Goal: Task Accomplishment & Management: Manage account settings

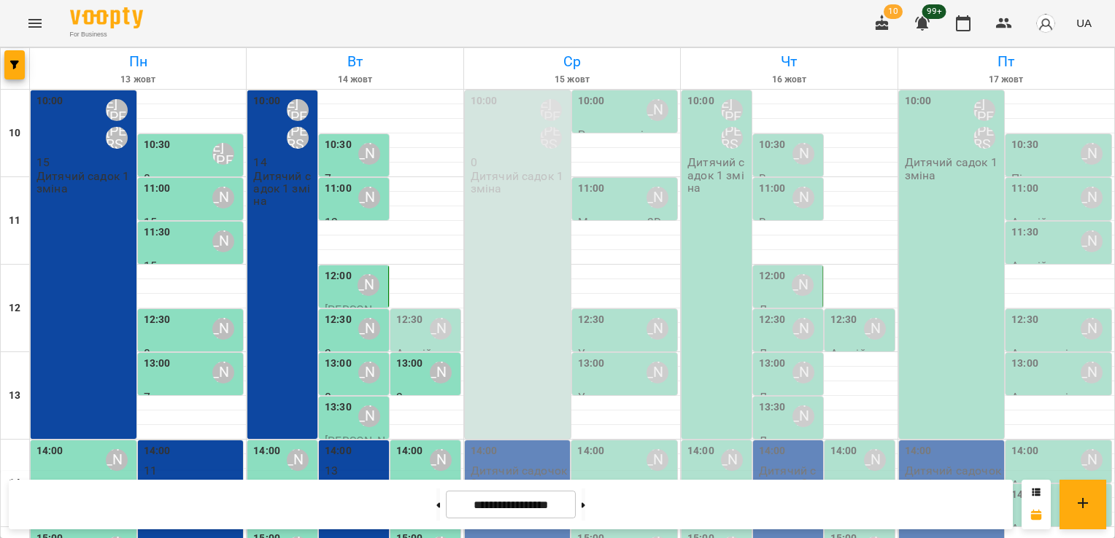
click at [509, 222] on div "10:00 Шварова [PERSON_NAME] [PERSON_NAME] 0 Дитячий садок 1 зміна" at bounding box center [518, 264] width 106 height 349
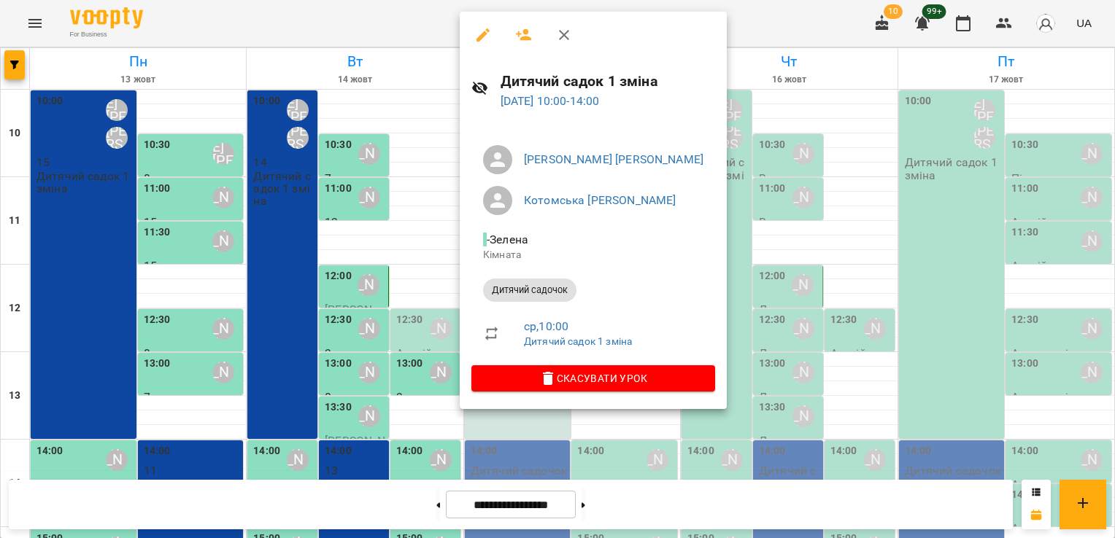
click at [485, 30] on icon "button" at bounding box center [482, 34] width 13 height 13
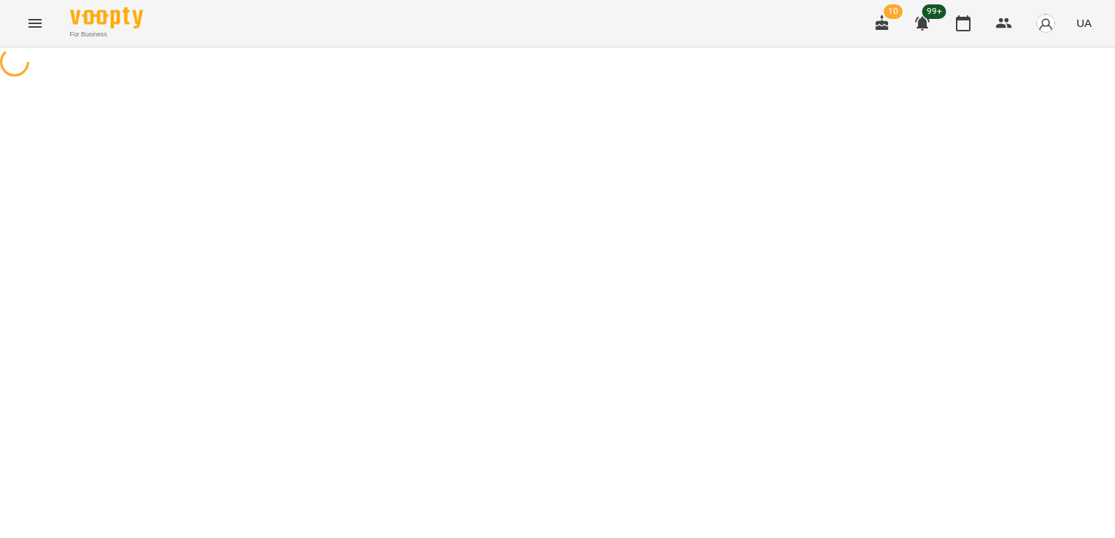
select select "**********"
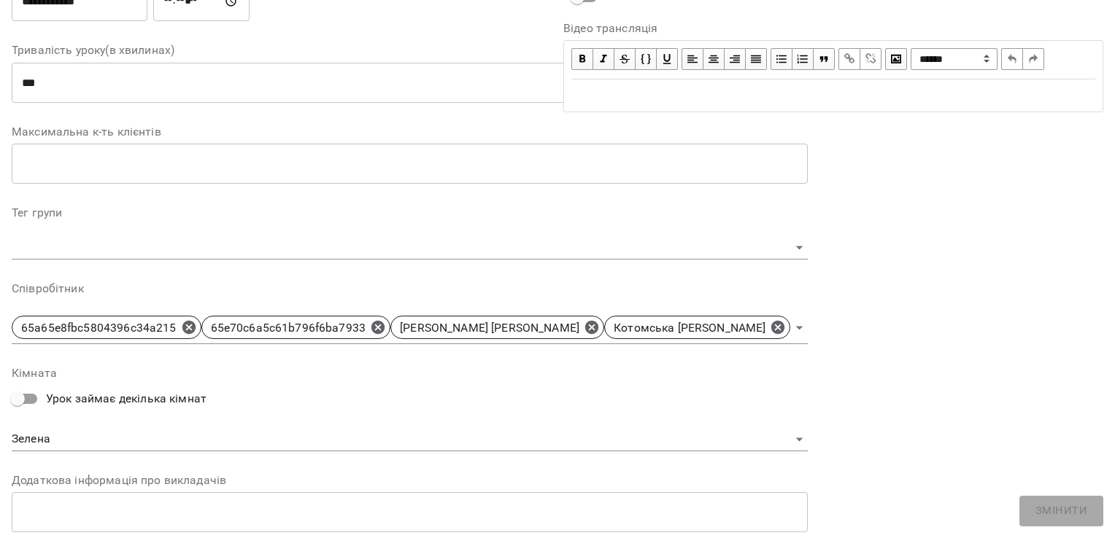
scroll to position [292, 0]
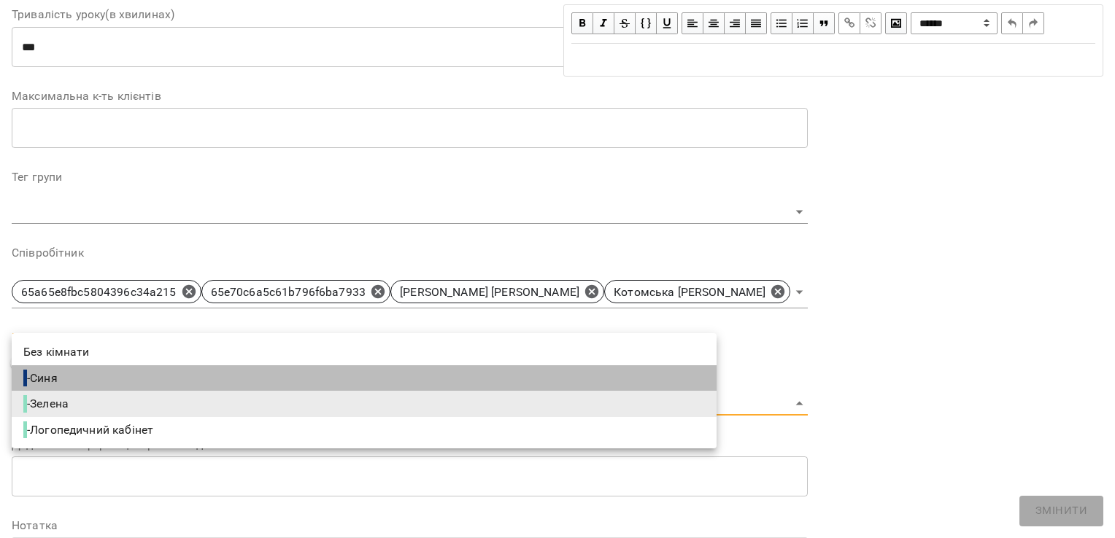
click at [207, 375] on li "- Синя" at bounding box center [364, 379] width 705 height 26
type input "**********"
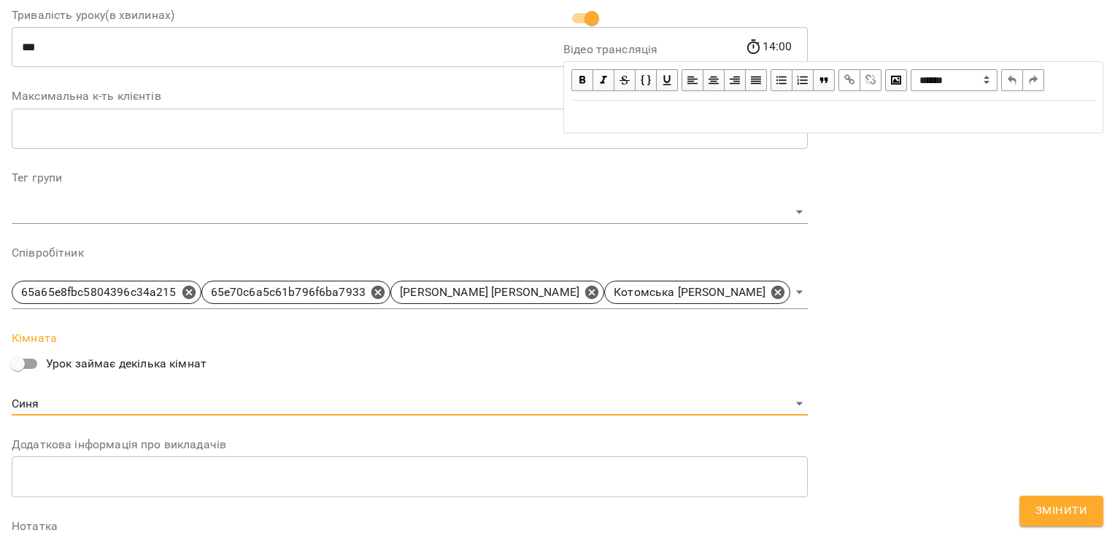
click at [1059, 520] on span "Змінити" at bounding box center [1061, 511] width 52 height 19
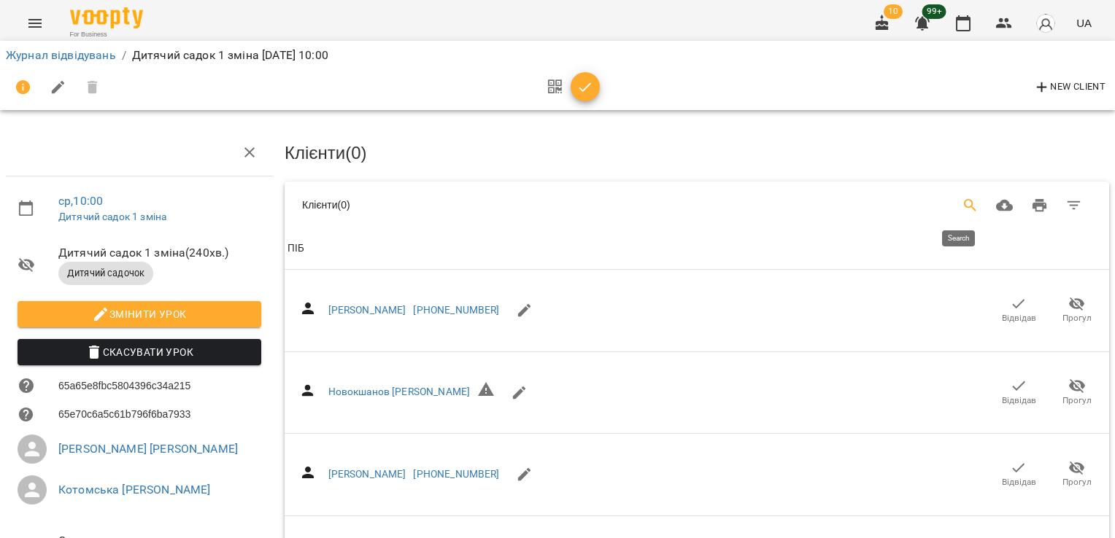
click at [962, 205] on icon "Search" at bounding box center [971, 206] width 18 height 18
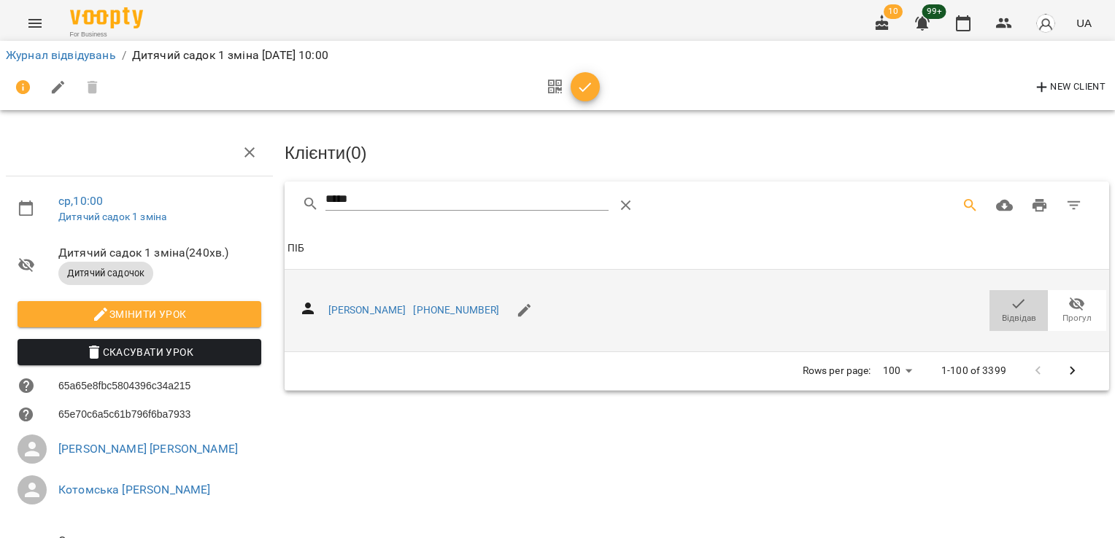
click at [1021, 308] on span "Відвідав" at bounding box center [1018, 309] width 41 height 29
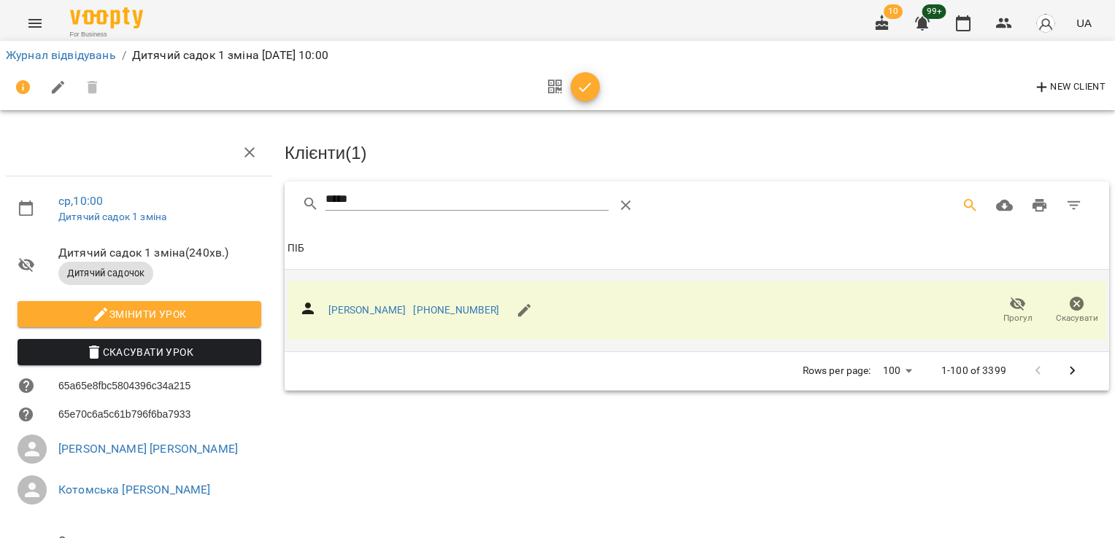
drag, startPoint x: 369, startPoint y: 193, endPoint x: 286, endPoint y: 193, distance: 83.2
click at [286, 193] on div "*****" at bounding box center [697, 205] width 824 height 47
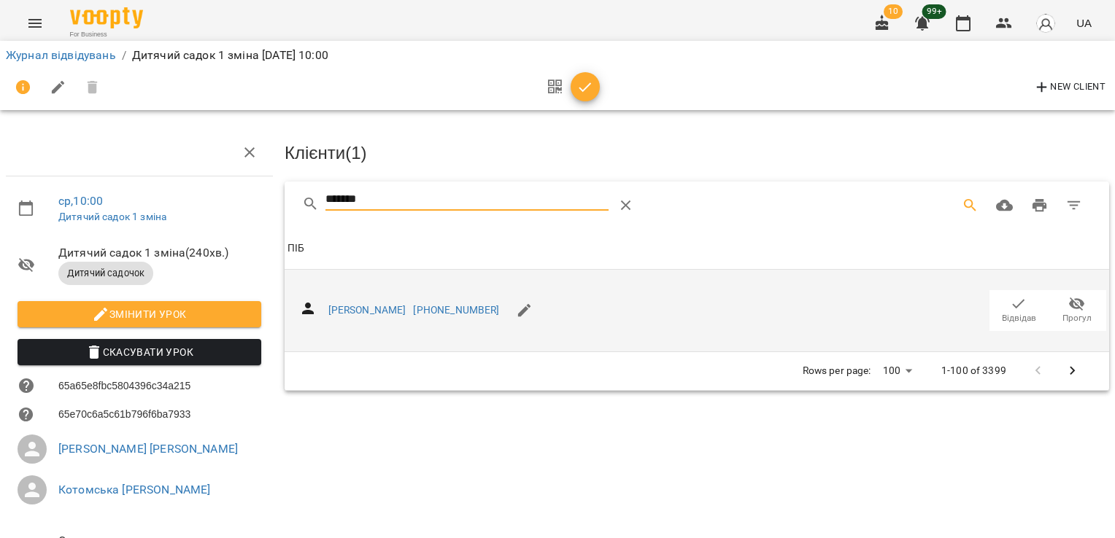
click at [1010, 299] on icon "button" at bounding box center [1019, 304] width 18 height 18
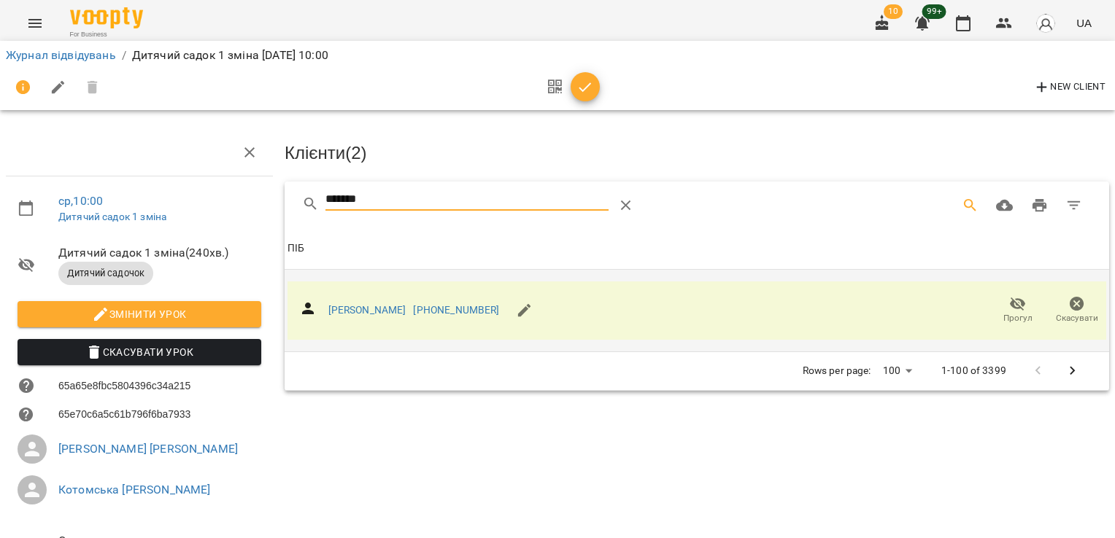
drag, startPoint x: 376, startPoint y: 194, endPoint x: 236, endPoint y: 189, distance: 140.9
click at [235, 194] on div "ср , 10:00 Дитячий садок 1 зміна Дитячий садок 1 зміна ( 240 хв. ) Дитячий садо…" at bounding box center [557, 360] width 1126 height 603
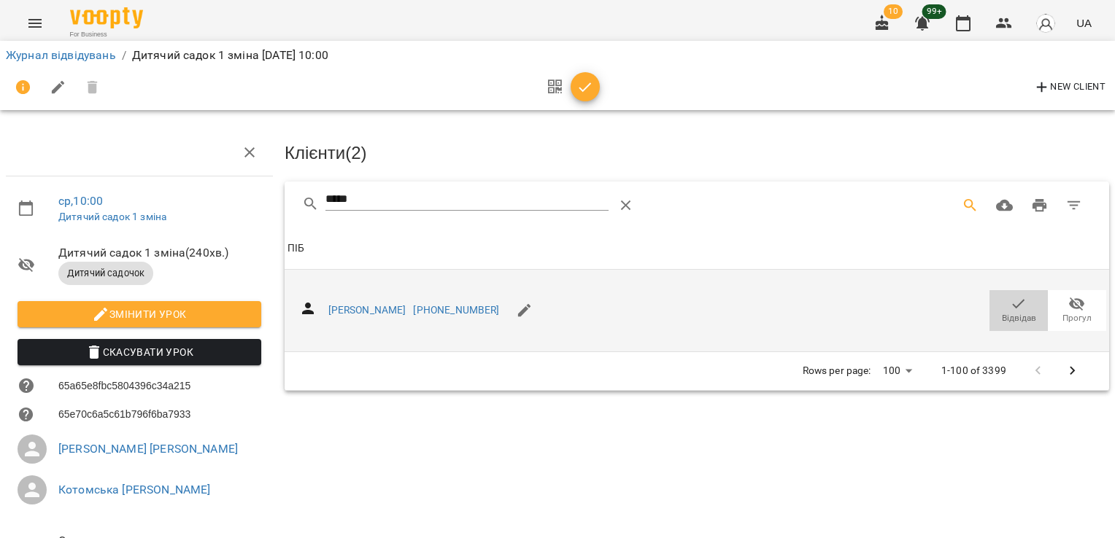
click at [1011, 305] on icon "button" at bounding box center [1019, 304] width 18 height 18
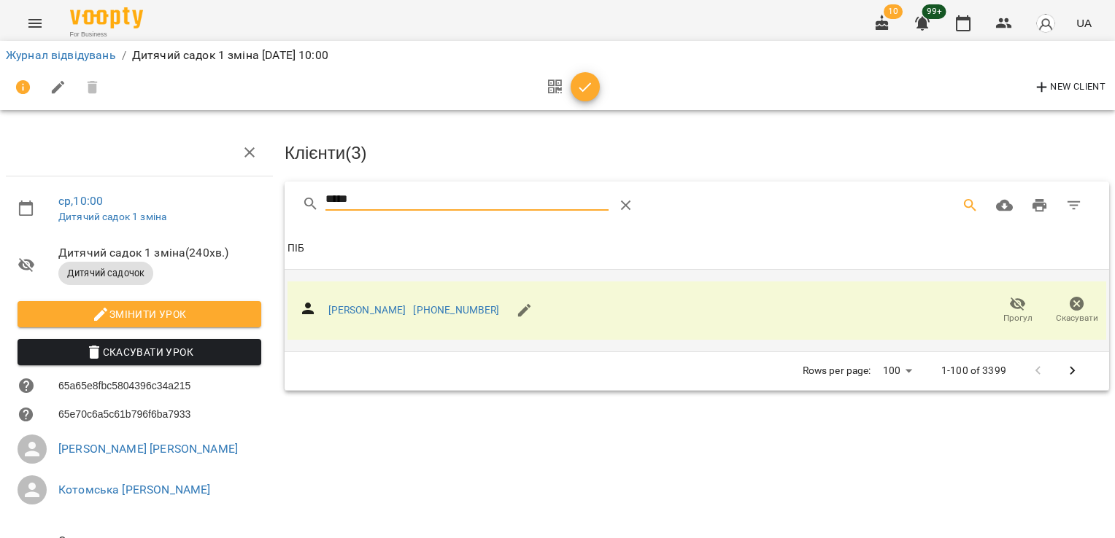
drag, startPoint x: 372, startPoint y: 194, endPoint x: 228, endPoint y: 191, distance: 143.8
click at [228, 191] on div "ср , 10:00 Дитячий садок 1 зміна Дитячий садок 1 зміна ( 240 хв. ) Дитячий садо…" at bounding box center [557, 360] width 1126 height 603
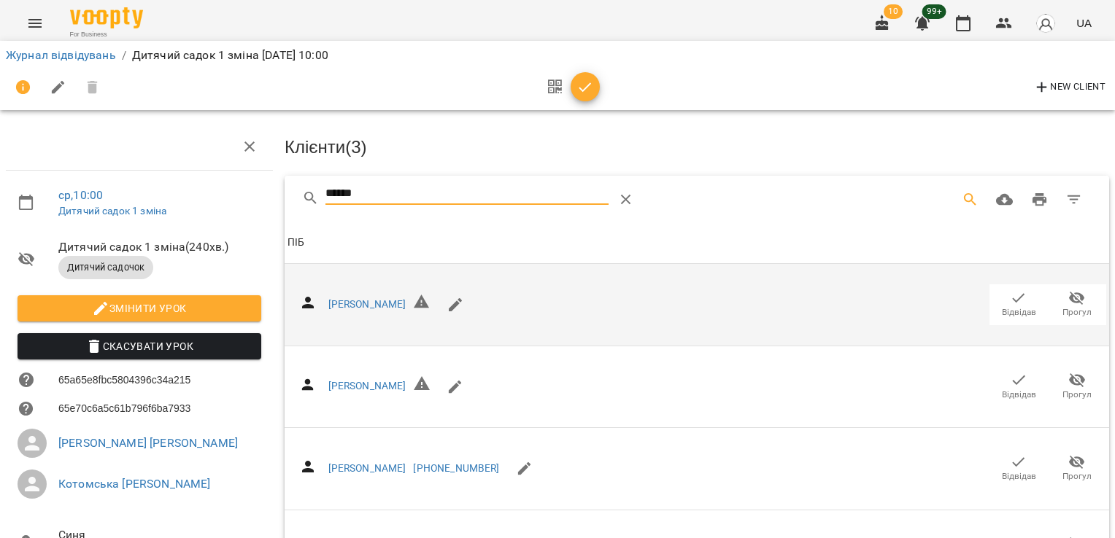
scroll to position [200, 0]
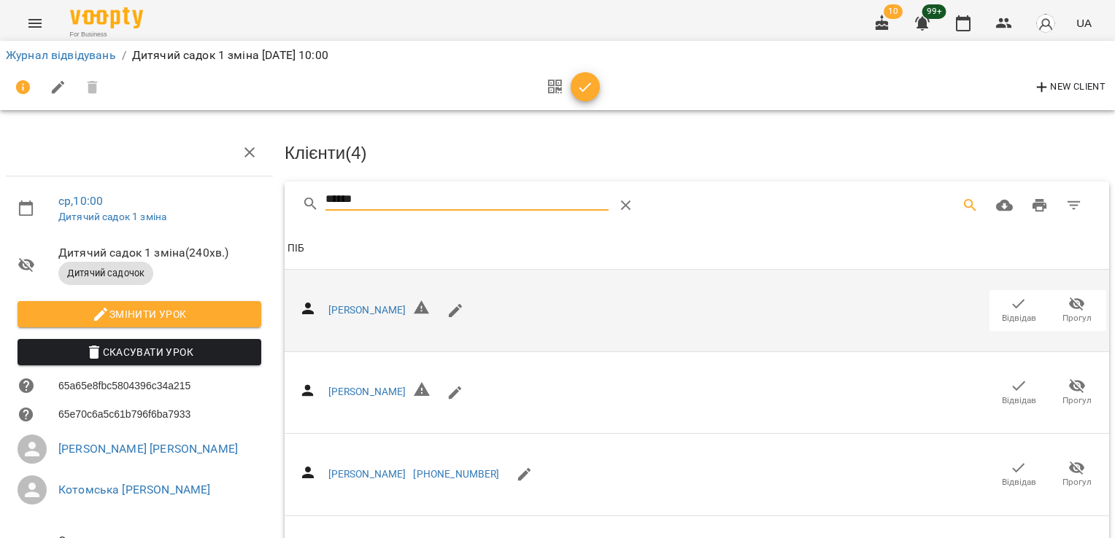
drag, startPoint x: 371, startPoint y: 203, endPoint x: 245, endPoint y: 208, distance: 126.3
click at [245, 208] on div "ср , 10:00 Дитячий садок 1 зміна Дитячий садок 1 зміна ( 240 хв. ) Дитячий садо…" at bounding box center [557, 395] width 1126 height 672
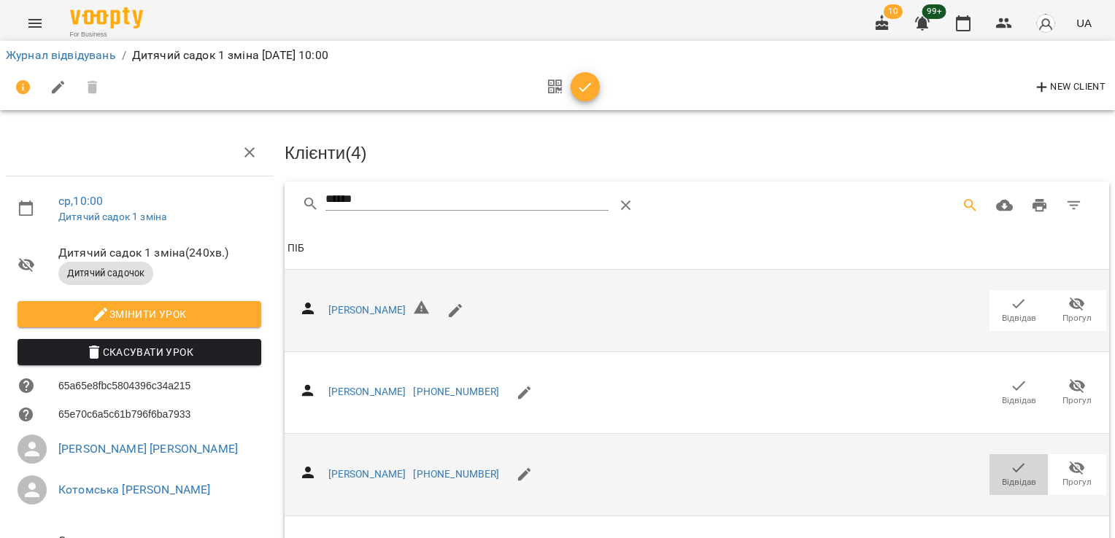
click at [1010, 471] on icon "button" at bounding box center [1019, 469] width 18 height 18
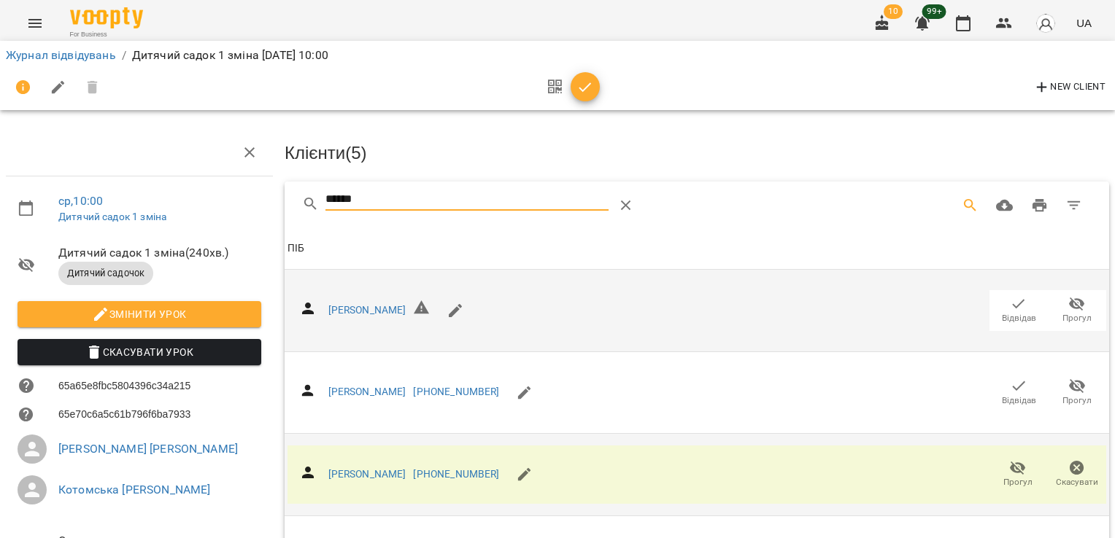
drag, startPoint x: 373, startPoint y: 193, endPoint x: 200, endPoint y: 191, distance: 172.9
click at [200, 191] on div "ср , 10:00 Дитячий садок 1 зміна Дитячий садок 1 зміна ( 240 хв. ) Дитячий садо…" at bounding box center [557, 518] width 1126 height 918
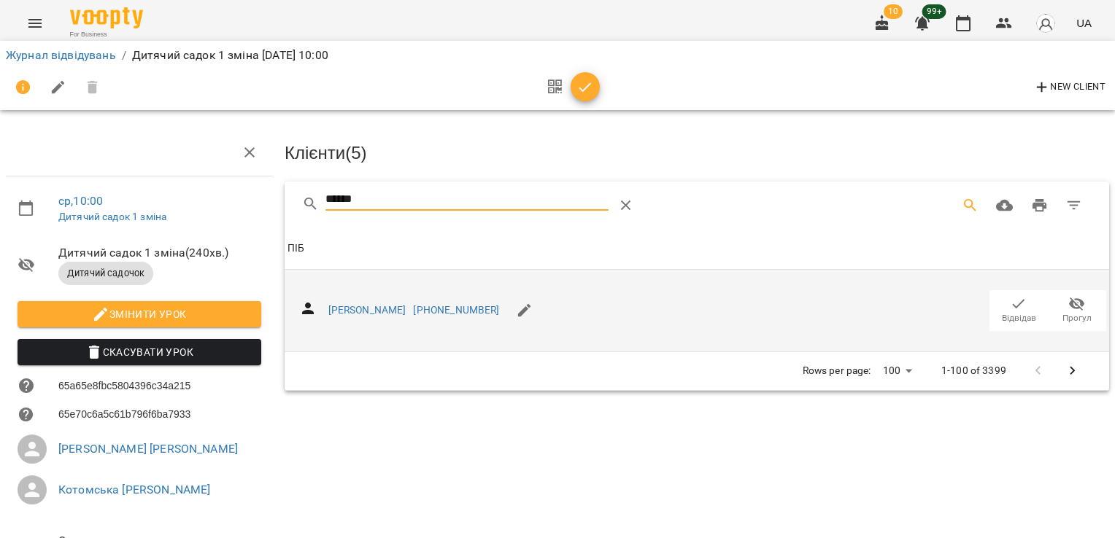
click at [1013, 302] on icon "button" at bounding box center [1019, 303] width 12 height 9
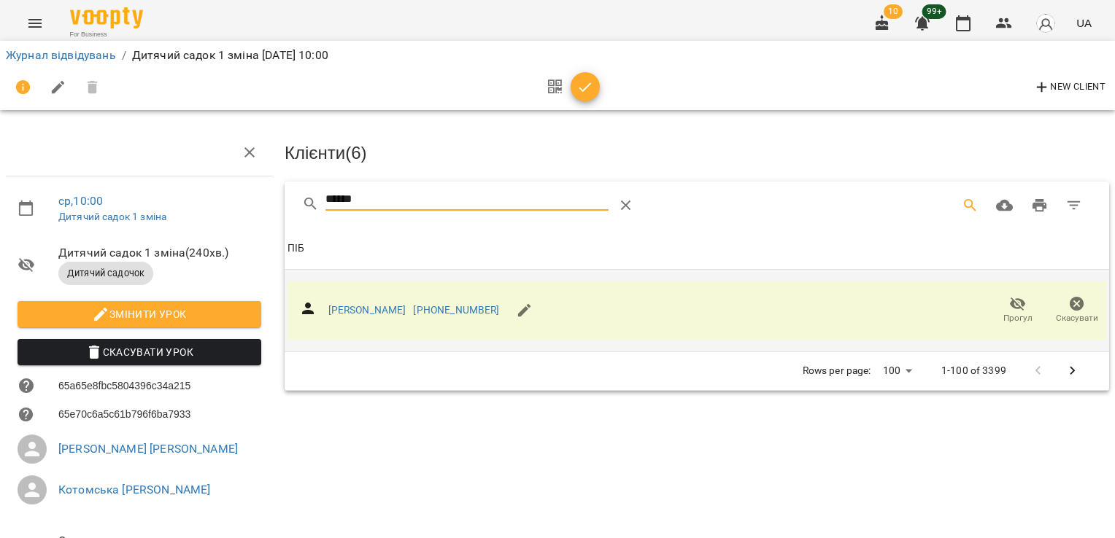
drag, startPoint x: 376, startPoint y: 197, endPoint x: 278, endPoint y: 197, distance: 98.5
click at [282, 197] on div "****** Клієнти ( 6 ) ПІБ ПІБ [PERSON_NAME] [PHONE_NUMBER] Прогул Скасувати Rows…" at bounding box center [697, 286] width 830 height 214
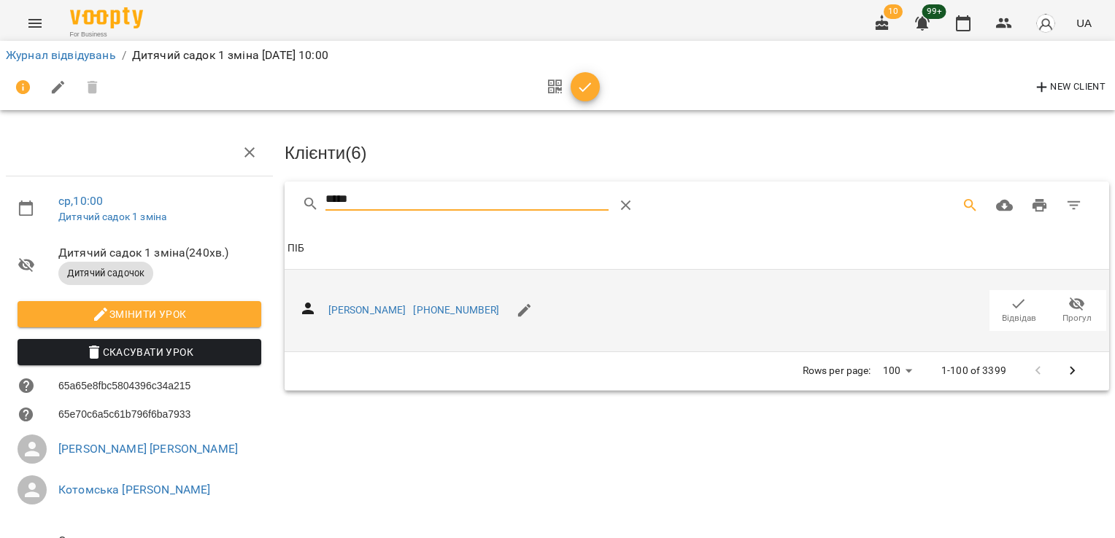
click at [1010, 301] on icon "button" at bounding box center [1019, 304] width 18 height 18
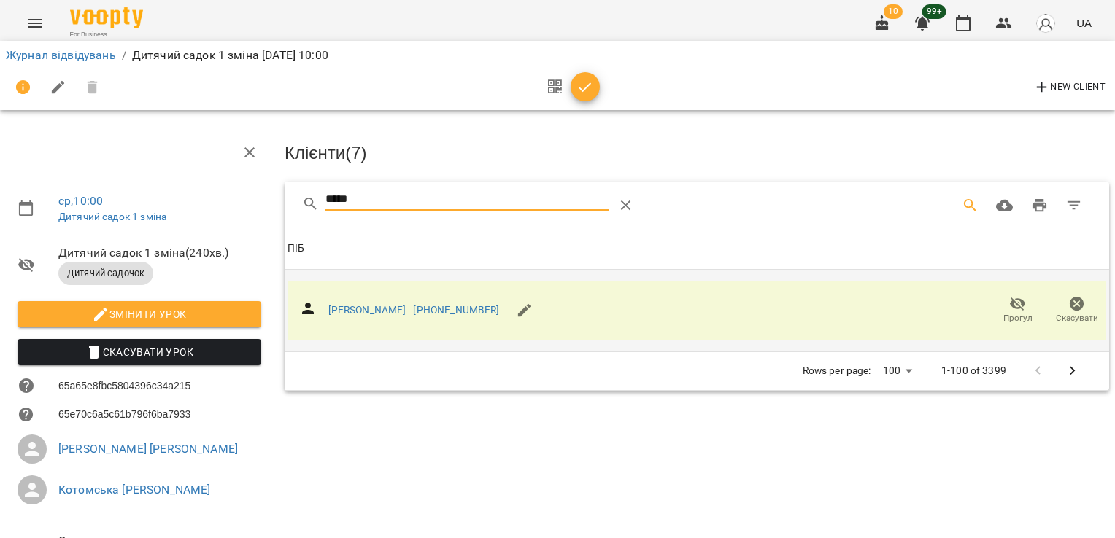
drag, startPoint x: 433, startPoint y: 198, endPoint x: 246, endPoint y: 185, distance: 187.2
click at [246, 185] on div "ср , 10:00 Дитячий садок 1 зміна Дитячий садок 1 зміна ( 240 хв. ) Дитячий садо…" at bounding box center [557, 360] width 1126 height 603
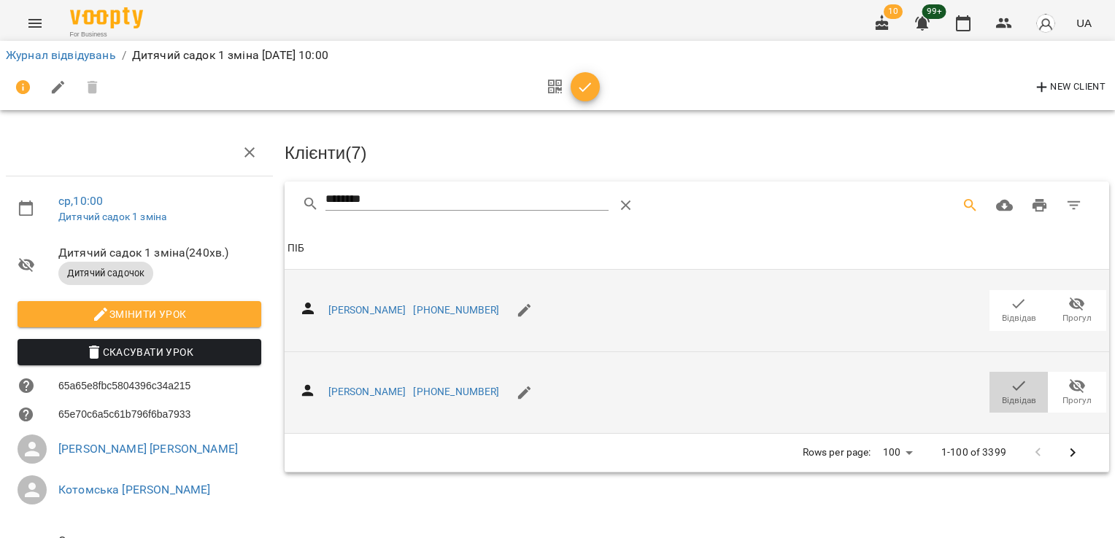
click at [1018, 384] on span "Відвідав" at bounding box center [1018, 391] width 41 height 29
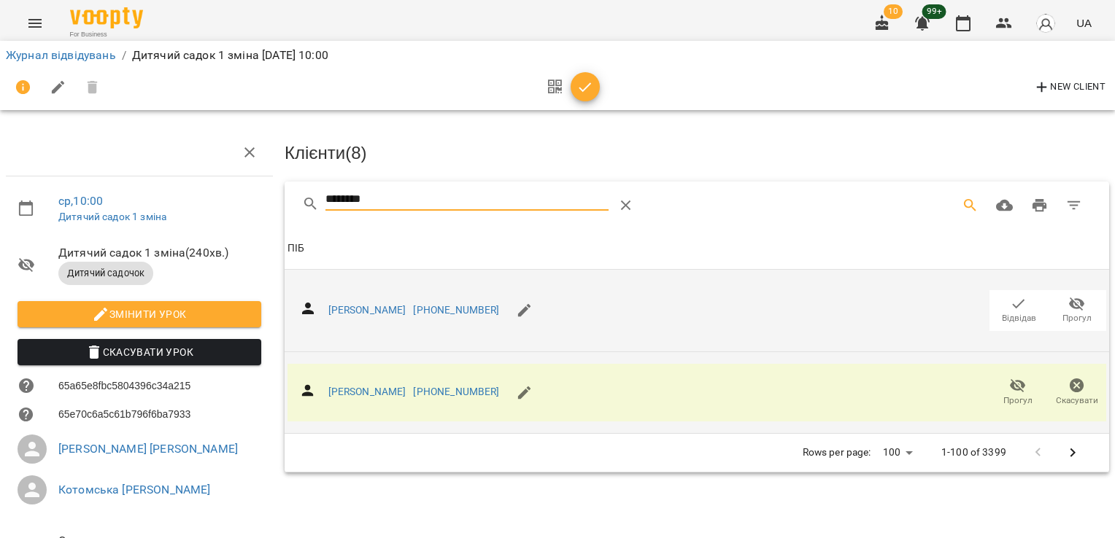
drag, startPoint x: 286, startPoint y: 200, endPoint x: 132, endPoint y: 200, distance: 153.9
click at [132, 200] on div "ср , 10:00 Дитячий садок 1 зміна Дитячий садок 1 зміна ( 240 хв. ) Дитячий садо…" at bounding box center [557, 360] width 1126 height 603
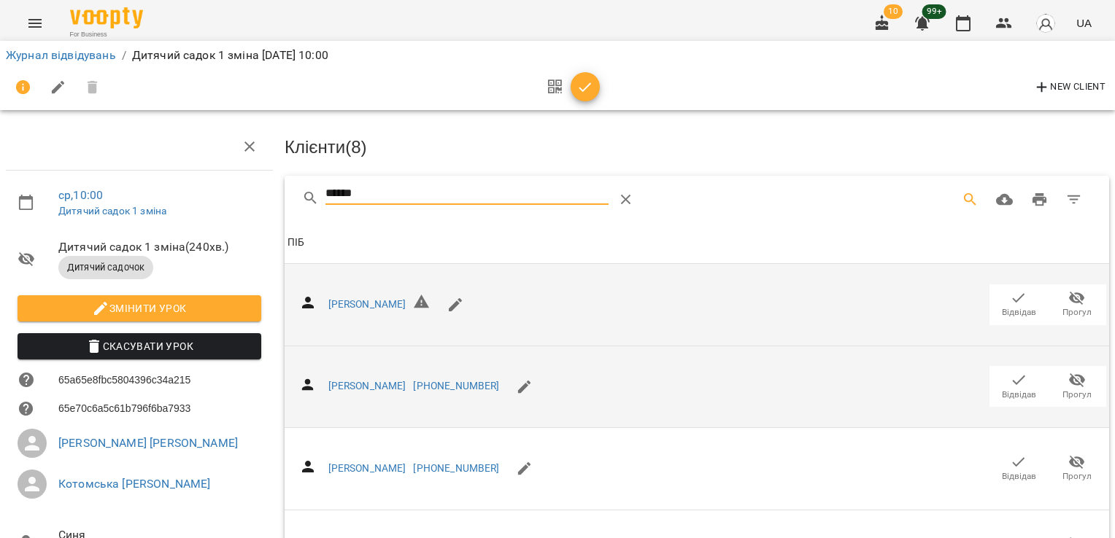
scroll to position [190, 0]
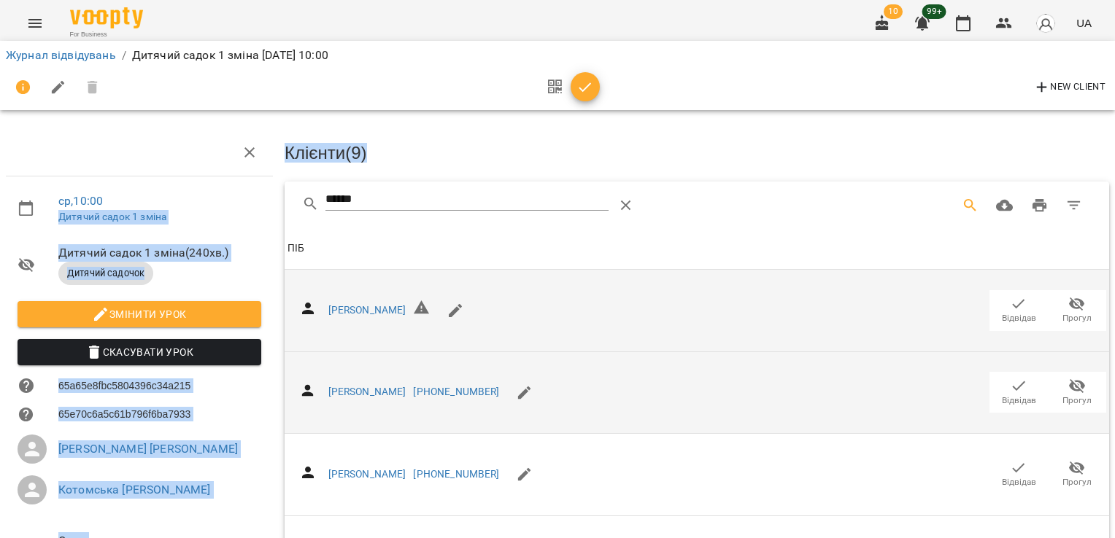
drag, startPoint x: 374, startPoint y: 209, endPoint x: 136, endPoint y: 205, distance: 237.9
click at [136, 205] on div "ср , 10:00 Дитячий садок 1 зміна Дитячий садок 1 зміна ( 240 хв. ) Дитячий садо…" at bounding box center [557, 395] width 1126 height 672
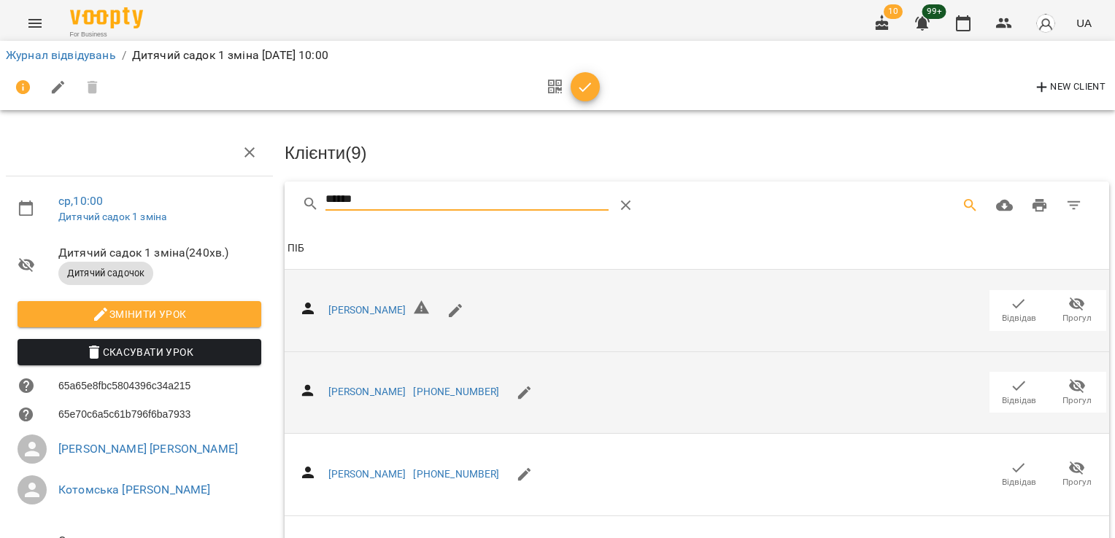
click at [338, 200] on input "******" at bounding box center [466, 199] width 283 height 23
drag, startPoint x: 406, startPoint y: 204, endPoint x: 274, endPoint y: 203, distance: 132.1
click at [274, 203] on div "ср , 10:00 Дитячий садок 1 зміна Дитячий садок 1 зміна ( 240 хв. ) Дитячий садо…" at bounding box center [557, 395] width 1126 height 672
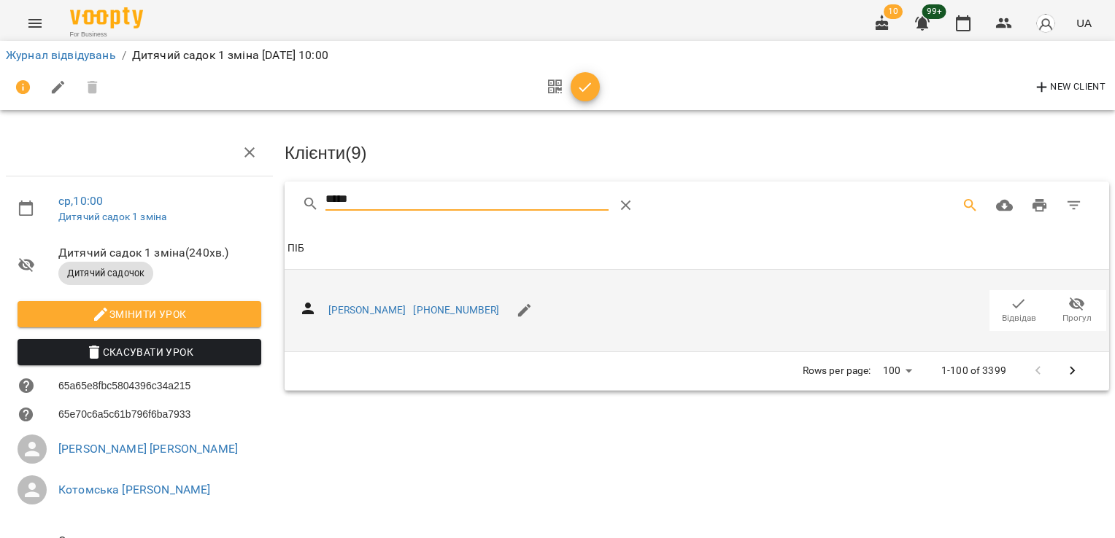
click at [1012, 317] on span "Відвідав" at bounding box center [1019, 318] width 34 height 12
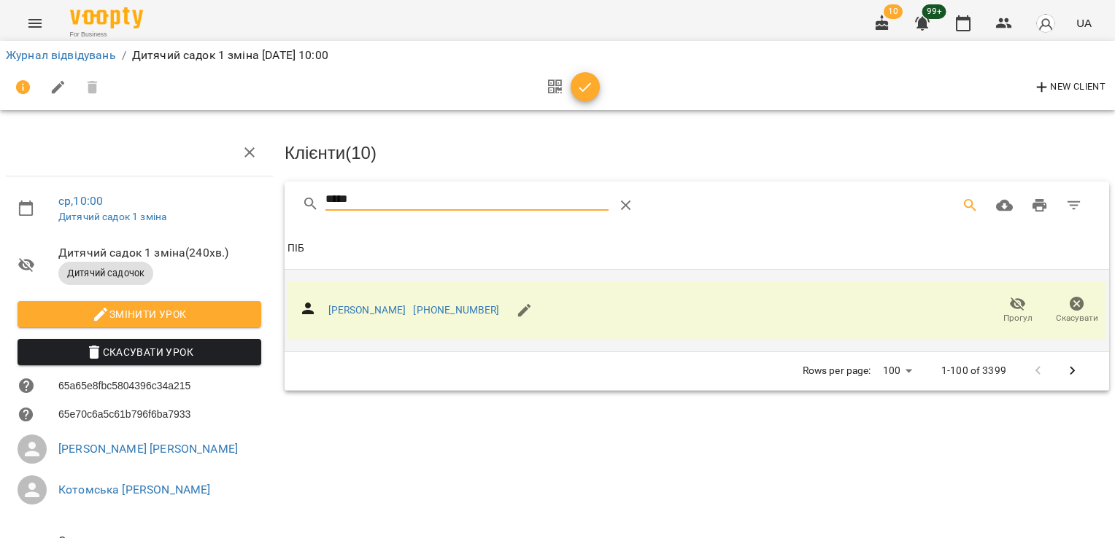
drag, startPoint x: 405, startPoint y: 188, endPoint x: 233, endPoint y: 197, distance: 172.4
click at [233, 197] on div "ср , 10:00 Дитячий садок 1 зміна Дитячий садок 1 зміна ( 240 хв. ) Дитячий садо…" at bounding box center [557, 360] width 1126 height 603
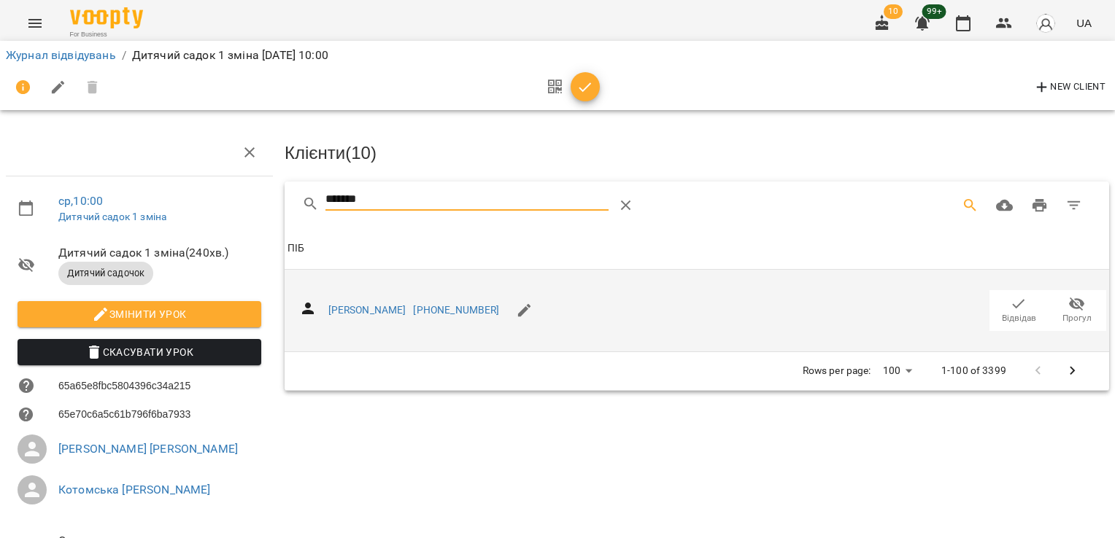
click at [1010, 304] on icon "button" at bounding box center [1019, 304] width 18 height 18
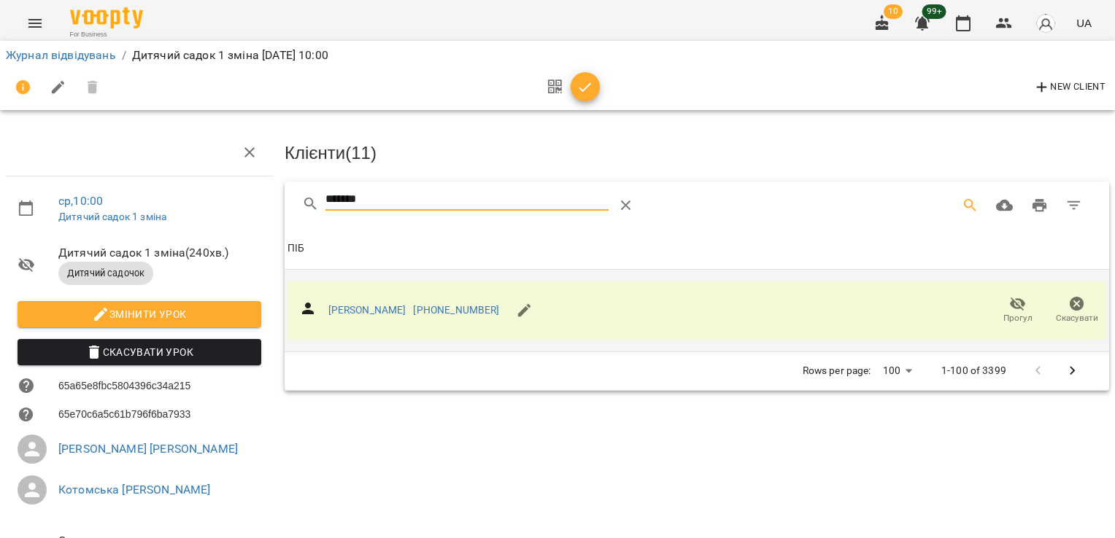
drag, startPoint x: 233, startPoint y: 201, endPoint x: 169, endPoint y: 204, distance: 65.0
click at [169, 204] on div "ср , 10:00 Дитячий садок 1 зміна Дитячий садок 1 зміна ( 240 хв. ) Дитячий садо…" at bounding box center [557, 360] width 1126 height 603
drag, startPoint x: 416, startPoint y: 206, endPoint x: 244, endPoint y: 205, distance: 171.4
click at [244, 205] on div "ср , 10:00 Дитячий садок 1 зміна Дитячий садок 1 зміна ( 240 хв. ) Дитячий садо…" at bounding box center [557, 360] width 1126 height 603
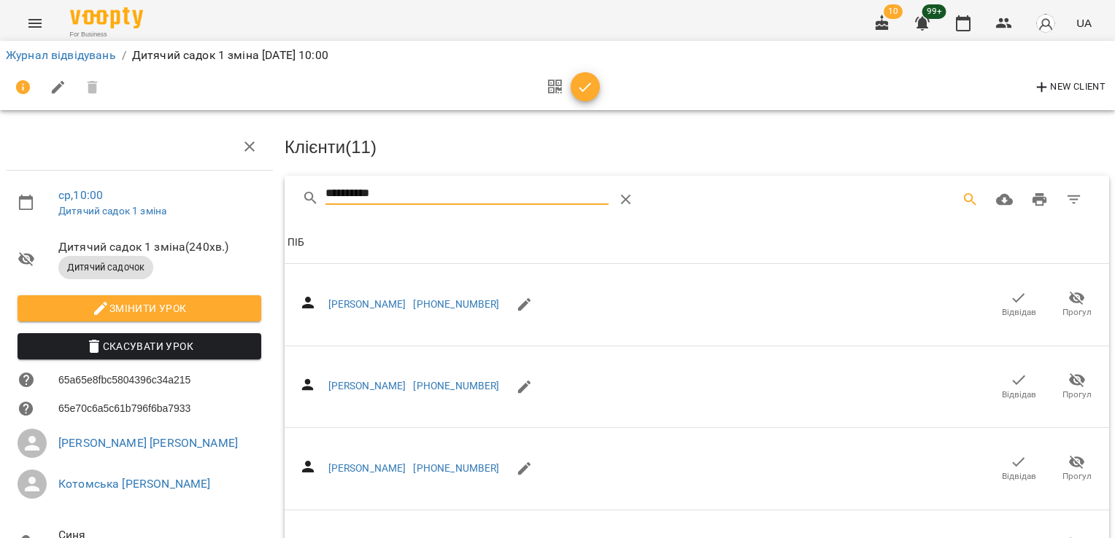
scroll to position [512, 0]
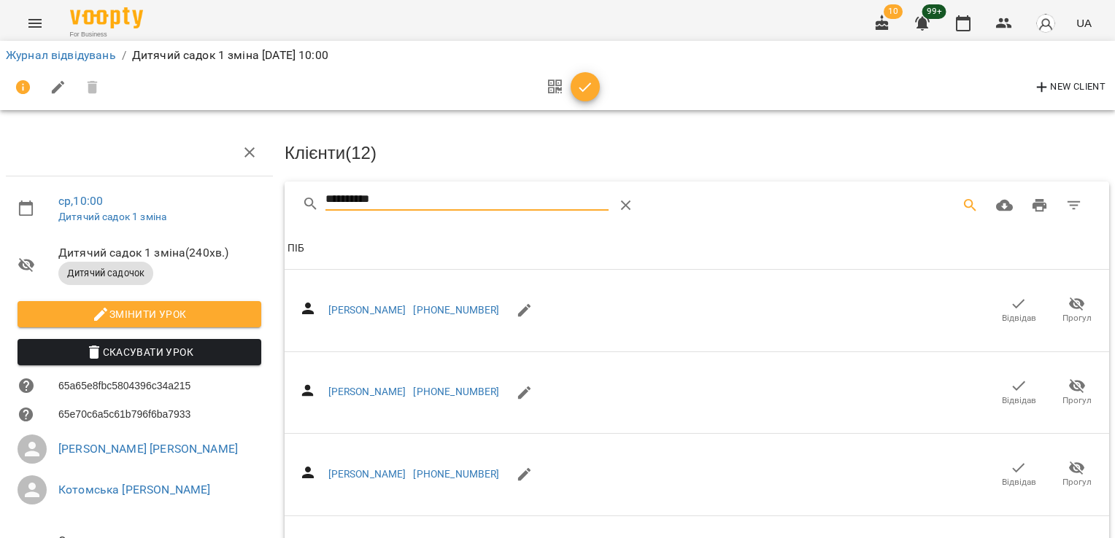
drag, startPoint x: 405, startPoint y: 201, endPoint x: 170, endPoint y: 200, distance: 234.9
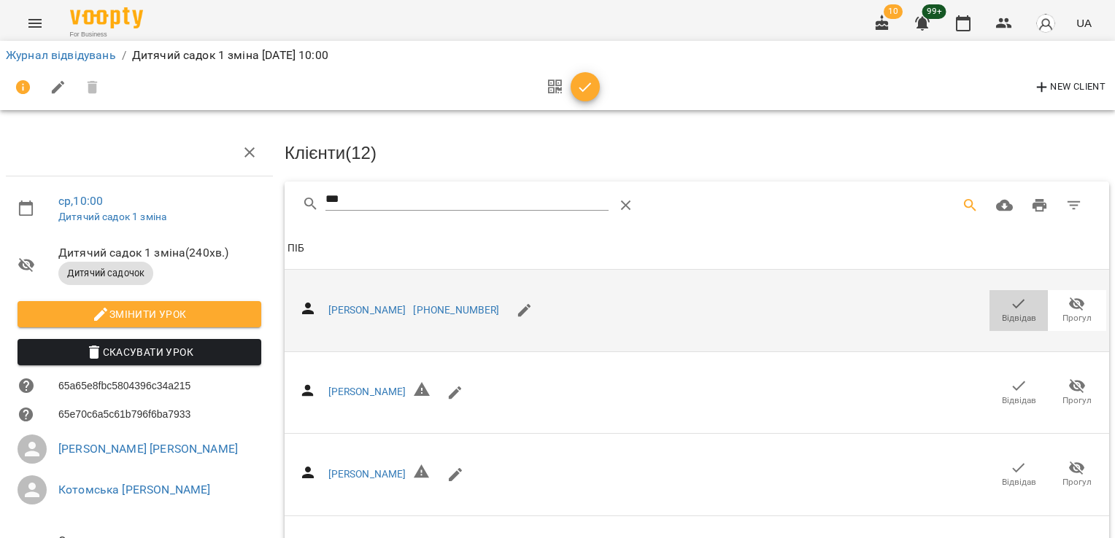
click at [1012, 315] on span "Відвідав" at bounding box center [1019, 318] width 34 height 12
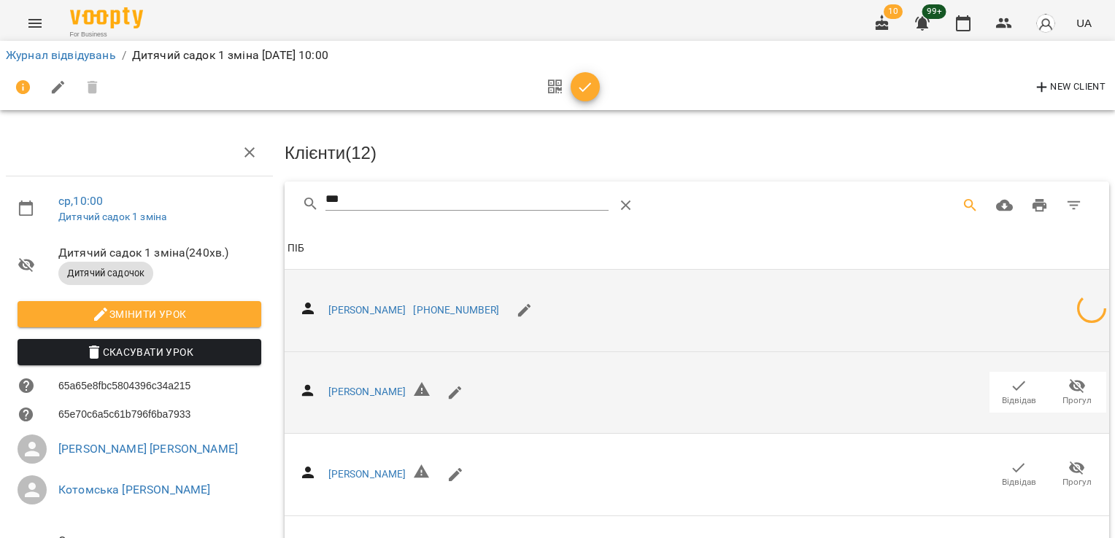
click at [1010, 381] on icon "button" at bounding box center [1019, 386] width 18 height 18
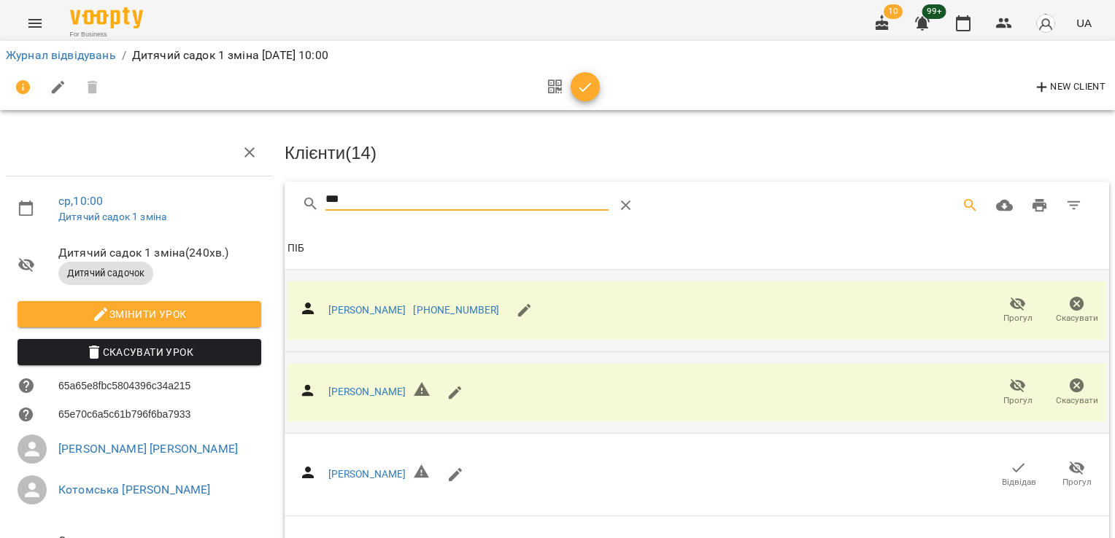
drag, startPoint x: 397, startPoint y: 197, endPoint x: 259, endPoint y: 192, distance: 138.0
click at [259, 192] on div "ср , 10:00 Дитячий садок 1 зміна Дитячий садок 1 зміна ( 240 хв. ) Дитячий садо…" at bounding box center [557, 395] width 1126 height 672
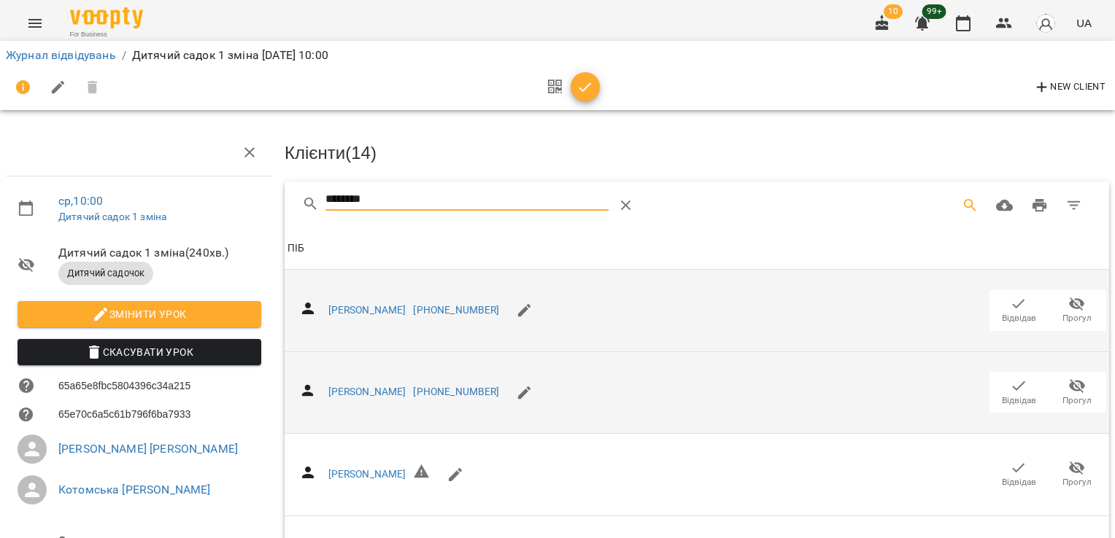
click at [1015, 385] on icon "button" at bounding box center [1019, 386] width 18 height 18
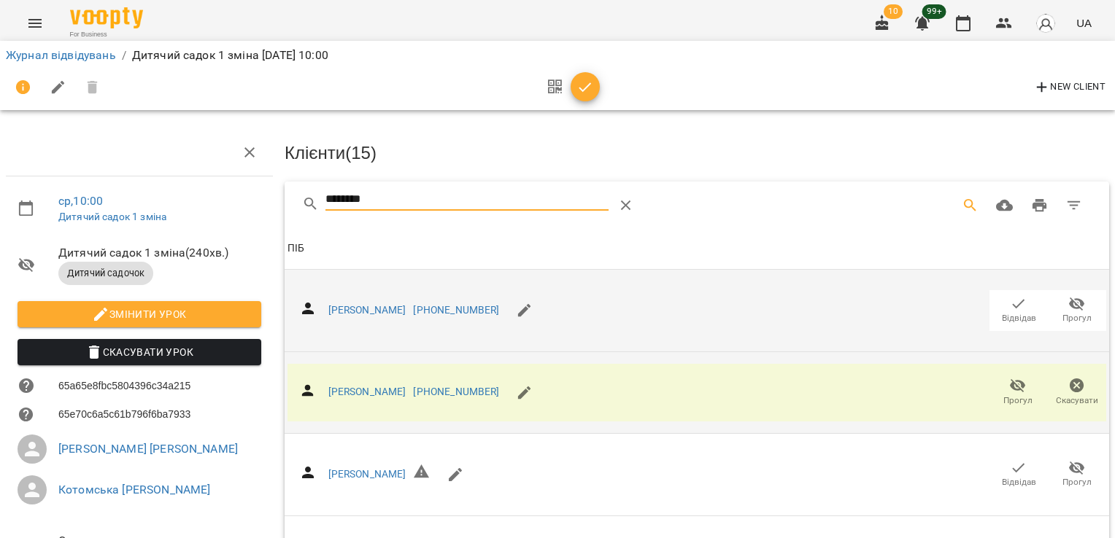
drag, startPoint x: 403, startPoint y: 202, endPoint x: 266, endPoint y: 197, distance: 137.3
click at [260, 201] on div "ср , 10:00 Дитячий садок 1 зміна Дитячий садок 1 зміна ( 240 хв. ) Дитячий садо…" at bounding box center [557, 360] width 1126 height 603
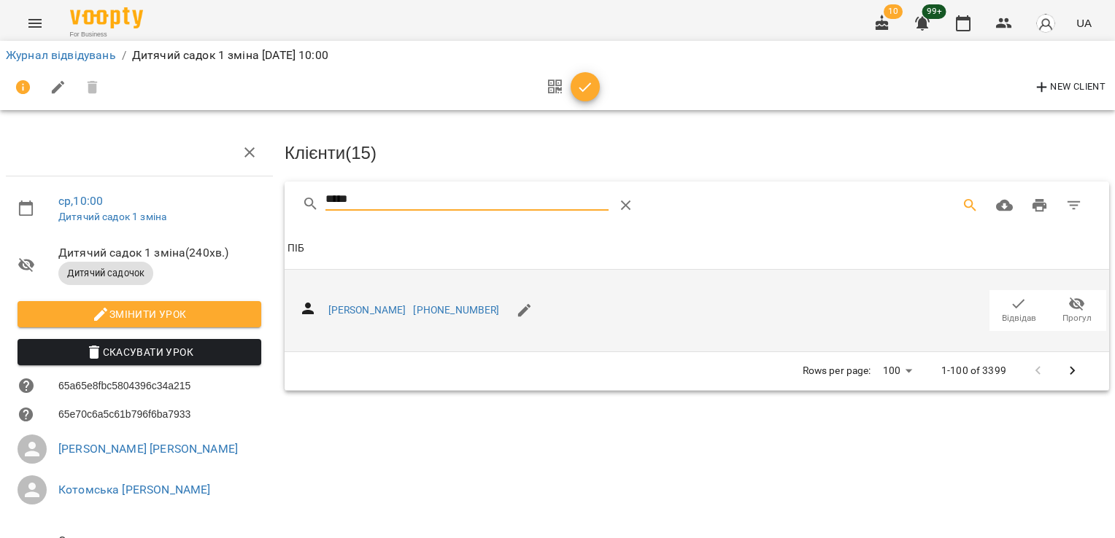
type input "*****"
click at [1010, 298] on icon "button" at bounding box center [1019, 304] width 18 height 18
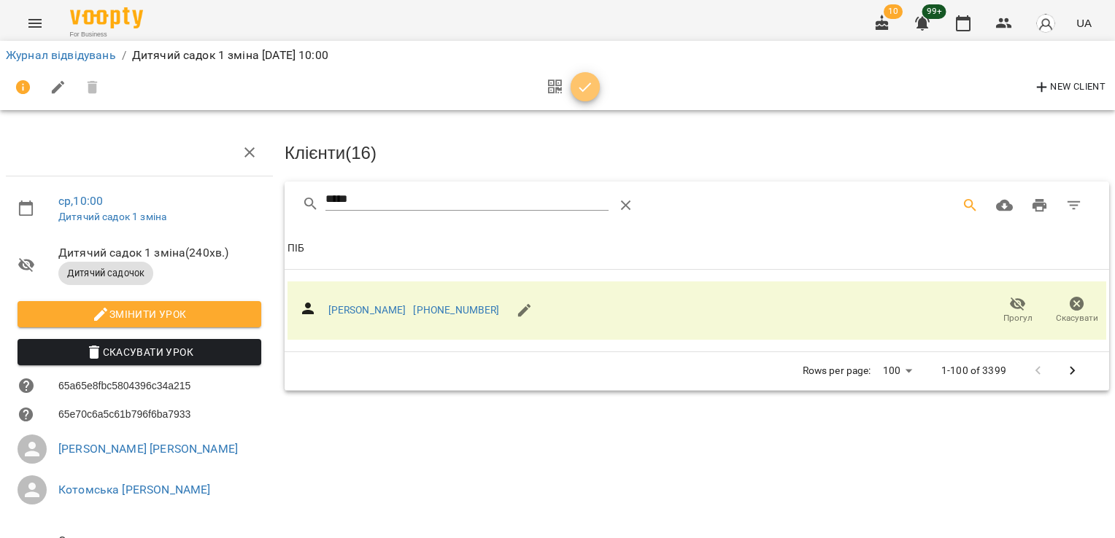
click at [575, 89] on span "button" at bounding box center [585, 88] width 29 height 18
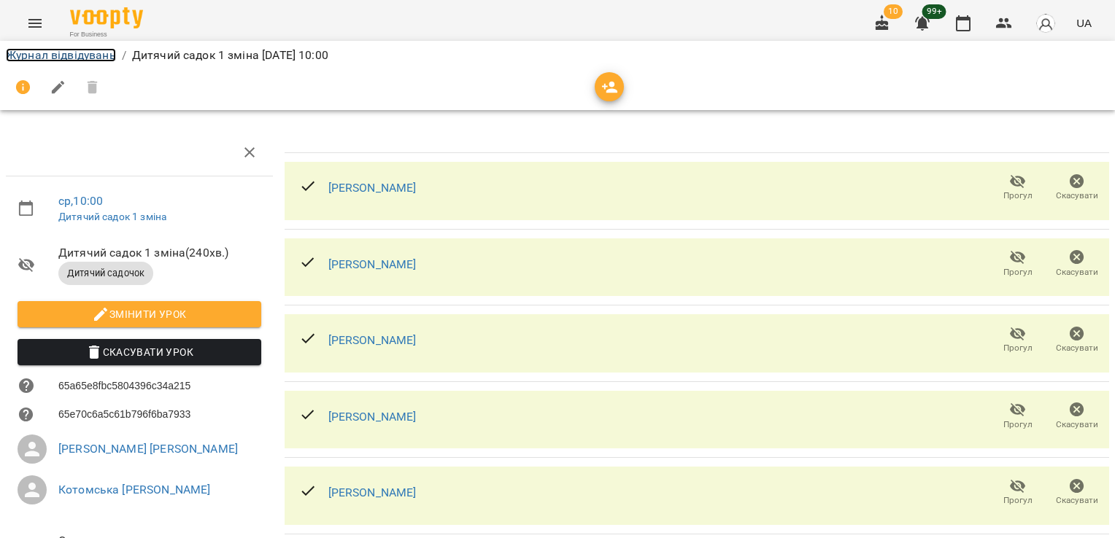
click at [82, 54] on link "Журнал відвідувань" at bounding box center [61, 55] width 110 height 14
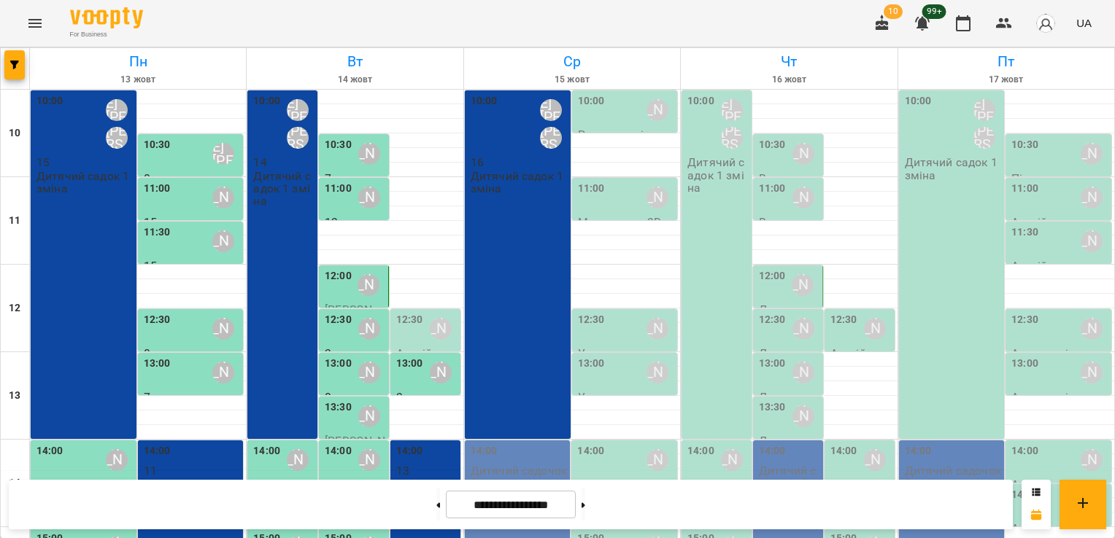
click at [592, 121] on div "10:00" at bounding box center [591, 110] width 27 height 34
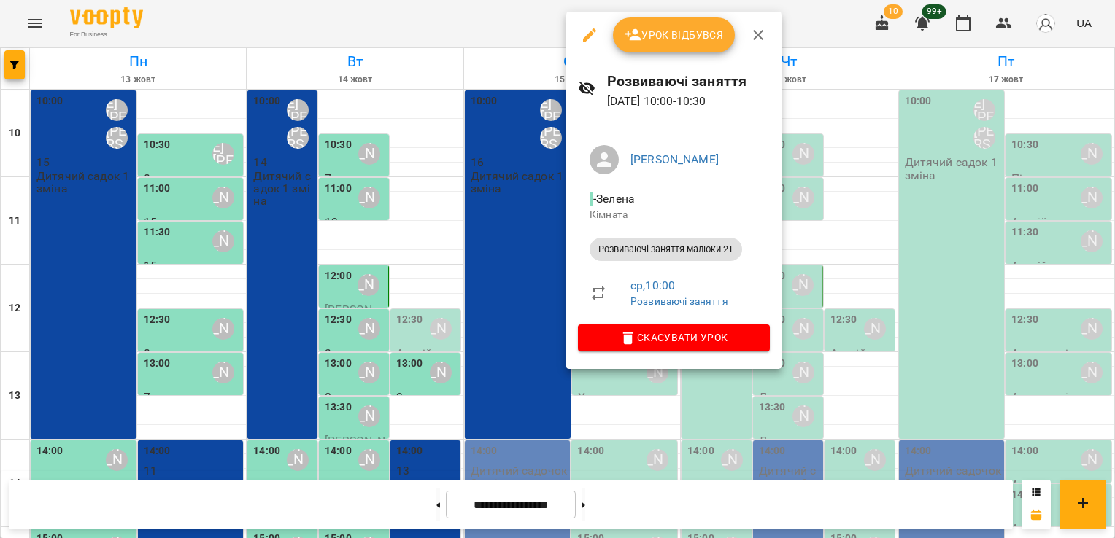
click at [592, 39] on icon "button" at bounding box center [590, 35] width 18 height 18
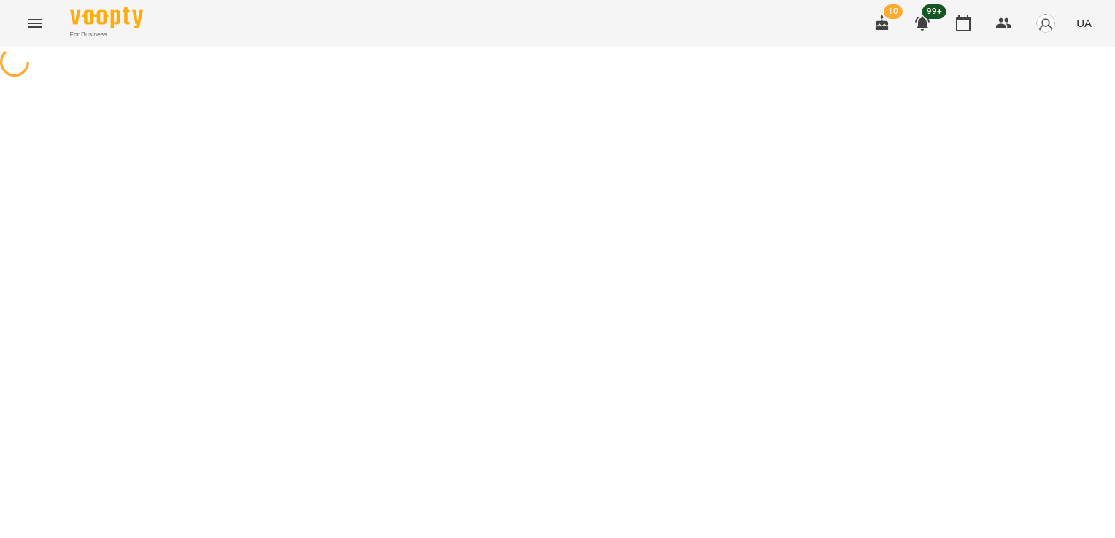
select select "**********"
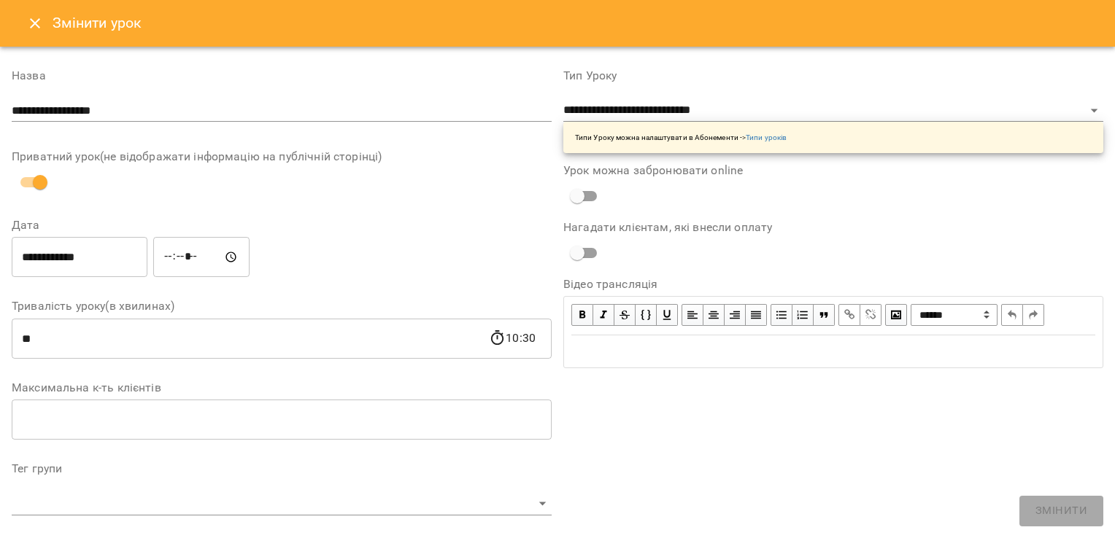
click at [197, 259] on input "*****" at bounding box center [201, 257] width 96 height 41
type input "*****"
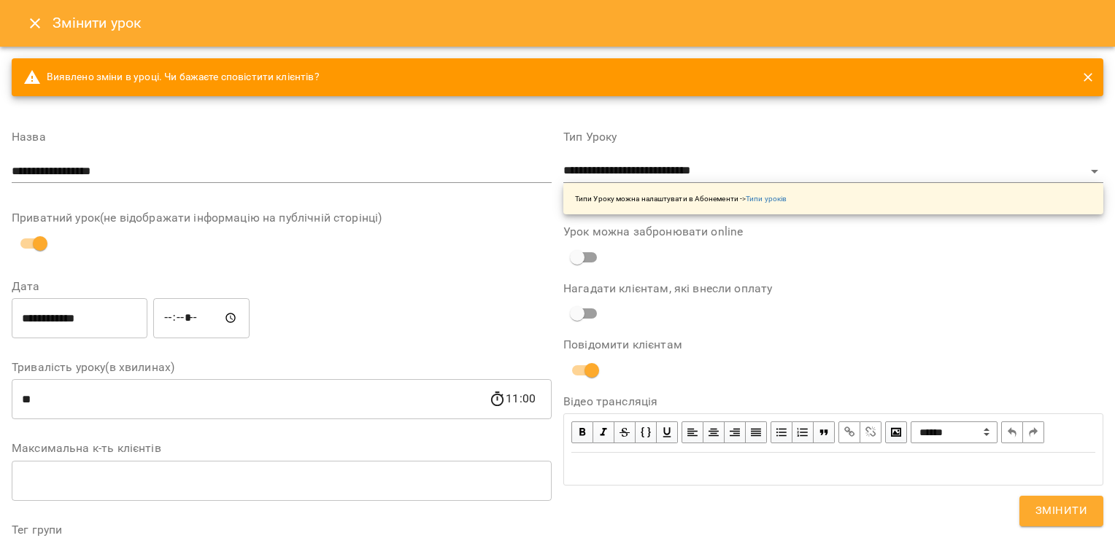
click at [330, 307] on div "**********" at bounding box center [282, 318] width 546 height 47
click at [141, 178] on input "**********" at bounding box center [282, 171] width 540 height 23
type input "**********"
click at [320, 288] on label "Дата" at bounding box center [282, 287] width 540 height 12
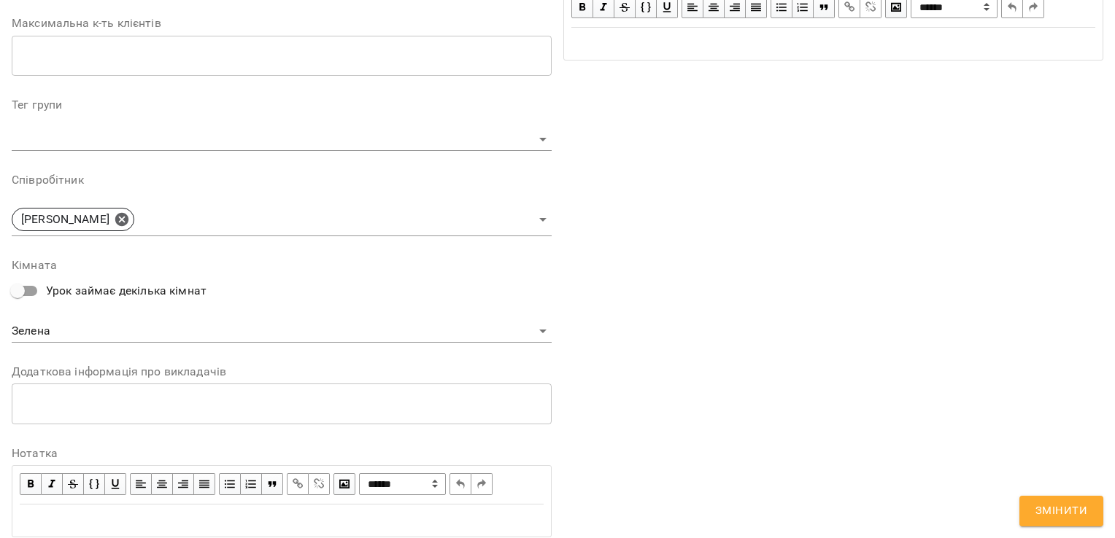
scroll to position [461, 0]
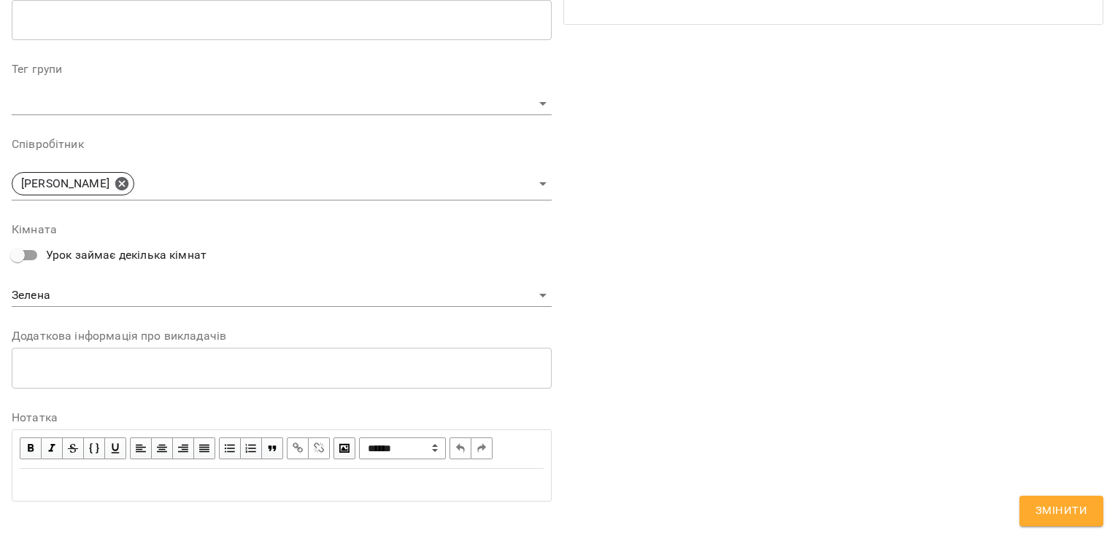
click at [1049, 518] on span "Змінити" at bounding box center [1061, 511] width 52 height 19
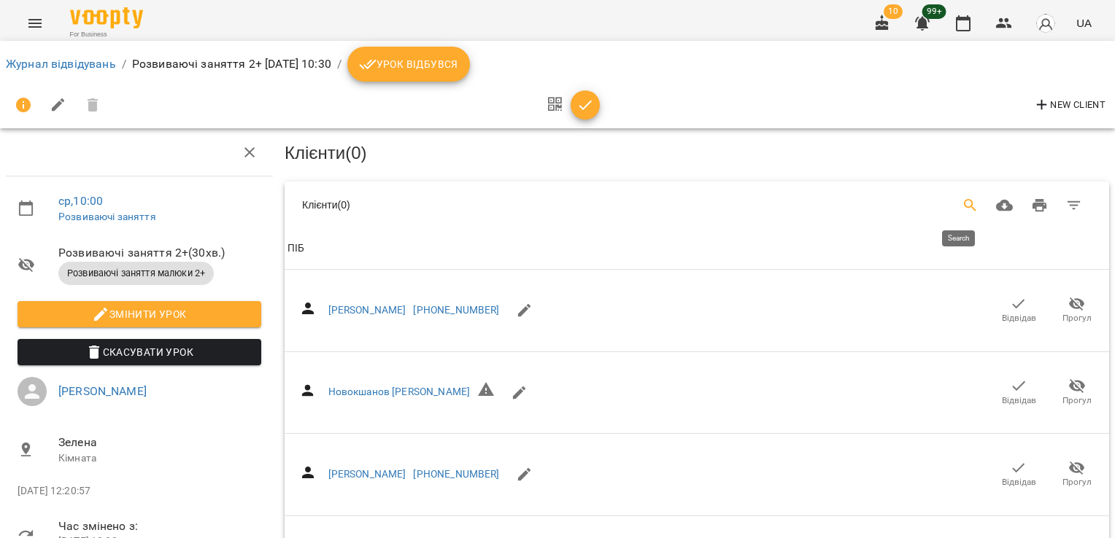
click at [953, 204] on button "Search" at bounding box center [970, 205] width 35 height 35
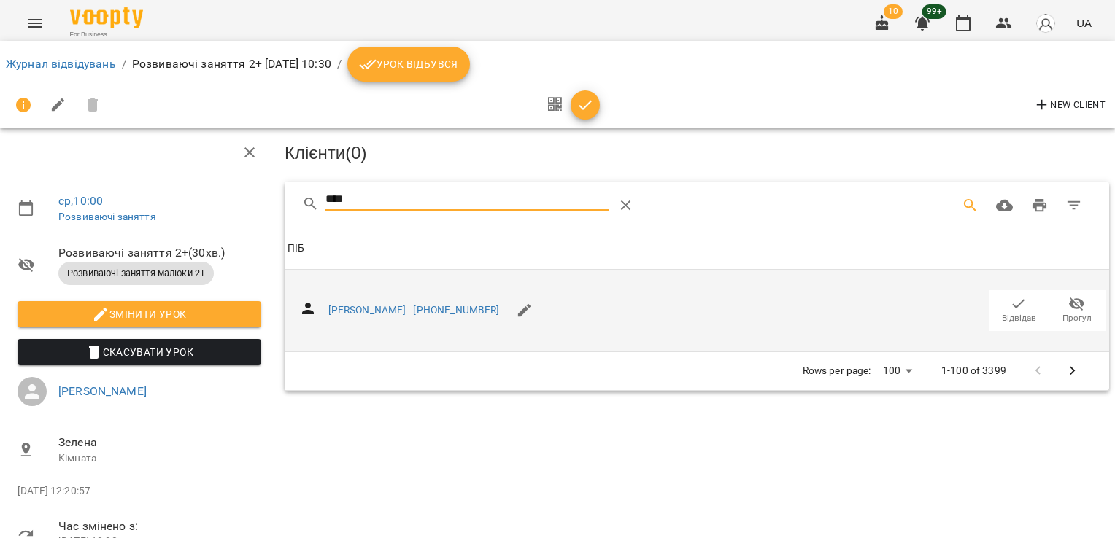
click at [998, 309] on span "Відвідав" at bounding box center [1018, 309] width 41 height 29
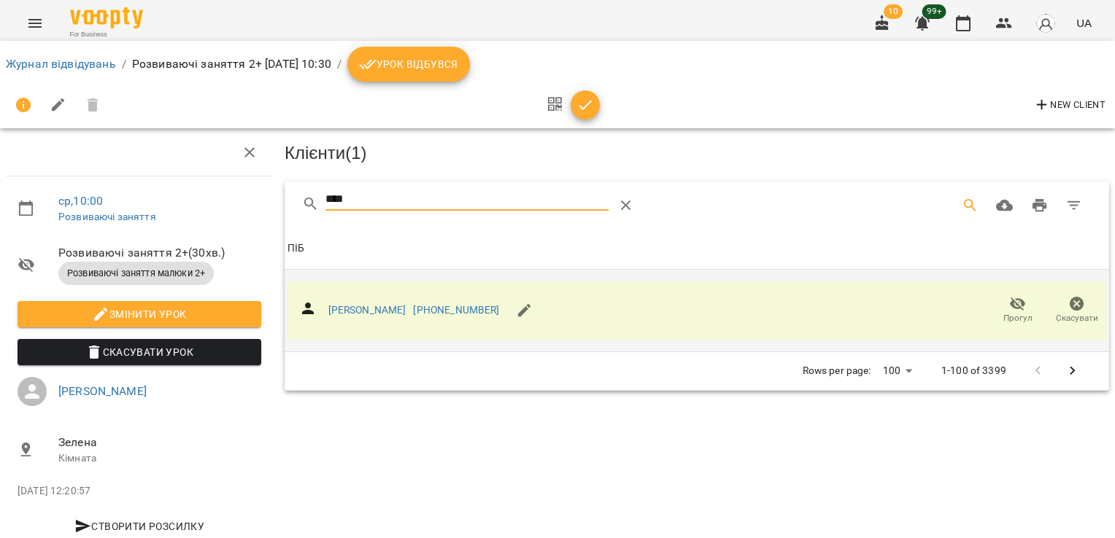
drag, startPoint x: 401, startPoint y: 198, endPoint x: 215, endPoint y: 195, distance: 185.3
click at [215, 195] on div "ср , 10:00 Розвиваючі заняття Розвиваючі заняття 2+ ( 30 хв. ) Розвиваючі занят…" at bounding box center [557, 337] width 1126 height 556
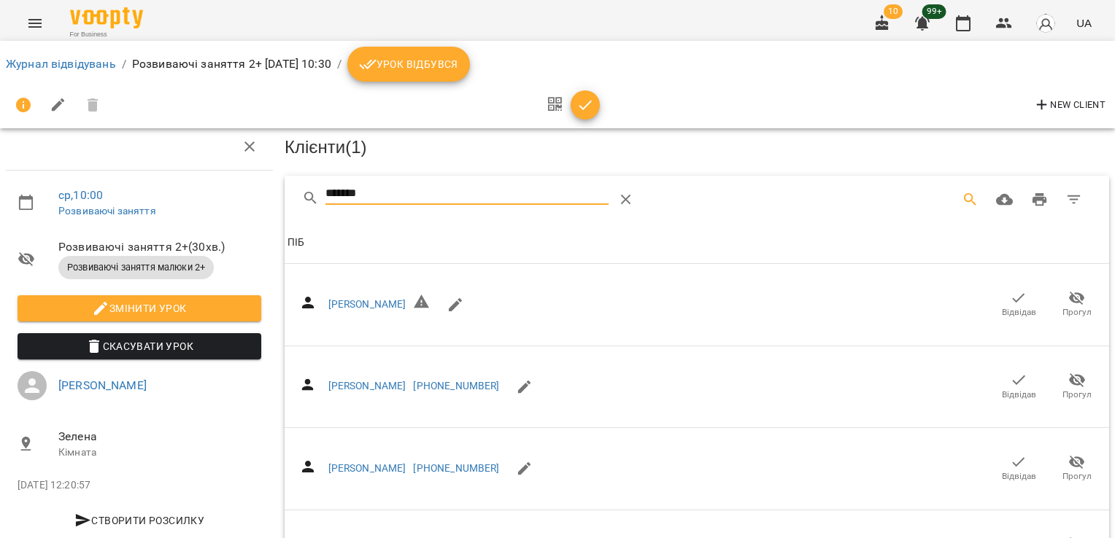
scroll to position [117, 0]
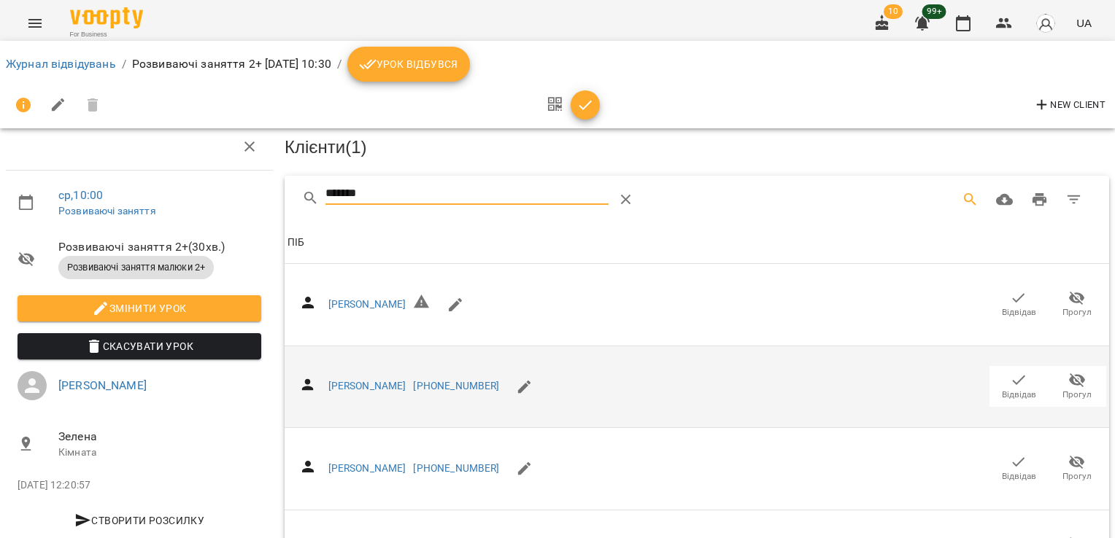
type input "*******"
click at [1010, 371] on icon "button" at bounding box center [1019, 380] width 18 height 18
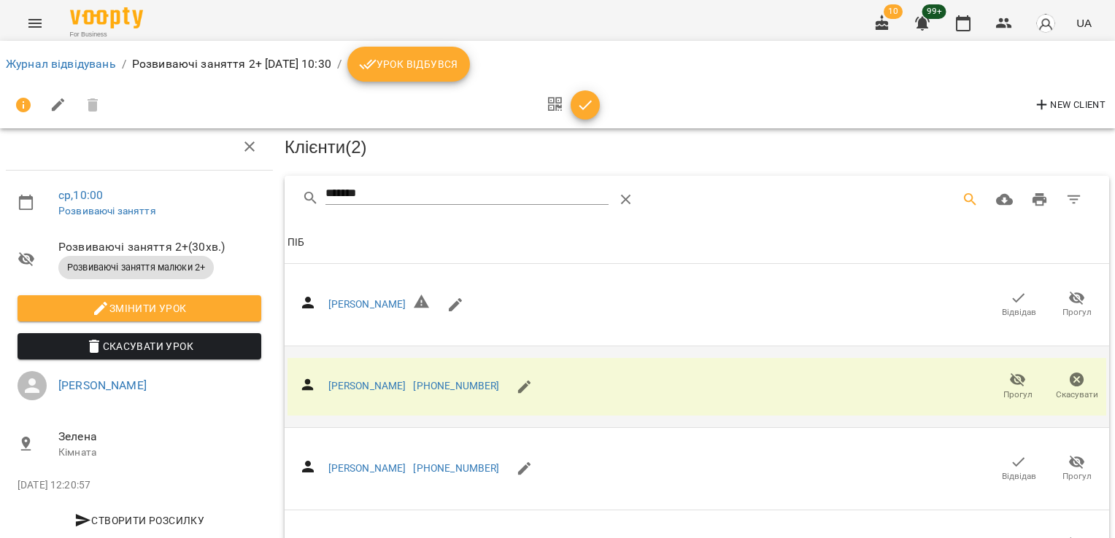
click at [590, 101] on icon "button" at bounding box center [585, 105] width 18 height 18
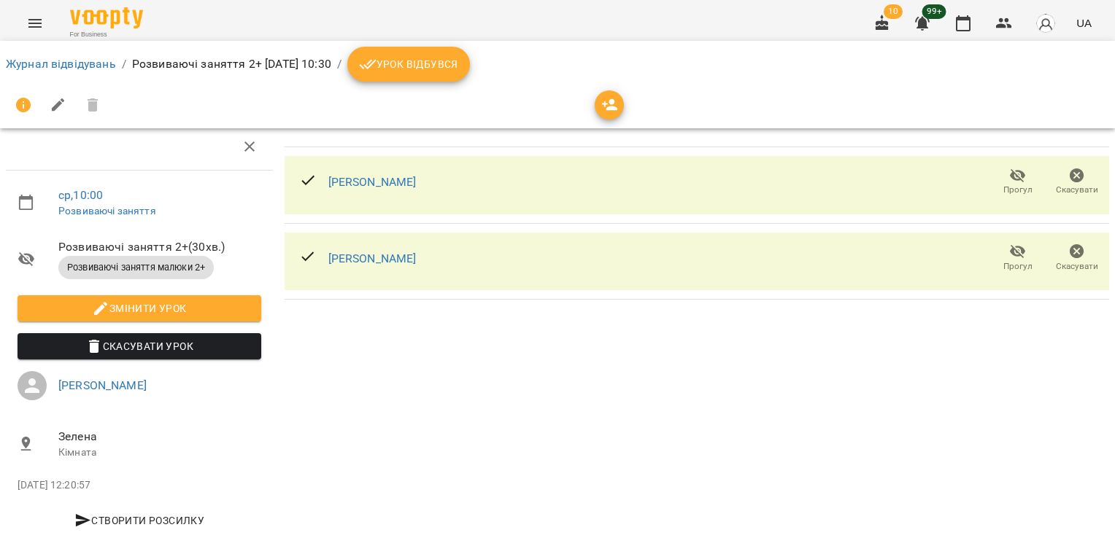
scroll to position [0, 0]
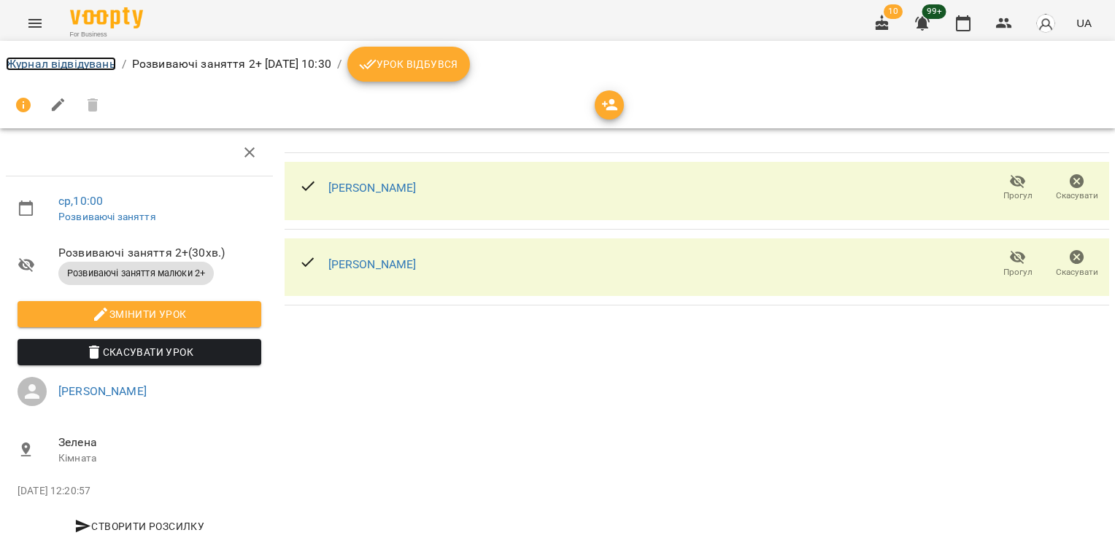
click at [96, 66] on link "Журнал відвідувань" at bounding box center [61, 64] width 110 height 14
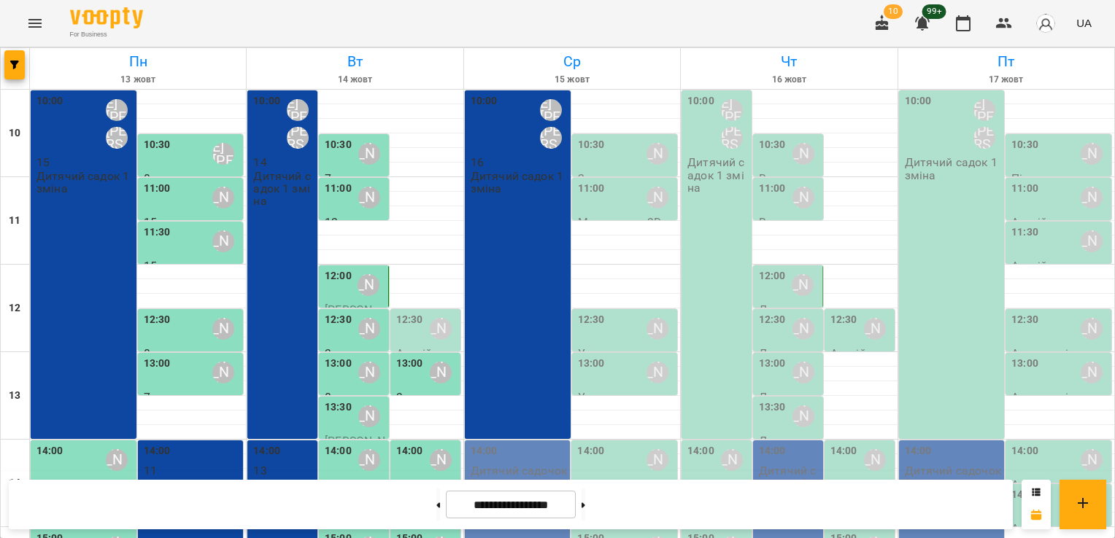
click at [586, 163] on div "10:30" at bounding box center [591, 154] width 27 height 34
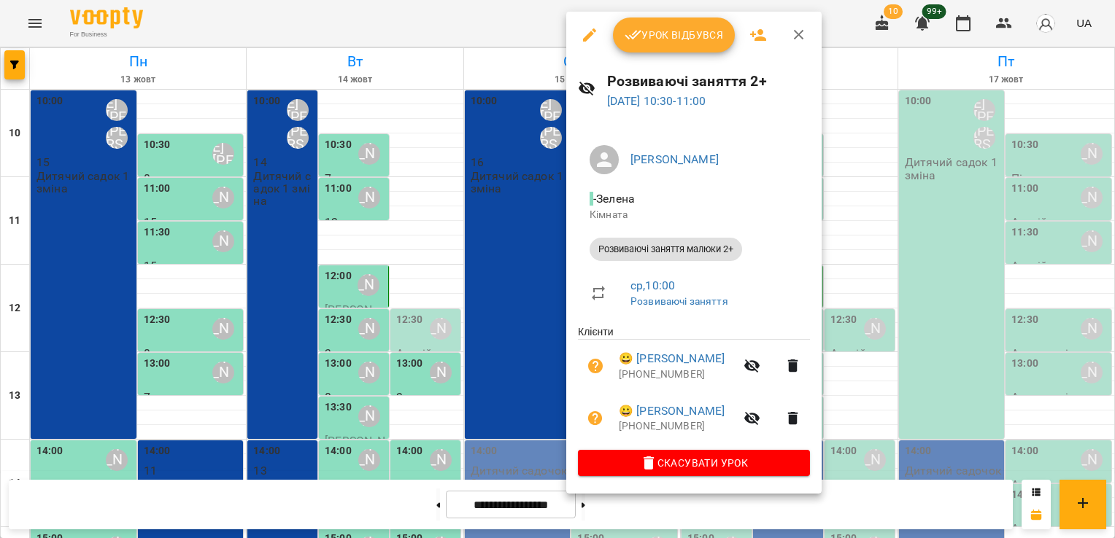
click at [668, 39] on span "Урок відбувся" at bounding box center [674, 35] width 99 height 18
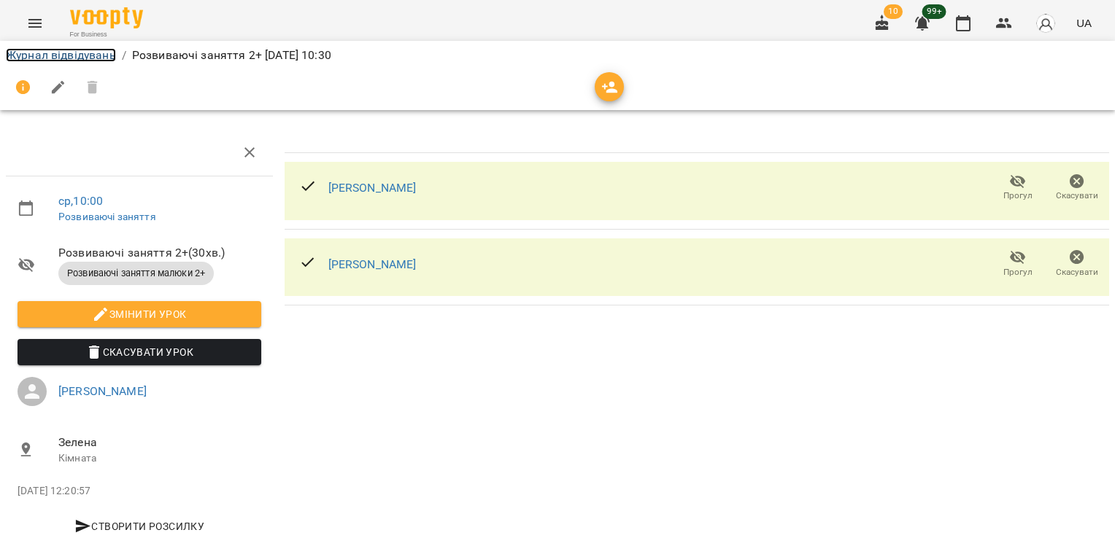
click at [61, 54] on link "Журнал відвідувань" at bounding box center [61, 55] width 110 height 14
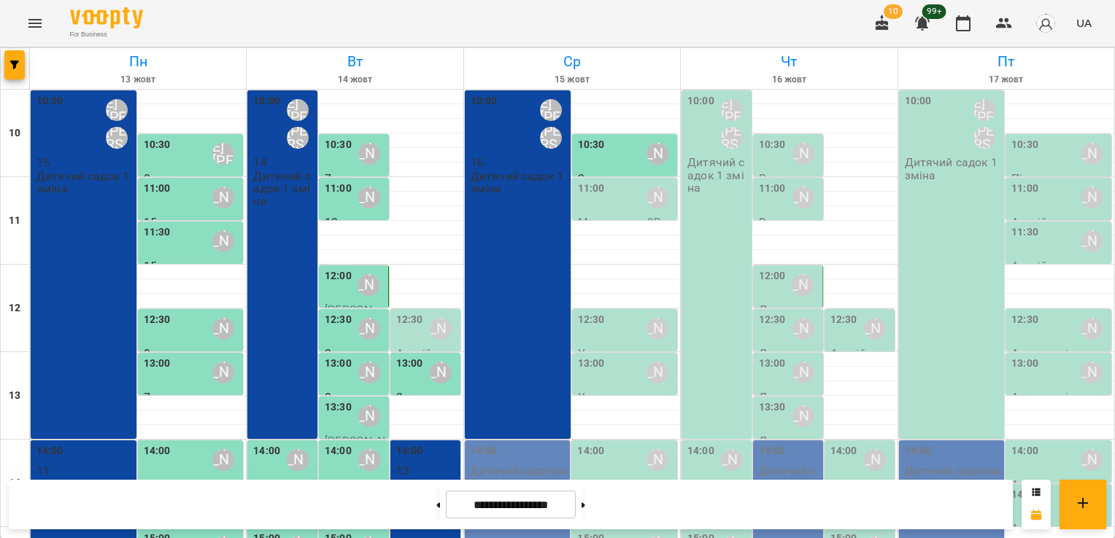
click at [599, 197] on div "11:00 [PERSON_NAME]" at bounding box center [626, 198] width 97 height 34
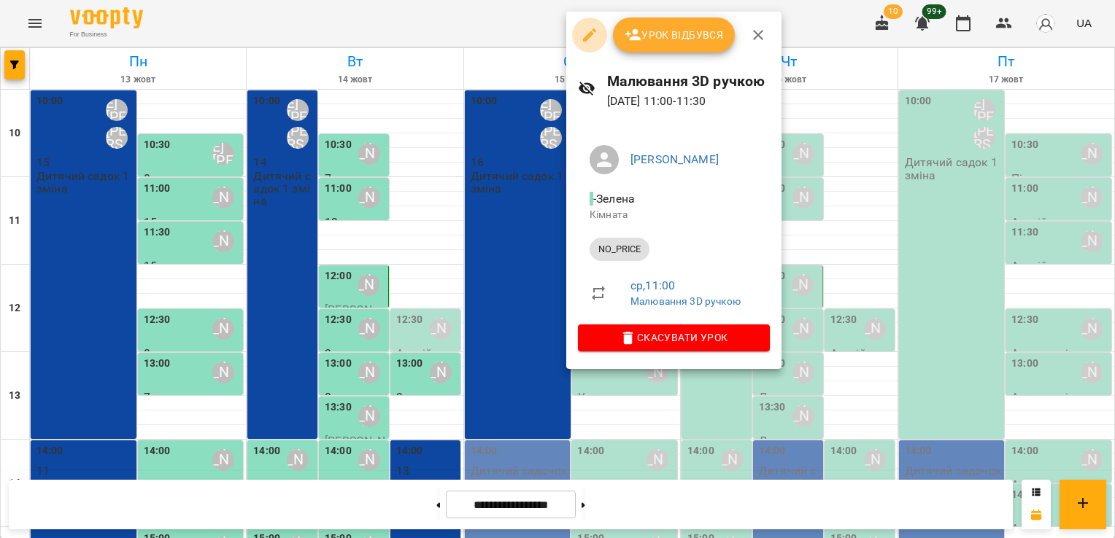
click at [587, 28] on icon "button" at bounding box center [590, 35] width 18 height 18
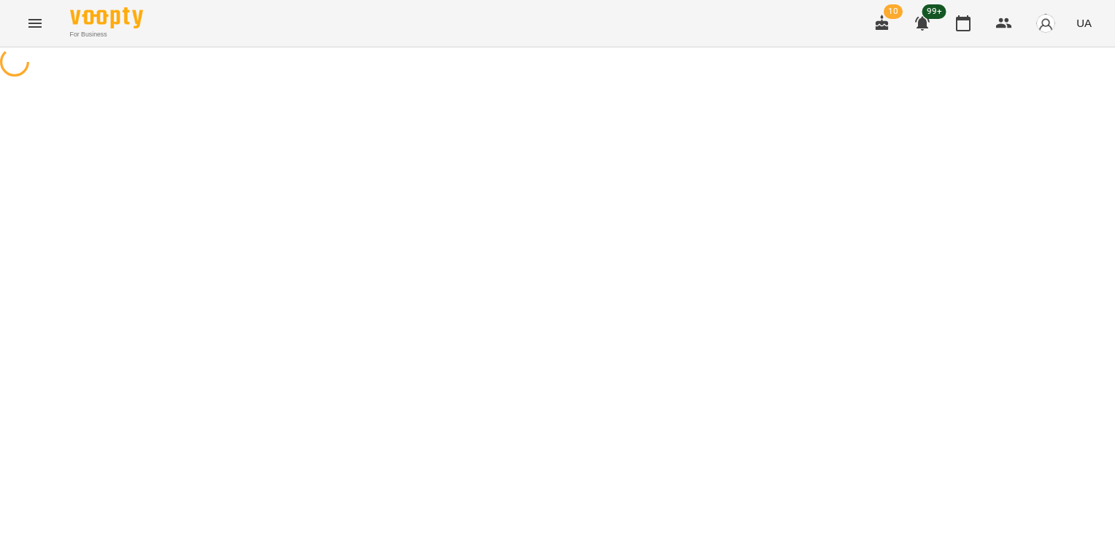
select select "********"
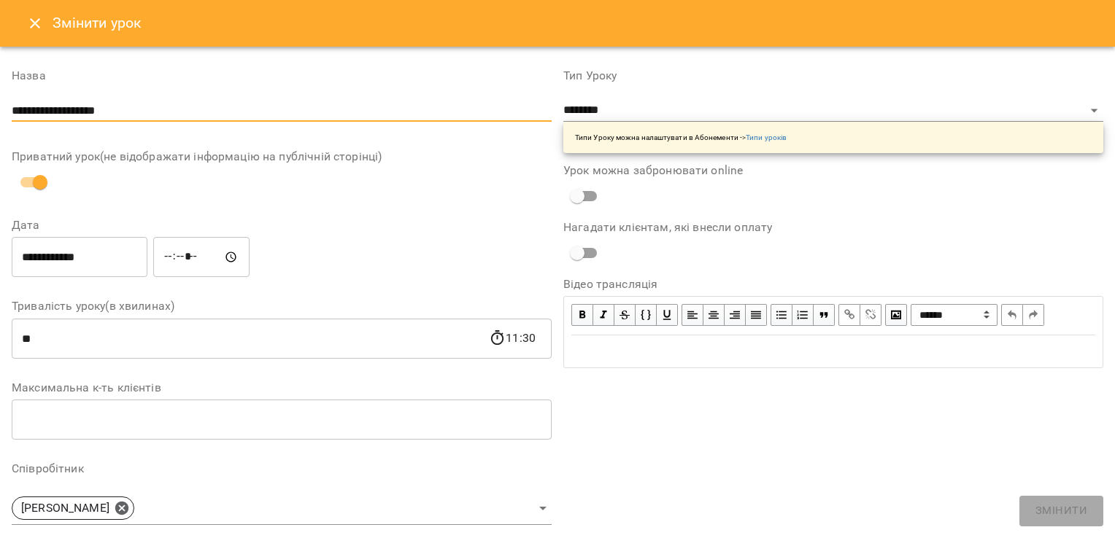
drag, startPoint x: 161, startPoint y: 113, endPoint x: -3, endPoint y: 110, distance: 163.4
click at [0, 110] on html "**********" at bounding box center [557, 259] width 1115 height 519
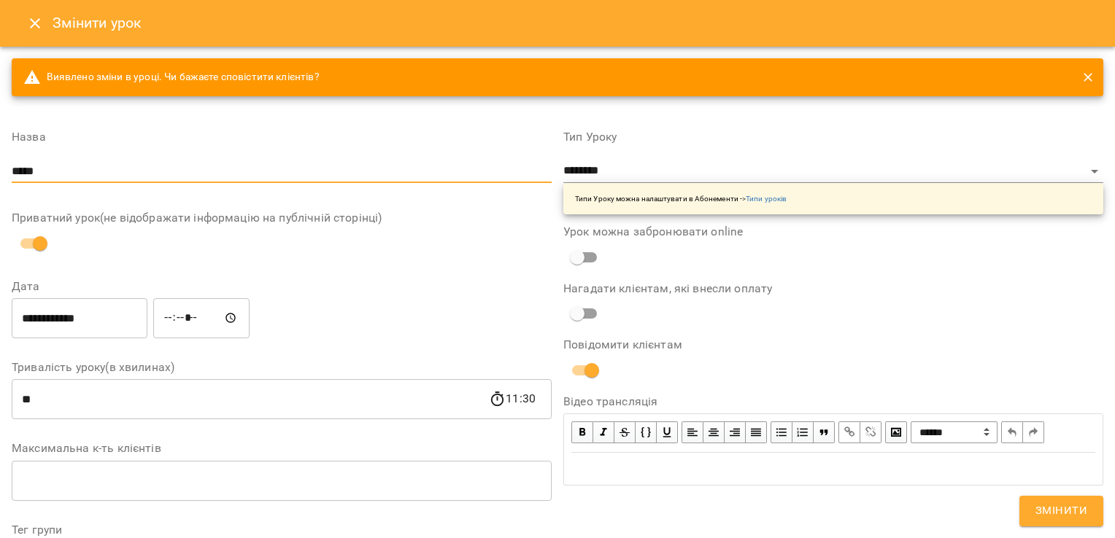
type input "*****"
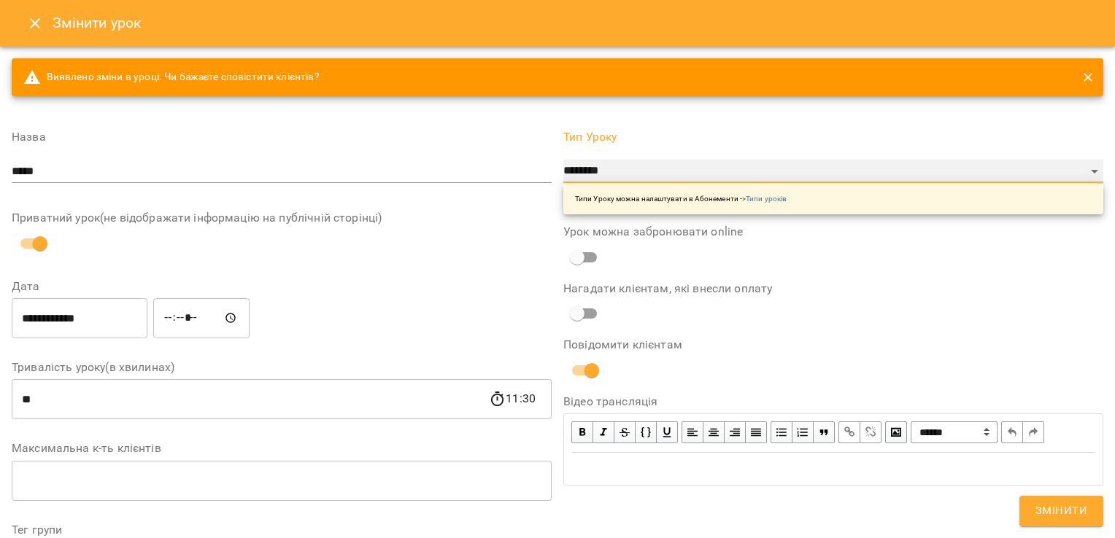
click at [754, 172] on select "**********" at bounding box center [833, 171] width 540 height 23
select select "**********"
click at [563, 160] on select "**********" at bounding box center [833, 171] width 540 height 23
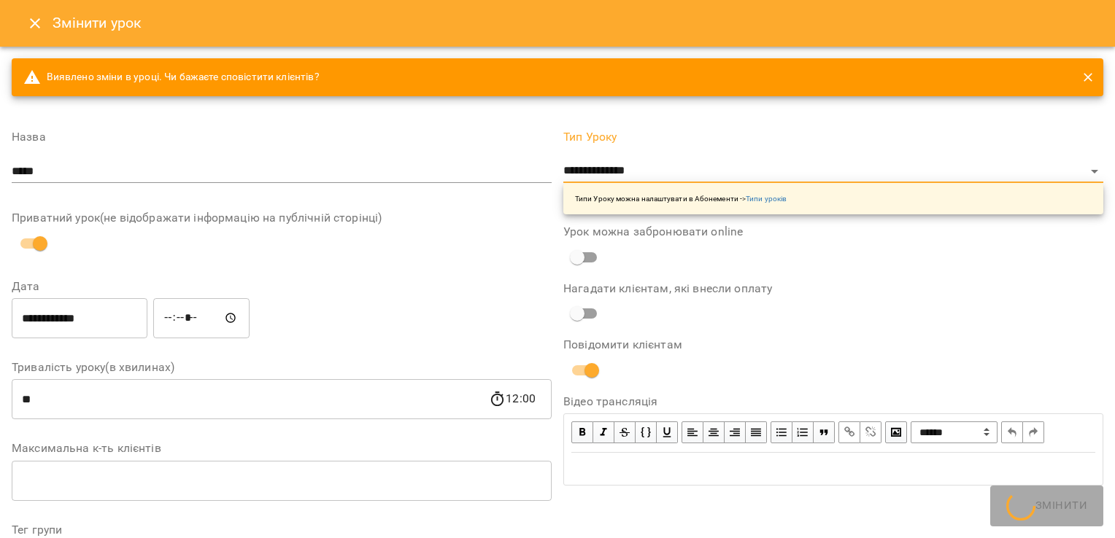
click at [393, 262] on div "**********" at bounding box center [282, 547] width 540 height 855
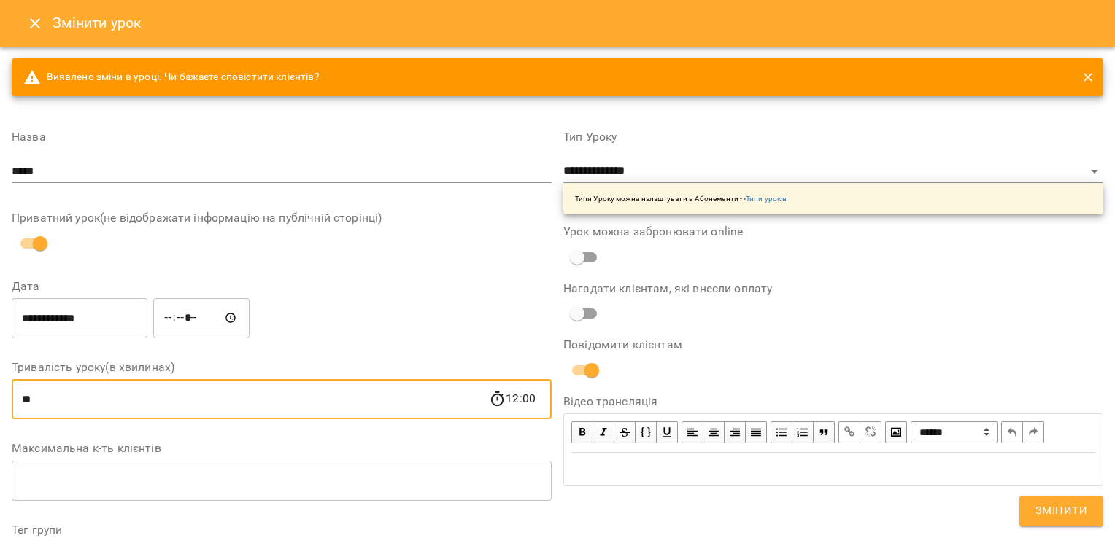
drag, startPoint x: 67, startPoint y: 397, endPoint x: -3, endPoint y: 396, distance: 70.0
type input "**"
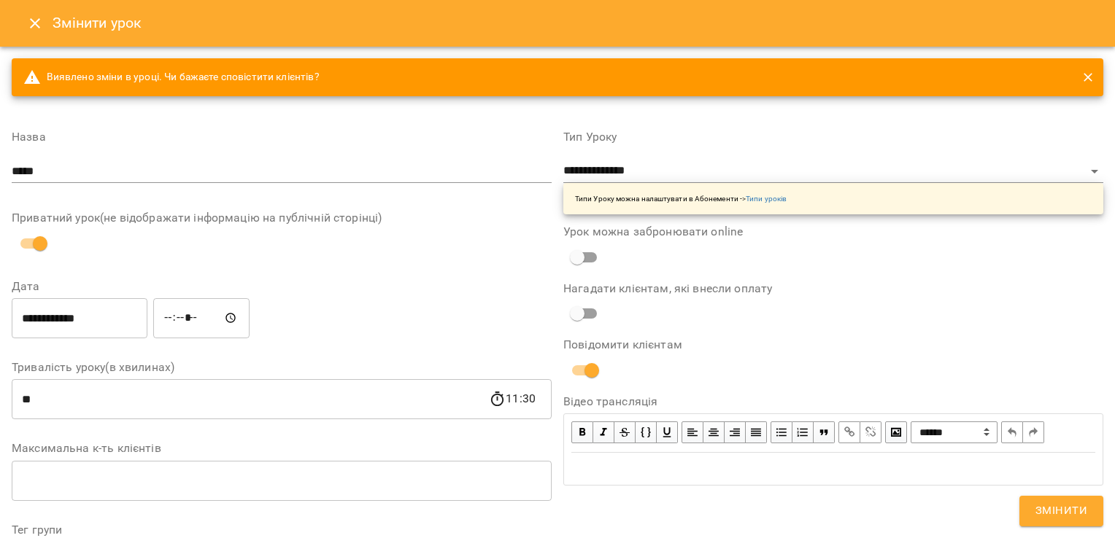
click at [299, 352] on div "**********" at bounding box center [282, 547] width 540 height 855
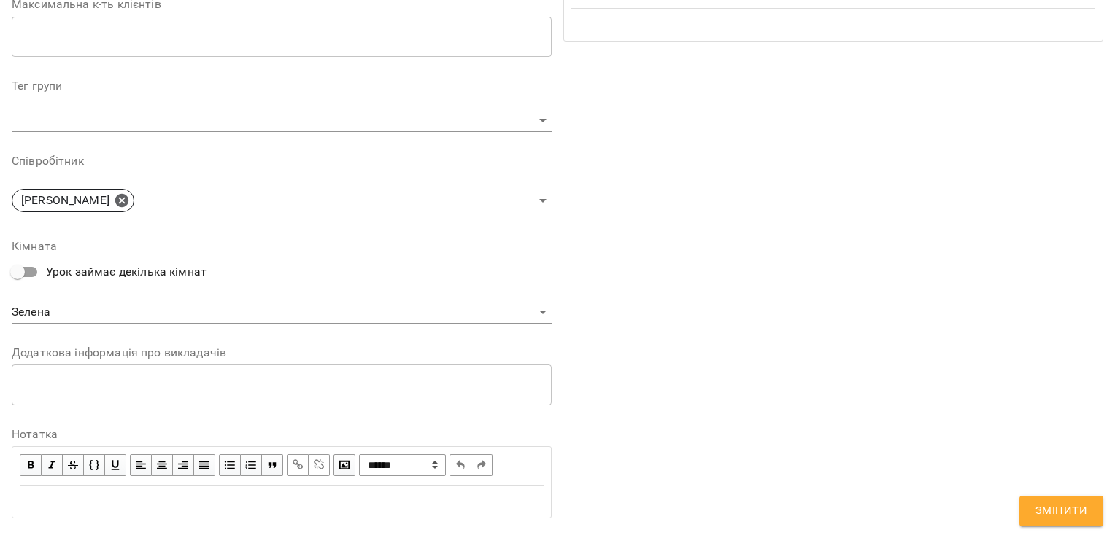
scroll to position [403, 0]
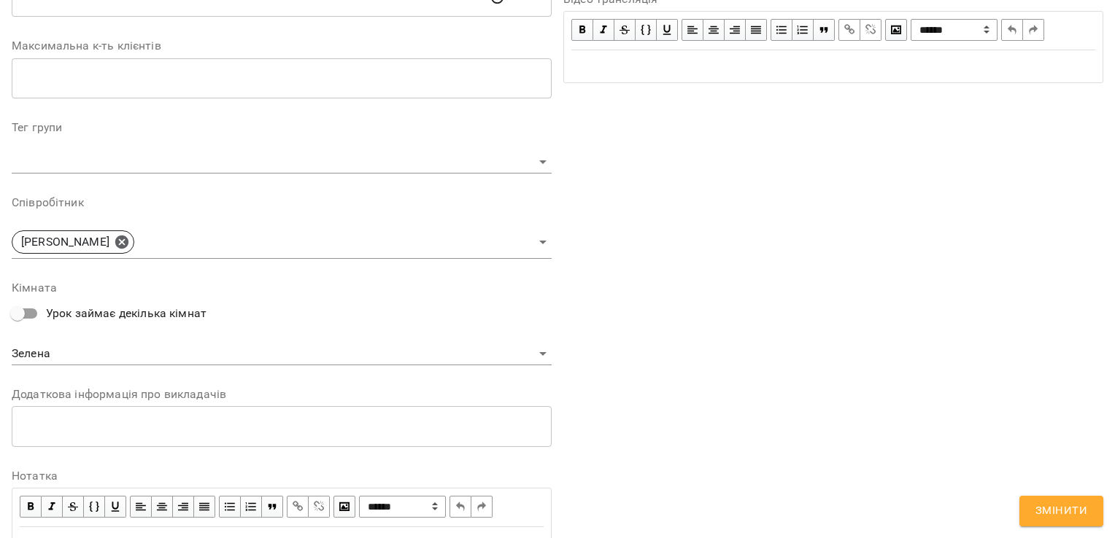
click at [1064, 517] on span "Змінити" at bounding box center [1061, 511] width 52 height 19
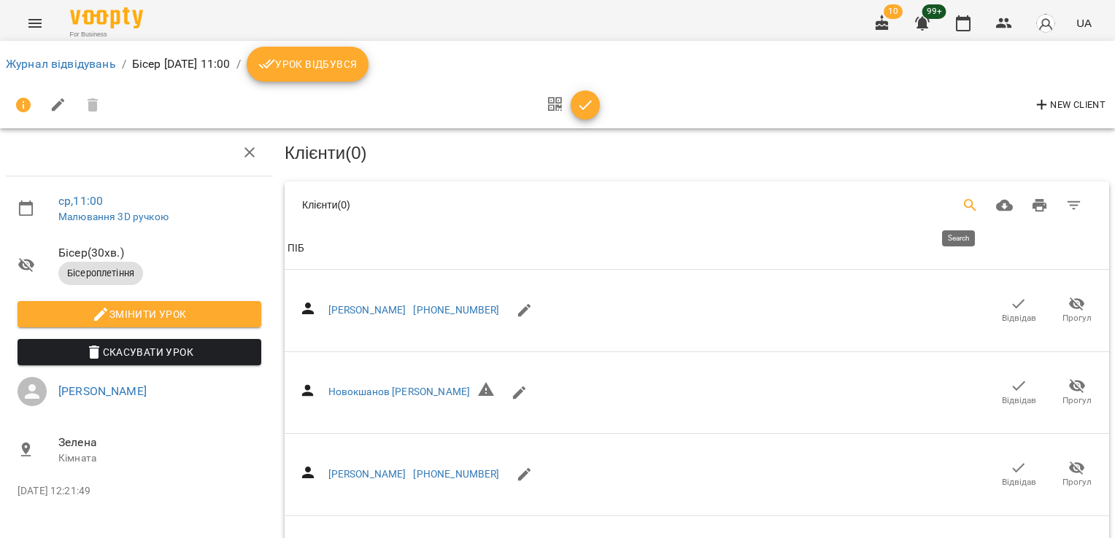
click at [953, 210] on button "Search" at bounding box center [970, 205] width 35 height 35
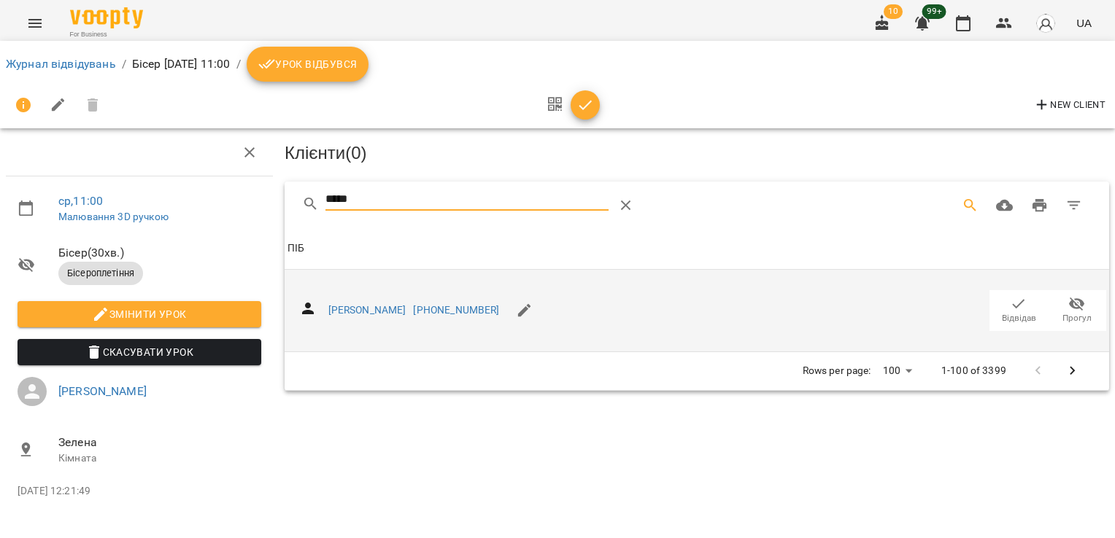
click at [1016, 297] on icon "button" at bounding box center [1019, 304] width 18 height 18
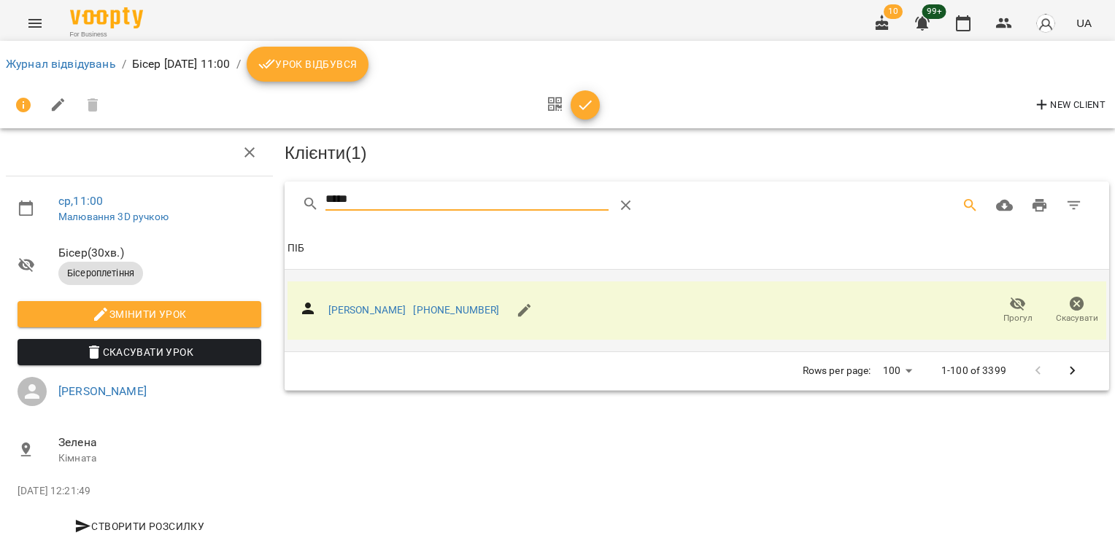
drag, startPoint x: 396, startPoint y: 203, endPoint x: 236, endPoint y: 205, distance: 160.5
click at [238, 205] on div "ср , 11:00 Малювання 3D ручкою Бісер ( 30 хв. ) Бісероплетіння Змінити урок Ска…" at bounding box center [557, 311] width 1126 height 504
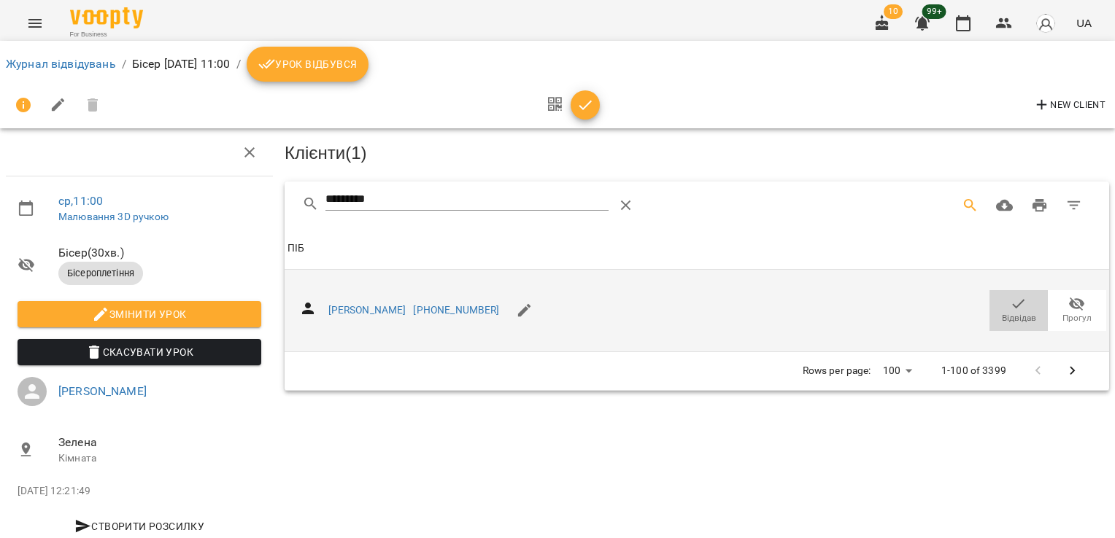
click at [1009, 316] on span "Відвідав" at bounding box center [1019, 318] width 34 height 12
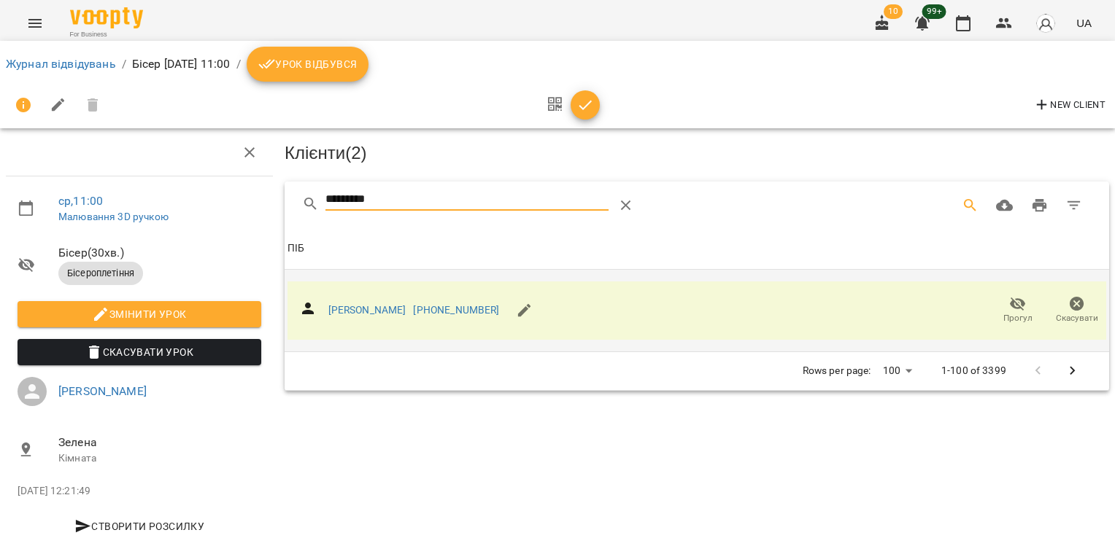
drag, startPoint x: 387, startPoint y: 193, endPoint x: 207, endPoint y: 190, distance: 179.5
click at [206, 193] on div "ср , 11:00 Малювання 3D ручкою Бісер ( 30 хв. ) Бісероплетіння Змінити урок Ска…" at bounding box center [557, 311] width 1126 height 504
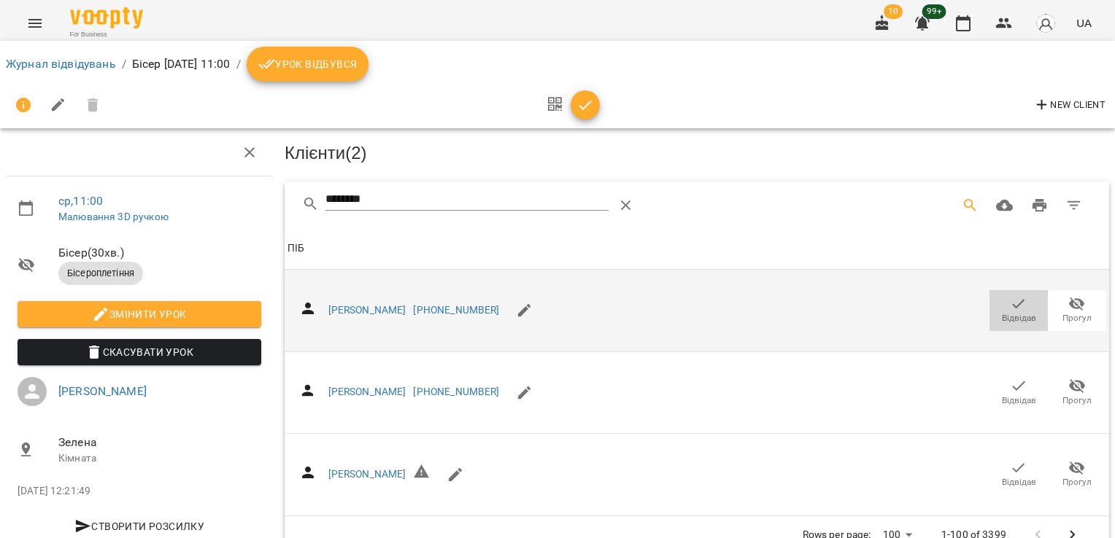
click at [1010, 308] on icon "button" at bounding box center [1019, 304] width 18 height 18
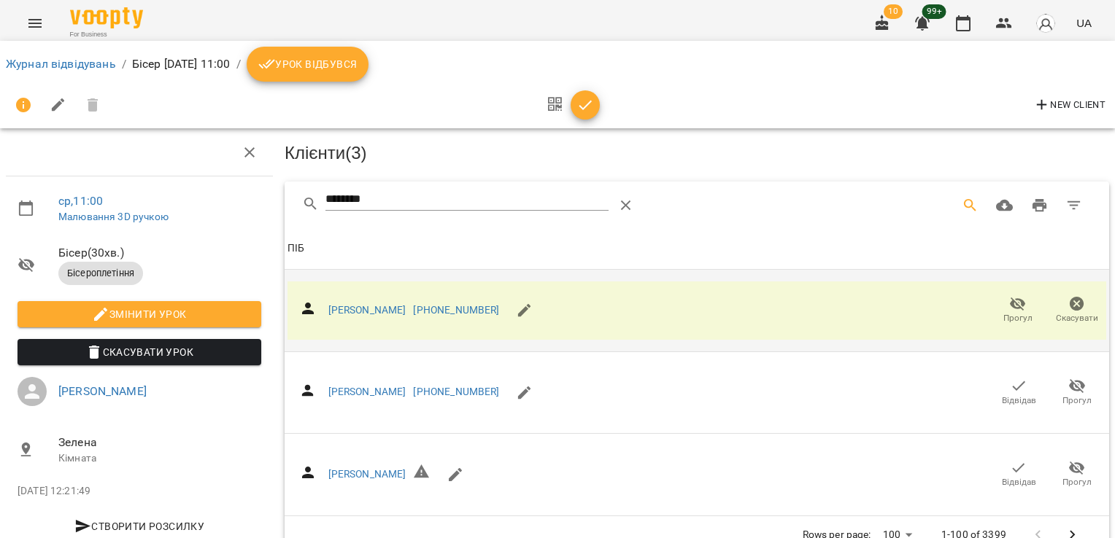
drag, startPoint x: 393, startPoint y: 206, endPoint x: 223, endPoint y: 206, distance: 170.7
click at [223, 206] on div "ср , 11:00 Малювання 3D ручкою Бісер ( 30 хв. ) Бісероплетіння Змінити урок Ска…" at bounding box center [557, 313] width 1126 height 508
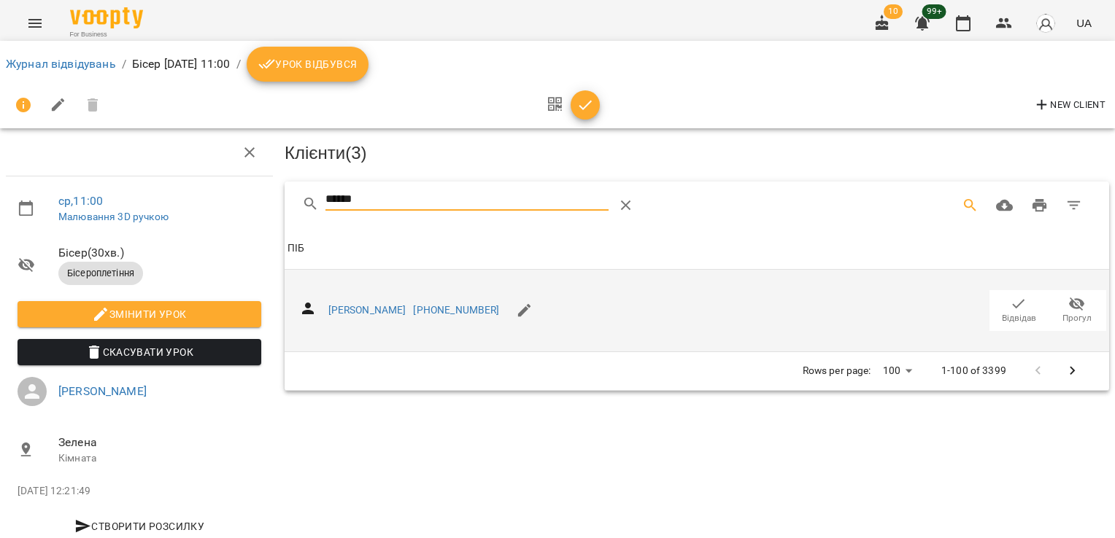
click at [1008, 312] on span "Відвідав" at bounding box center [1019, 318] width 34 height 12
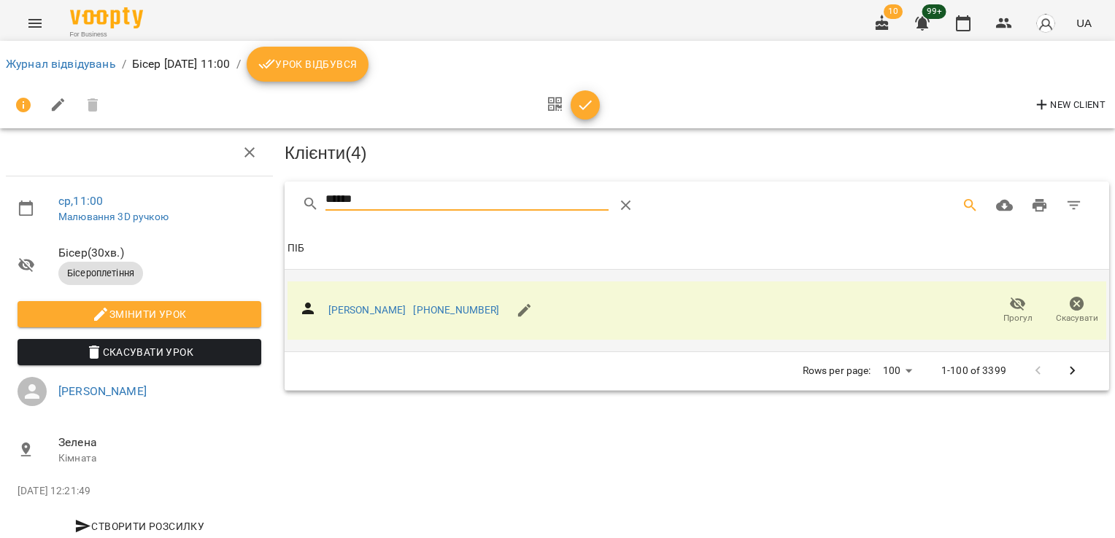
drag, startPoint x: 400, startPoint y: 194, endPoint x: 241, endPoint y: 207, distance: 159.6
click at [241, 207] on div "ср , 11:00 Малювання 3D ручкою Бісер ( 30 хв. ) Бісероплетіння Змінити урок Ска…" at bounding box center [557, 311] width 1126 height 504
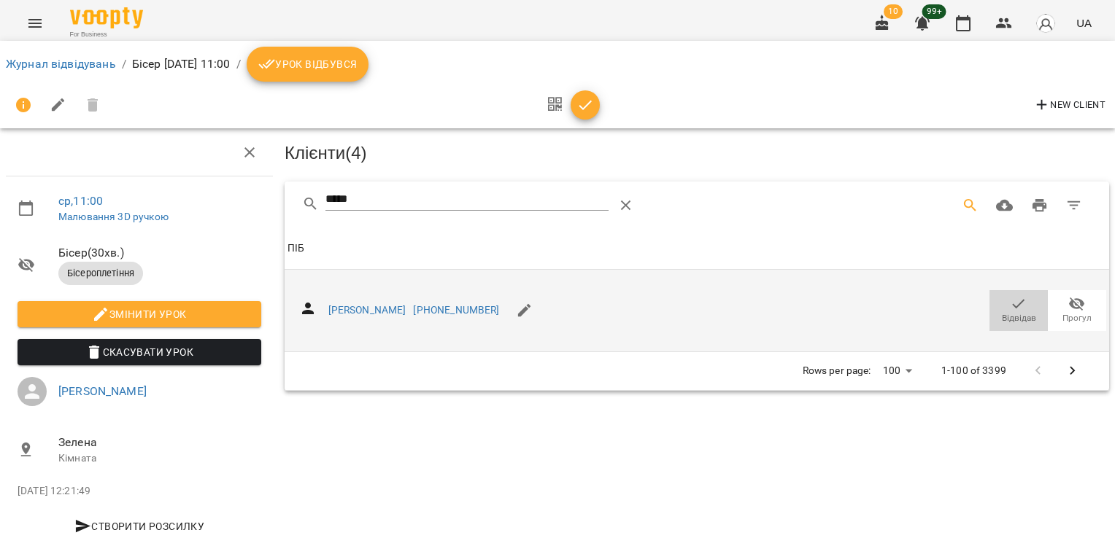
click at [1021, 312] on span "Відвідав" at bounding box center [1019, 318] width 34 height 12
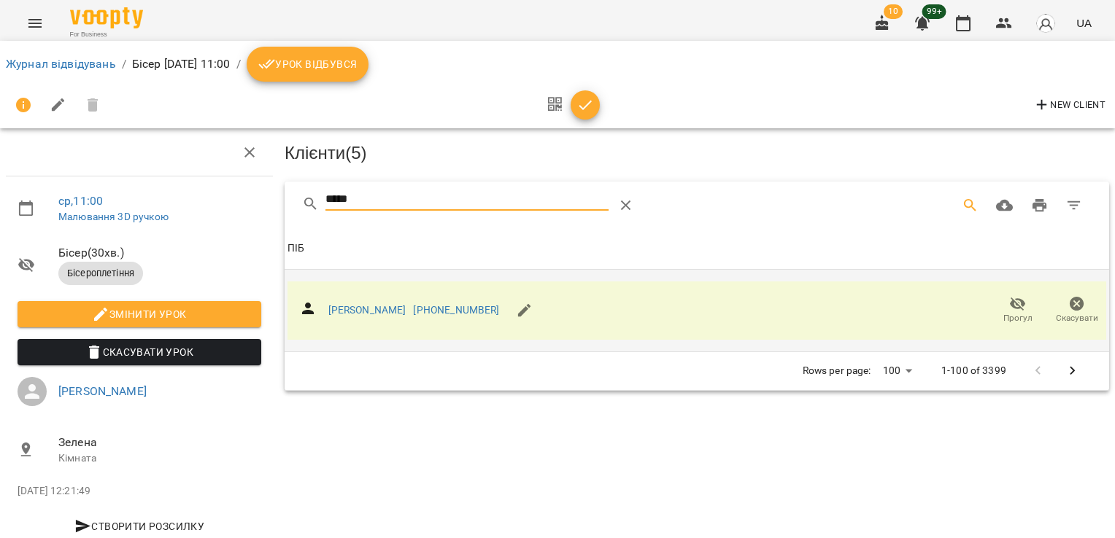
drag, startPoint x: 372, startPoint y: 194, endPoint x: 260, endPoint y: 196, distance: 112.4
click at [260, 196] on div "ср , 11:00 Малювання 3D ручкою Бісер ( 30 хв. ) Бісероплетіння Змінити урок Ска…" at bounding box center [557, 311] width 1126 height 504
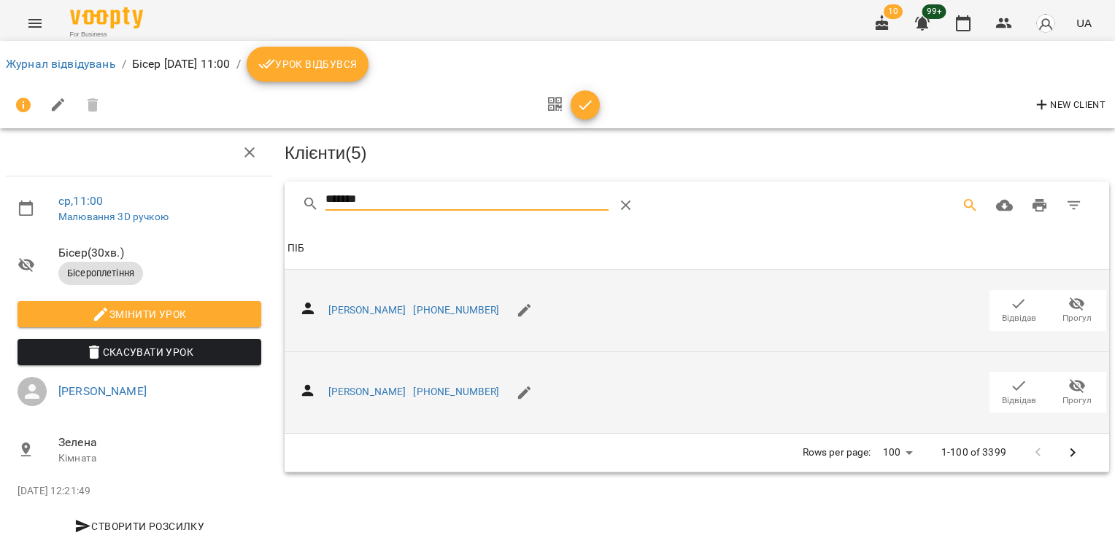
click at [1006, 398] on span "Відвідав" at bounding box center [1019, 401] width 34 height 12
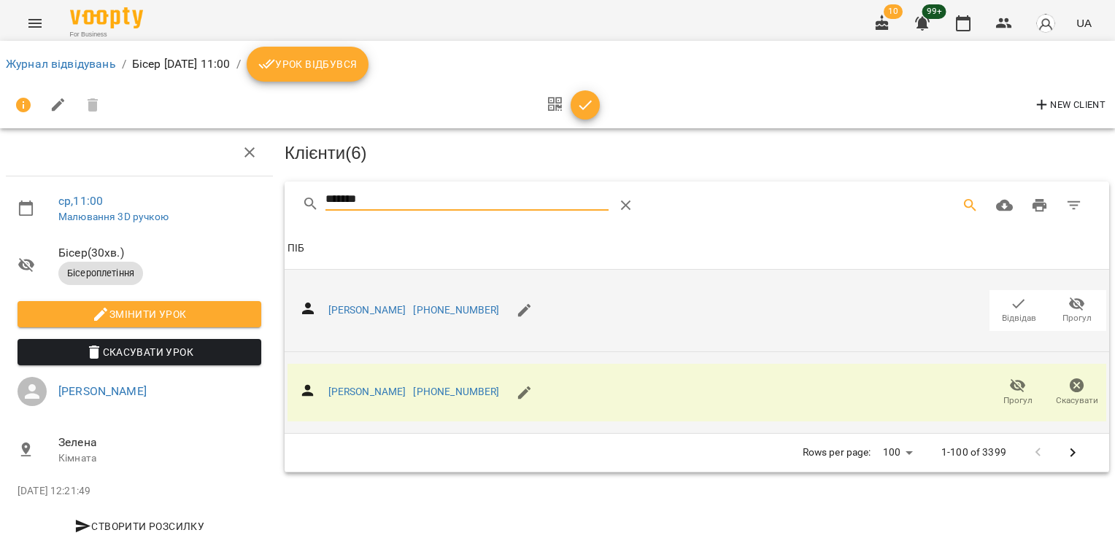
drag, startPoint x: 385, startPoint y: 192, endPoint x: 250, endPoint y: 196, distance: 135.0
click at [250, 196] on div "ср , 11:00 Малювання 3D ручкою Бісер ( 30 хв. ) Бісероплетіння Змінити урок Ска…" at bounding box center [557, 311] width 1126 height 504
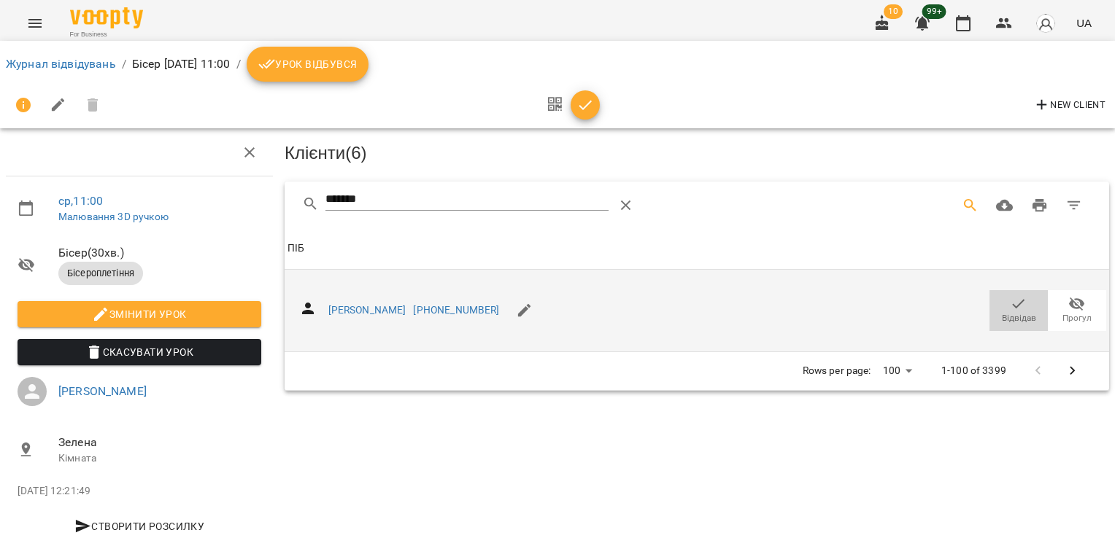
click at [1010, 307] on icon "button" at bounding box center [1019, 304] width 18 height 18
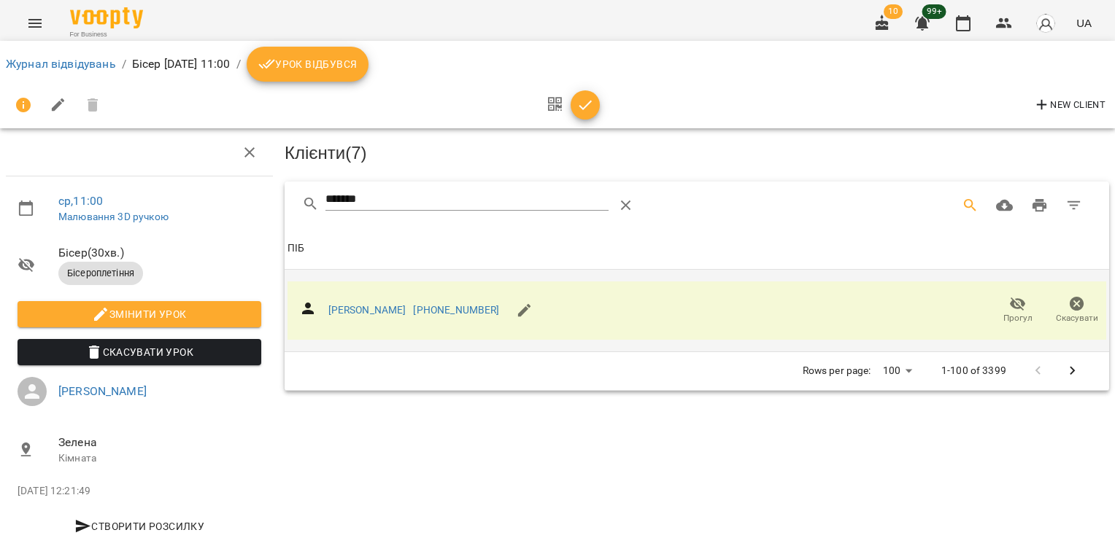
drag, startPoint x: 384, startPoint y: 191, endPoint x: 209, endPoint y: 182, distance: 176.0
click at [209, 182] on div "ср , 11:00 Малювання 3D ручкою Бісер ( 30 хв. ) Бісероплетіння Змінити урок Ска…" at bounding box center [557, 311] width 1126 height 504
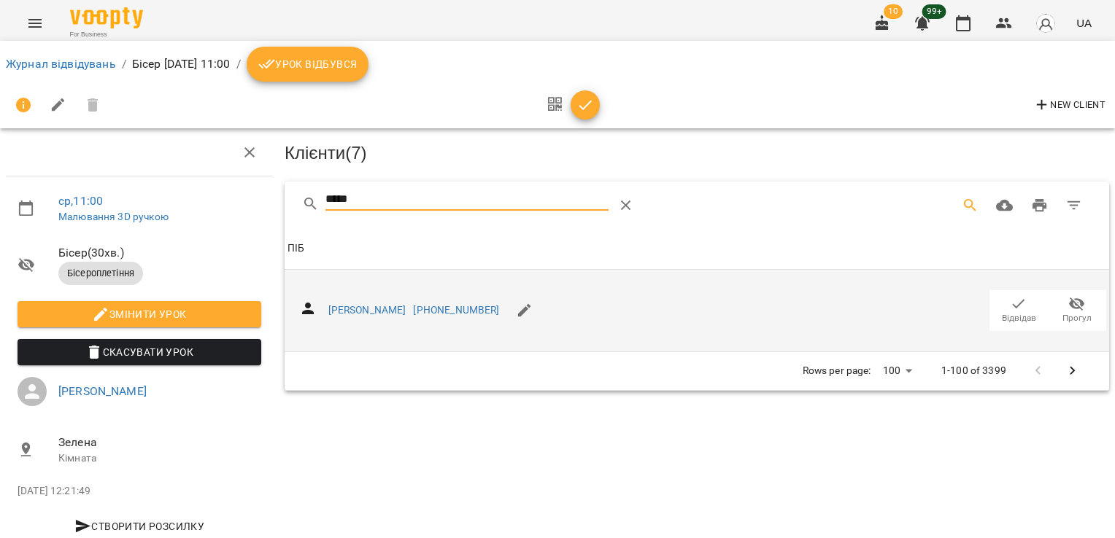
click at [1004, 312] on span "Відвідав" at bounding box center [1019, 318] width 34 height 12
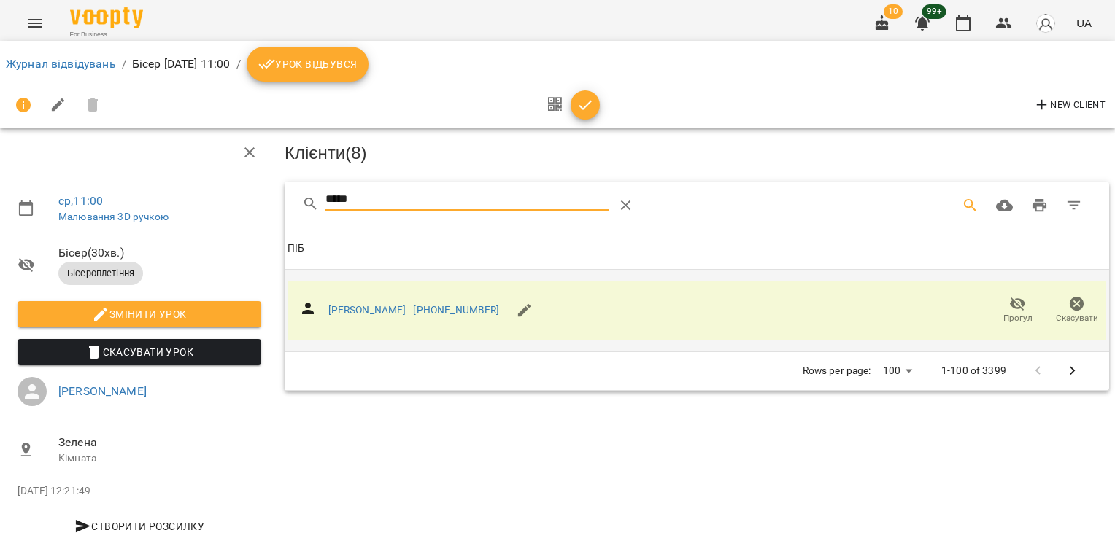
drag, startPoint x: 420, startPoint y: 198, endPoint x: 245, endPoint y: 177, distance: 175.7
click at [252, 179] on div "ср , 11:00 Малювання 3D ручкою Бісер ( 30 хв. ) Бісероплетіння Змінити урок Ска…" at bounding box center [557, 311] width 1126 height 504
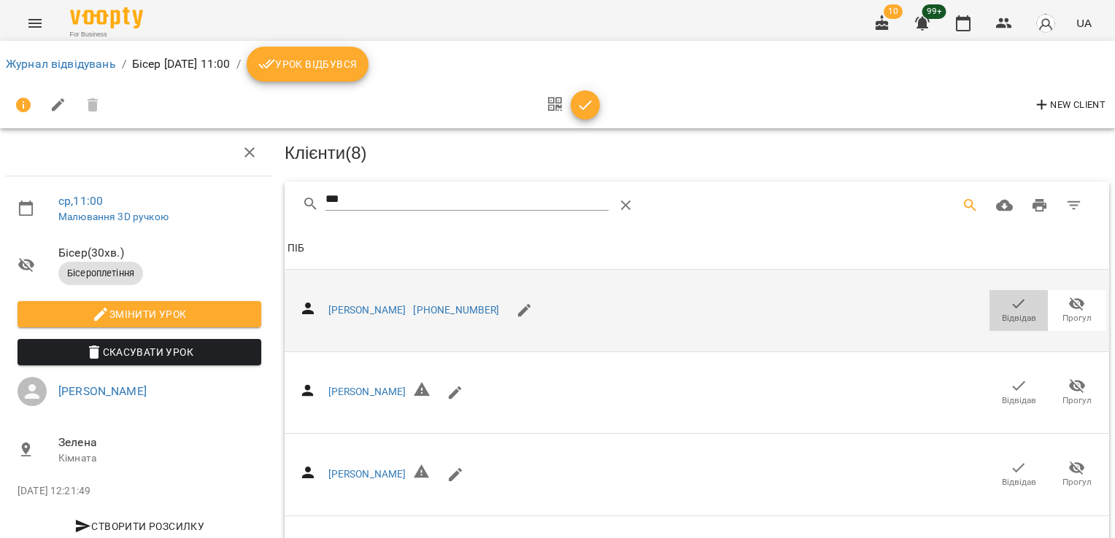
click at [1016, 316] on span "Відвідав" at bounding box center [1019, 318] width 34 height 12
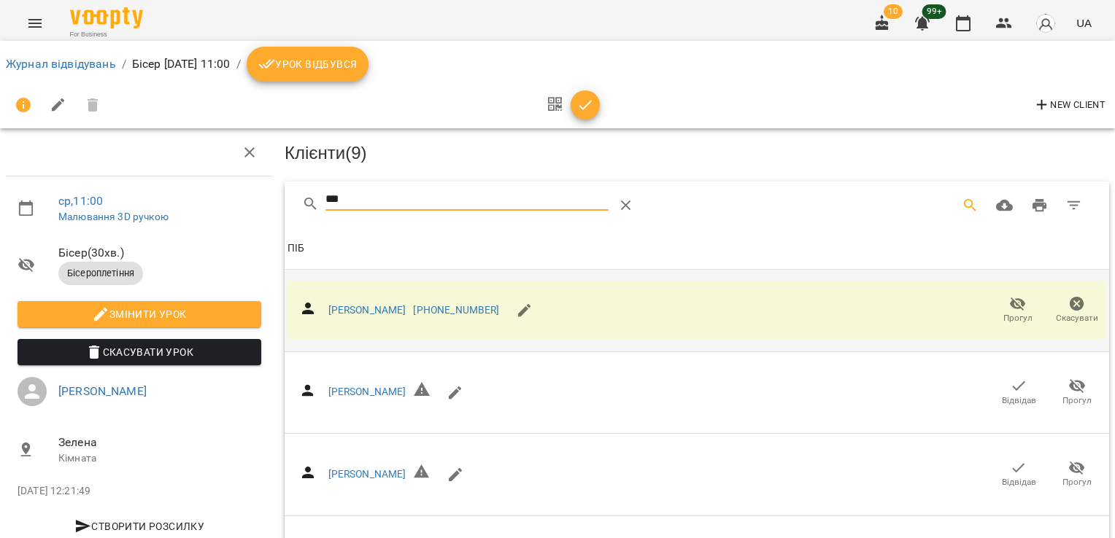
drag, startPoint x: 349, startPoint y: 196, endPoint x: 249, endPoint y: 182, distance: 100.9
click at [245, 190] on div "ср , 11:00 Малювання 3D ручкою Бісер ( 30 хв. ) Бісероплетіння Змінити урок Ска…" at bounding box center [557, 395] width 1126 height 672
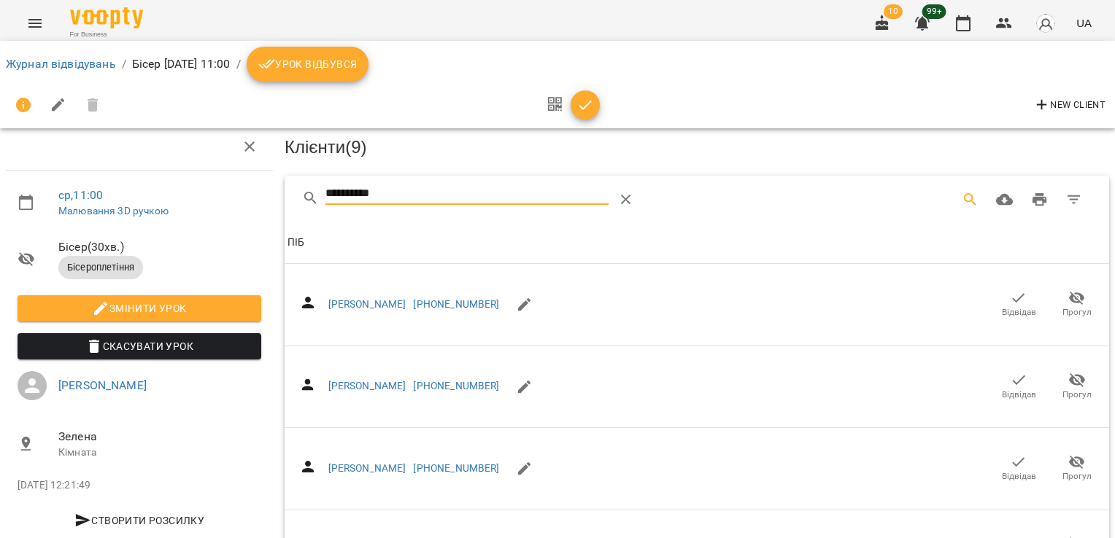
scroll to position [514, 0]
type input "**********"
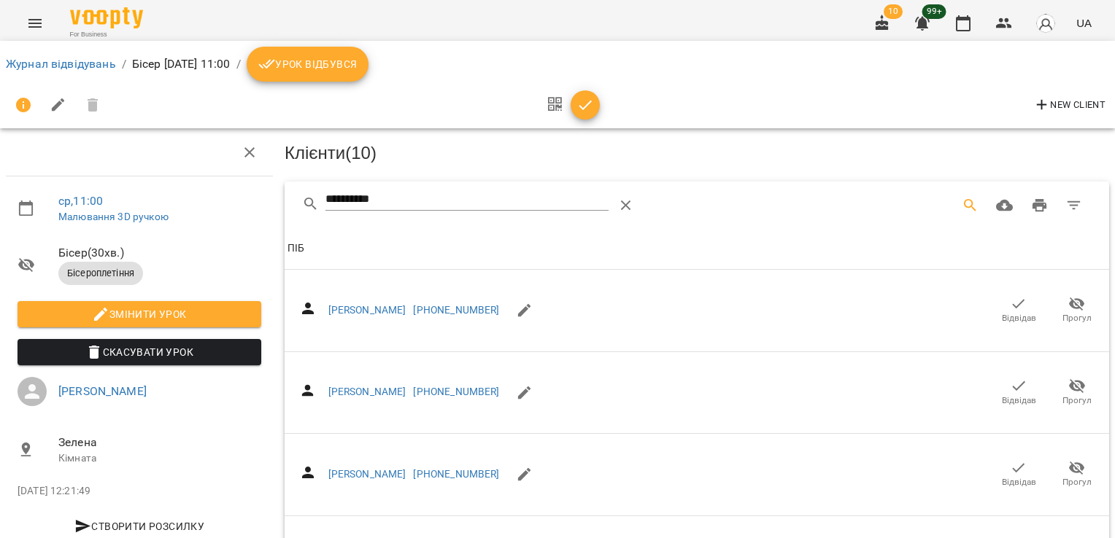
click at [589, 104] on icon "button" at bounding box center [585, 105] width 18 height 18
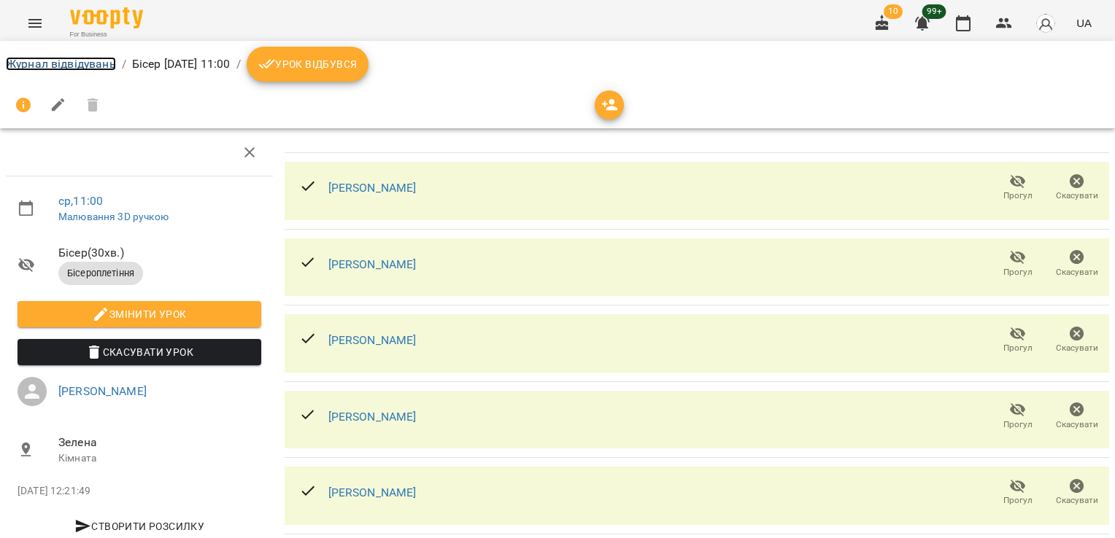
click at [93, 63] on link "Журнал відвідувань" at bounding box center [61, 64] width 110 height 14
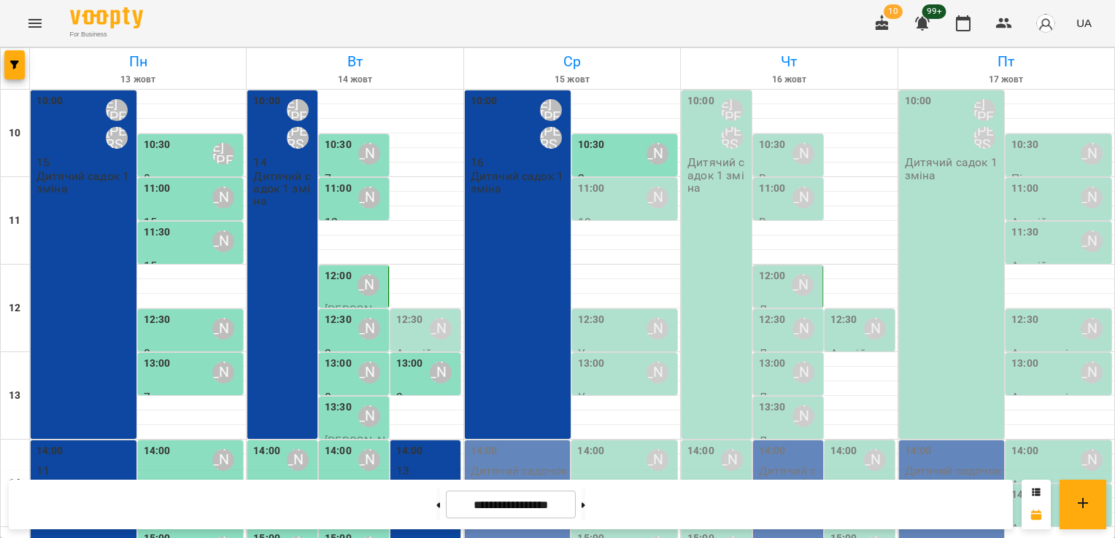
click at [614, 199] on div "11:00 [PERSON_NAME]" at bounding box center [626, 198] width 97 height 34
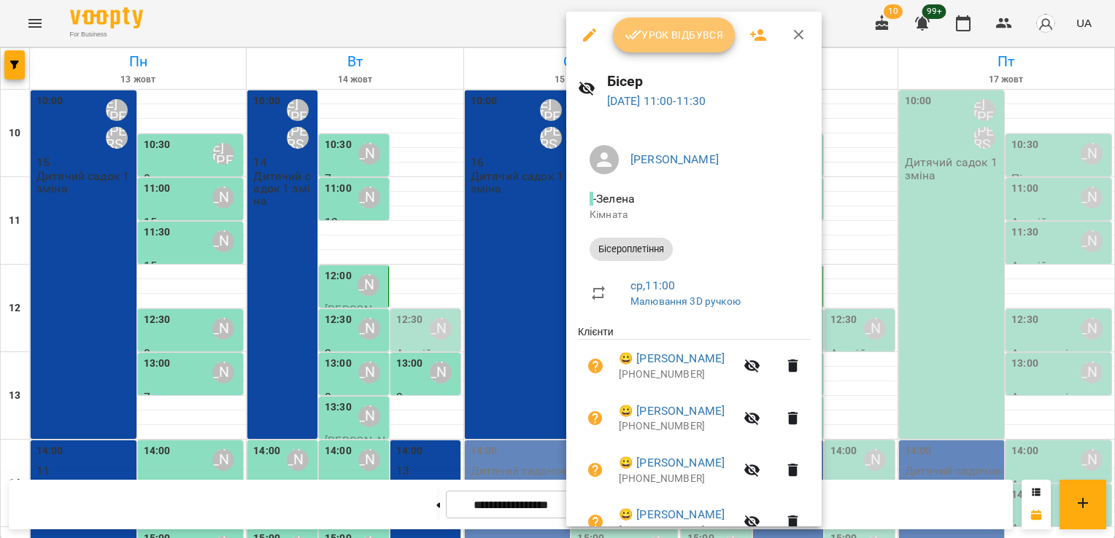
click at [686, 34] on span "Урок відбувся" at bounding box center [674, 35] width 99 height 18
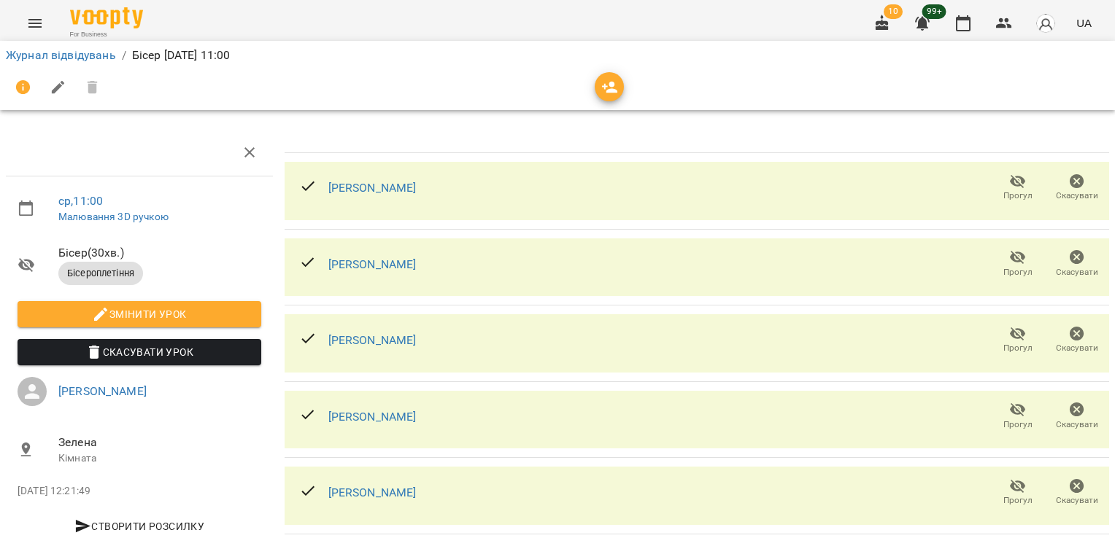
click at [101, 62] on li "Журнал відвідувань" at bounding box center [61, 56] width 110 height 18
click at [99, 54] on link "Журнал відвідувань" at bounding box center [61, 55] width 110 height 14
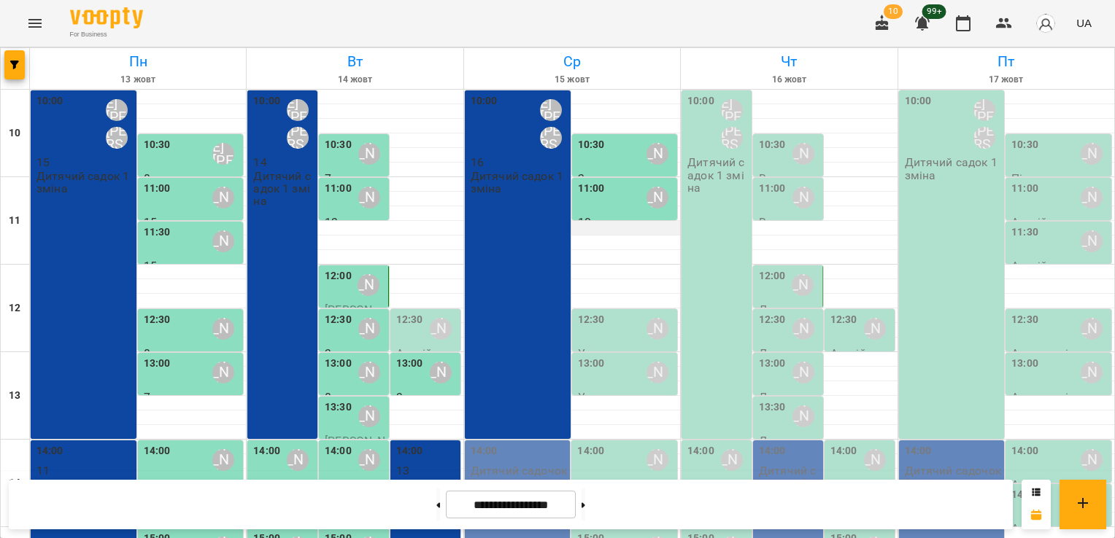
click at [620, 228] on div at bounding box center [572, 228] width 216 height 15
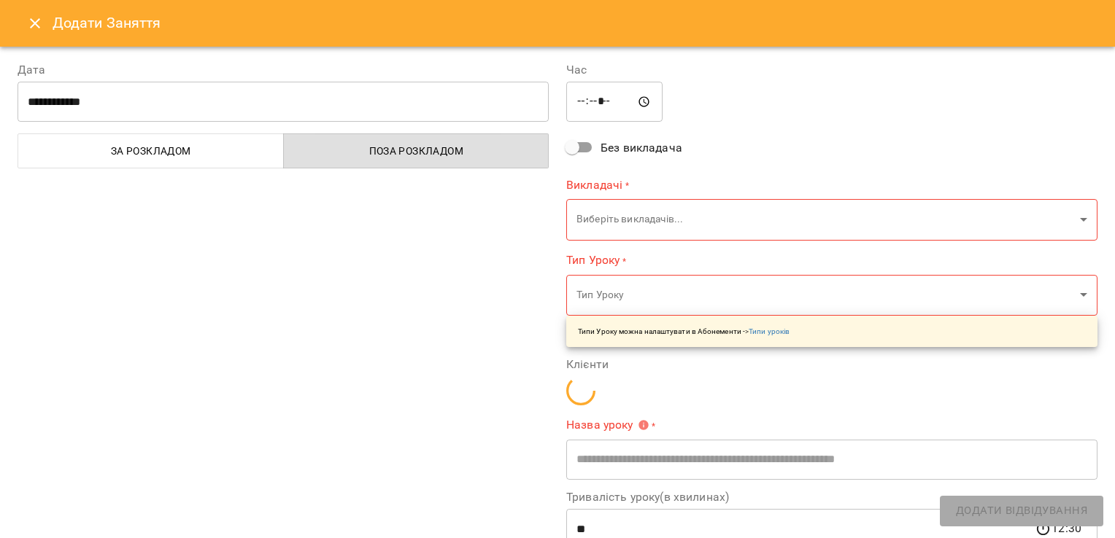
type input "**********"
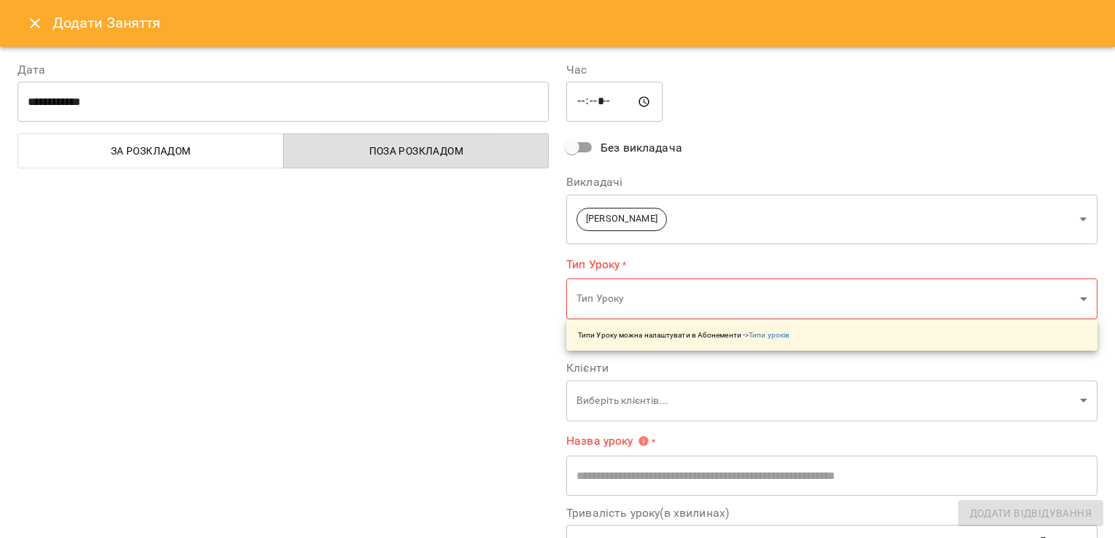
click at [711, 214] on body "For Business 10 99+ UA [DATE] [DATE] [DATE] [DATE] [DATE] 11 12 13 14 15 16 17 …" at bounding box center [557, 428] width 1115 height 856
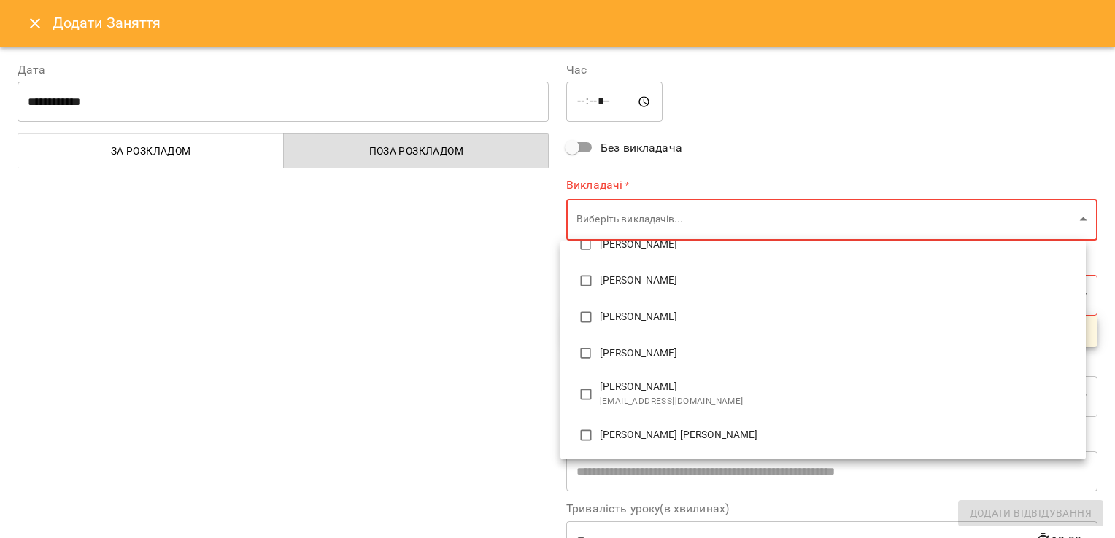
scroll to position [601, 0]
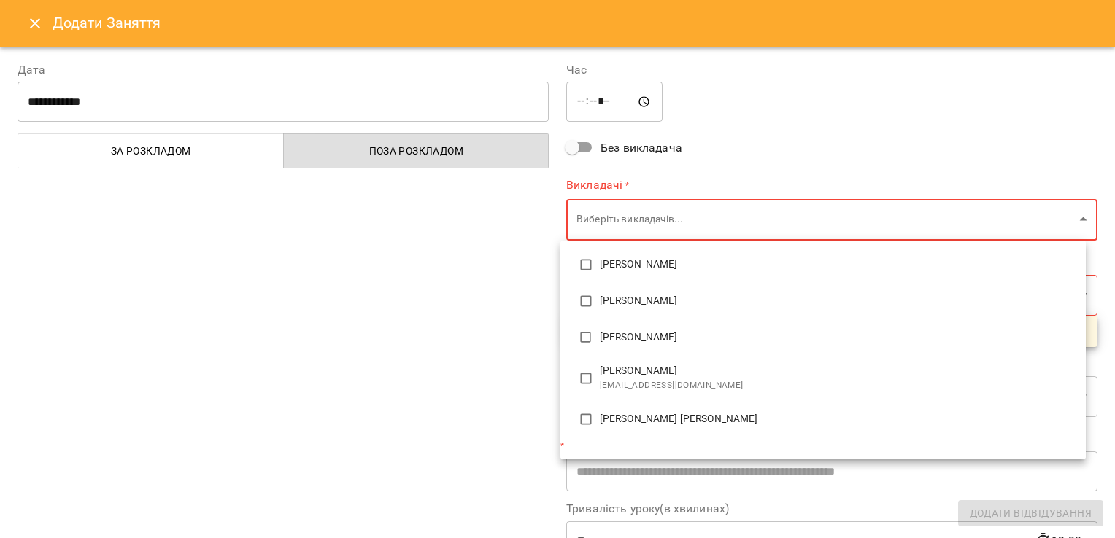
click at [723, 410] on li "[PERSON_NAME] [PERSON_NAME]" at bounding box center [822, 419] width 525 height 36
type input "**********"
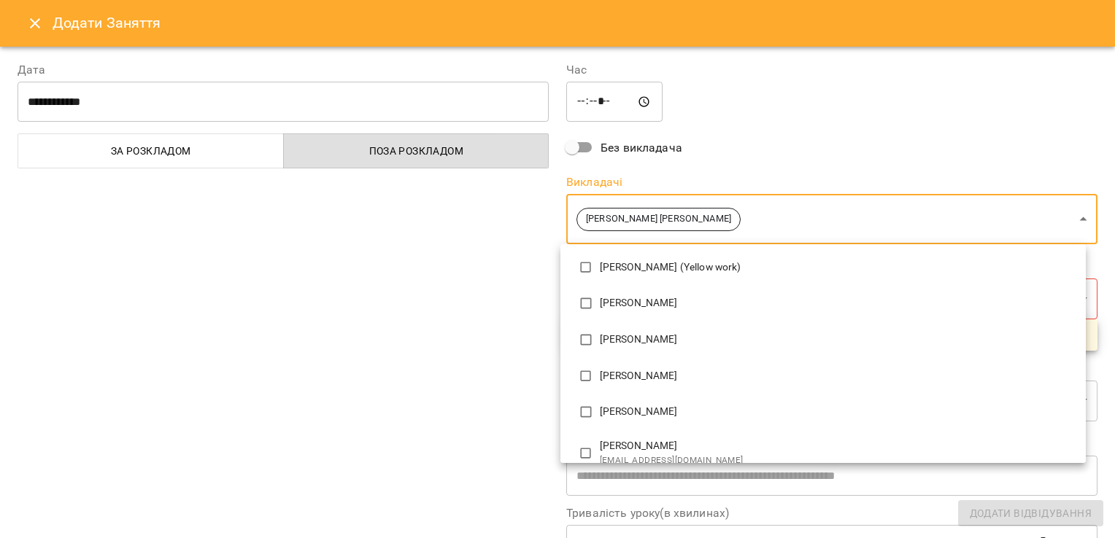
scroll to position [0, 0]
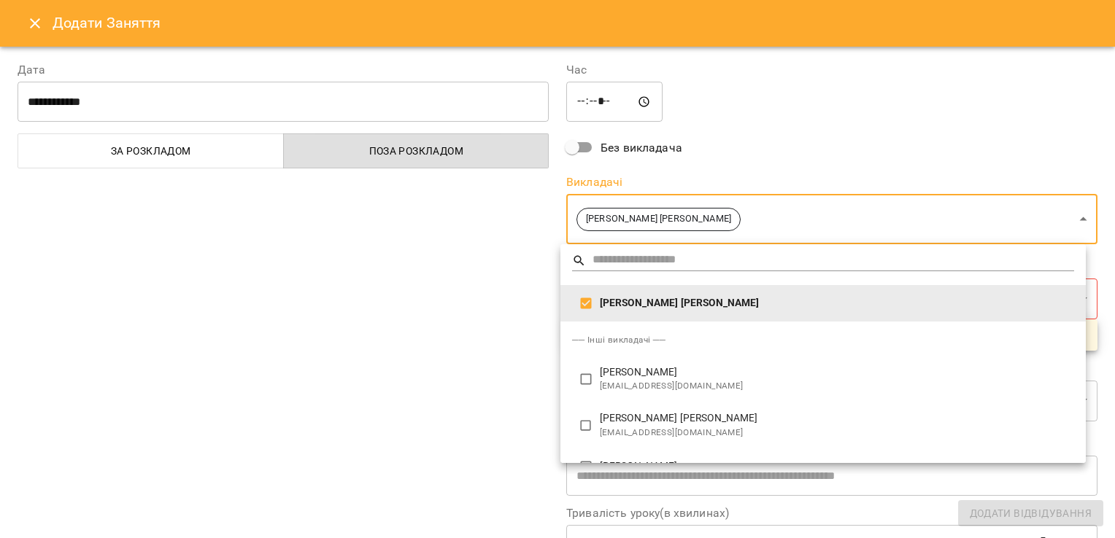
click at [334, 309] on div at bounding box center [557, 269] width 1115 height 538
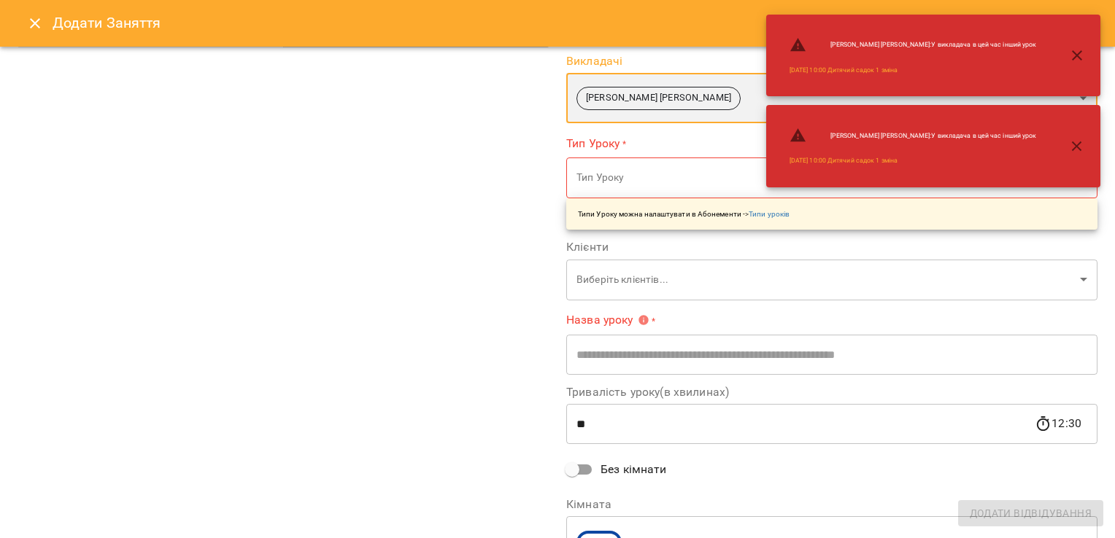
scroll to position [146, 0]
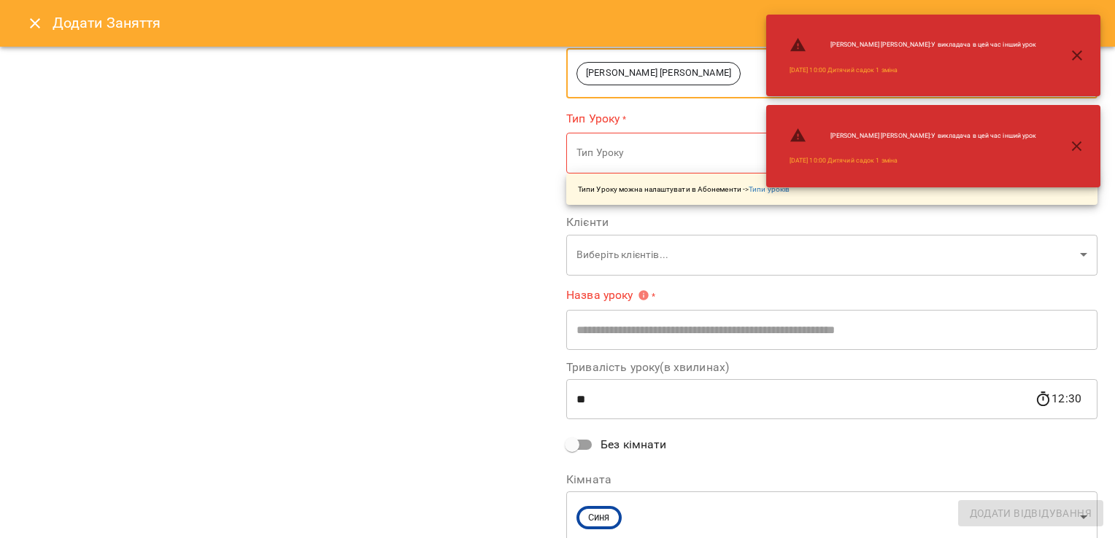
click at [616, 162] on body "For Business 10 99+ UA [DATE] [DATE] [DATE] [DATE] [DATE] 11 12 13 14 15 16 17 …" at bounding box center [557, 428] width 1115 height 856
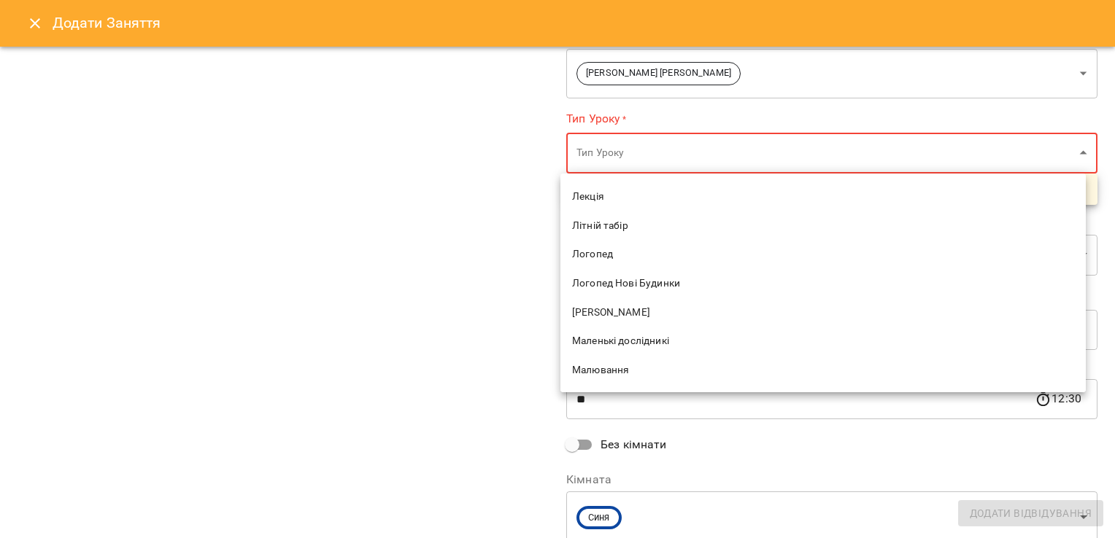
scroll to position [1118, 0]
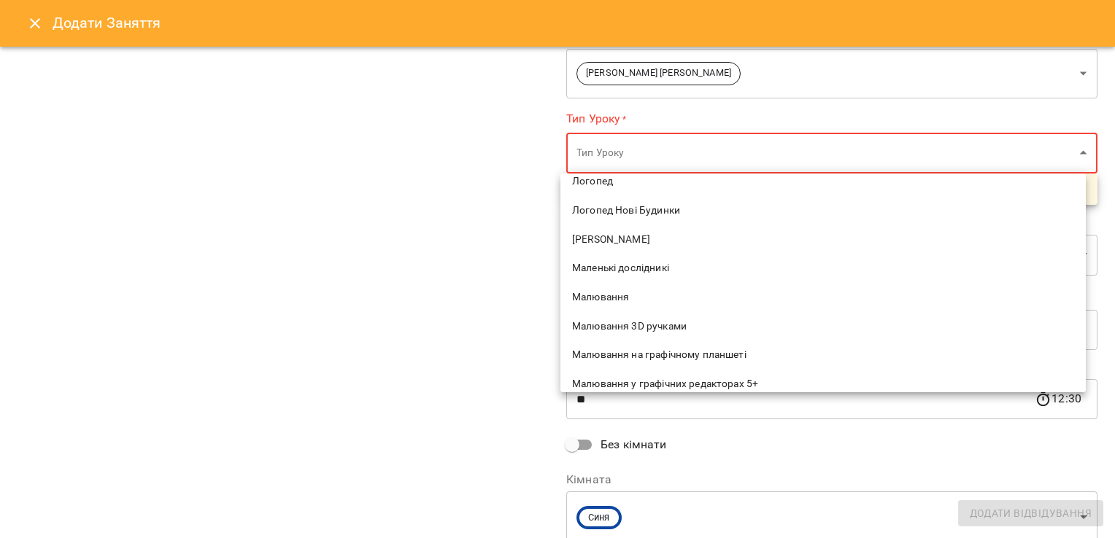
click at [616, 271] on span "Маленькі дослідникі" at bounding box center [823, 268] width 502 height 15
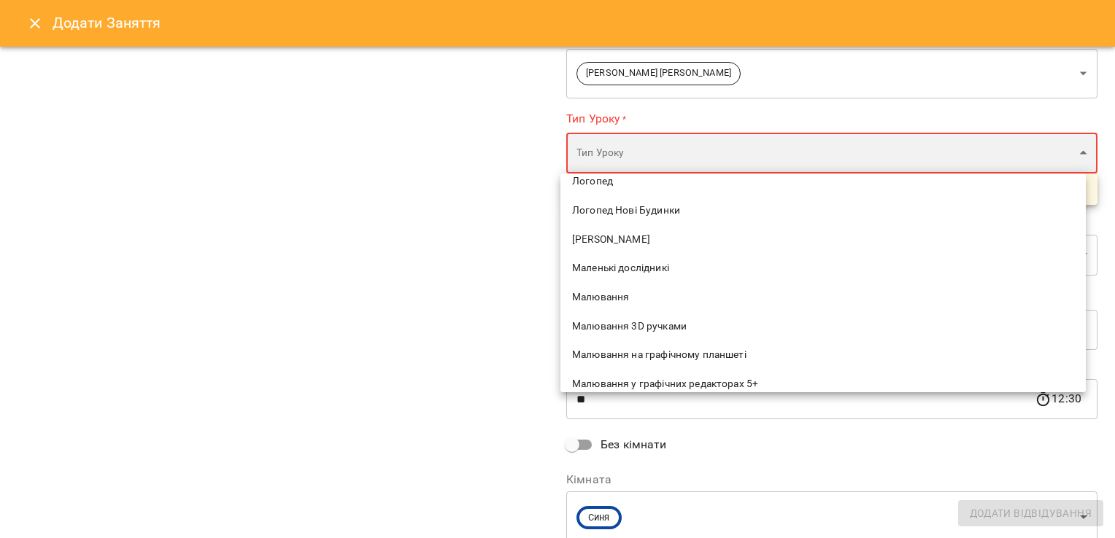
type input "**********"
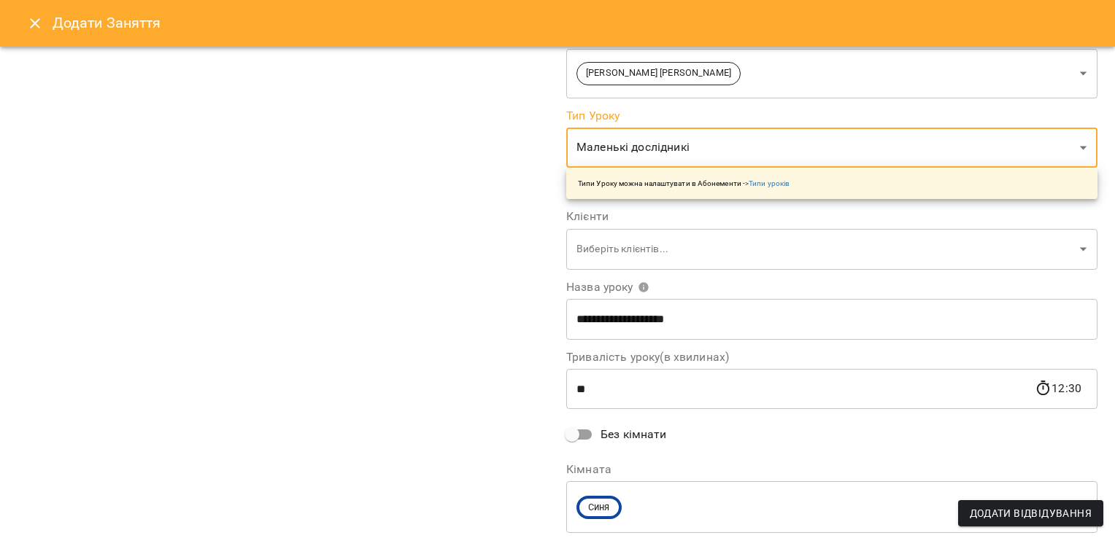
click at [320, 266] on div "**********" at bounding box center [283, 226] width 549 height 656
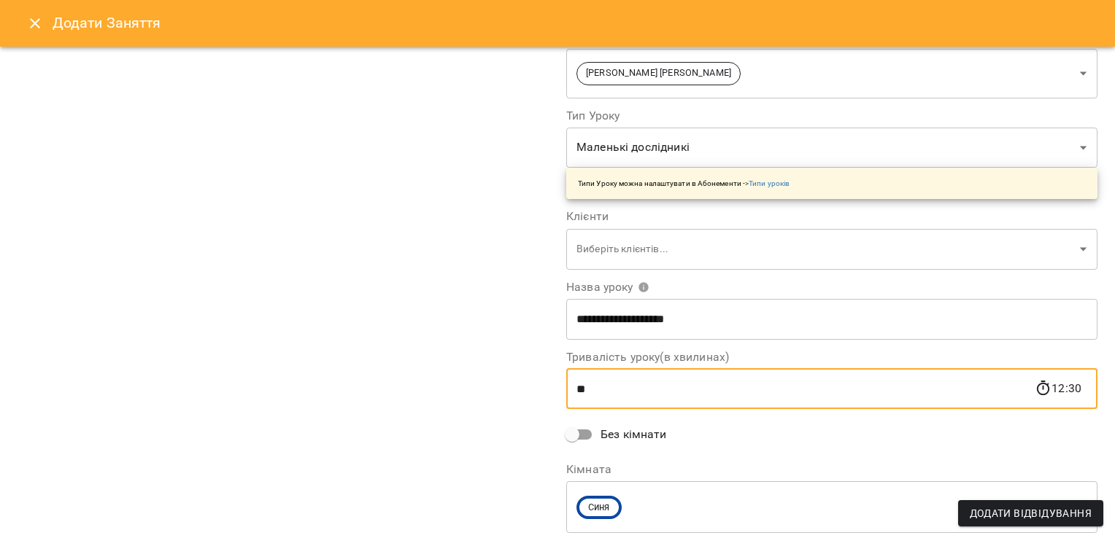
drag, startPoint x: 648, startPoint y: 378, endPoint x: 401, endPoint y: 360, distance: 247.9
click at [401, 360] on div "**********" at bounding box center [557, 240] width 1097 height 685
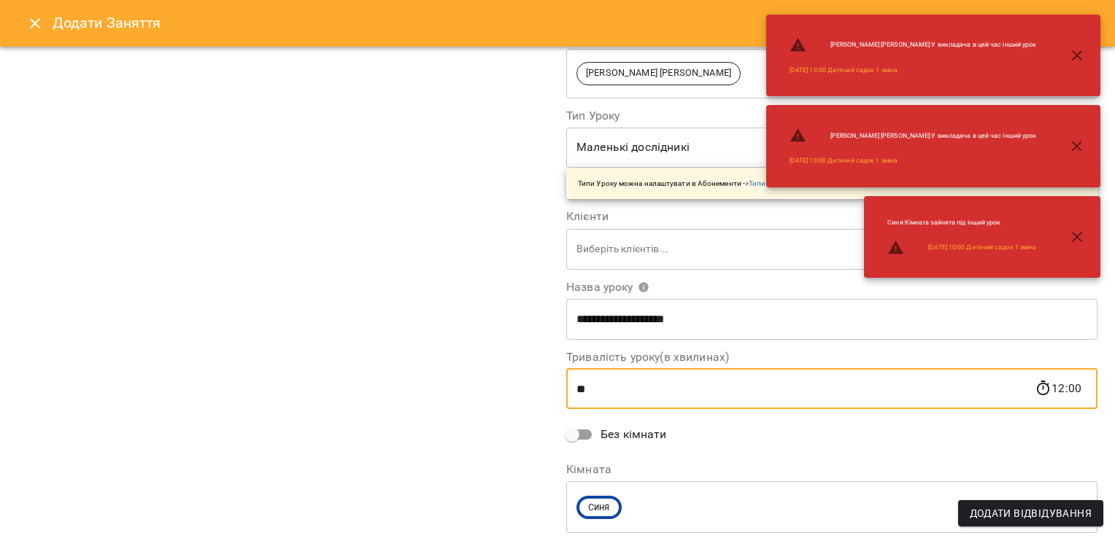
type input "**"
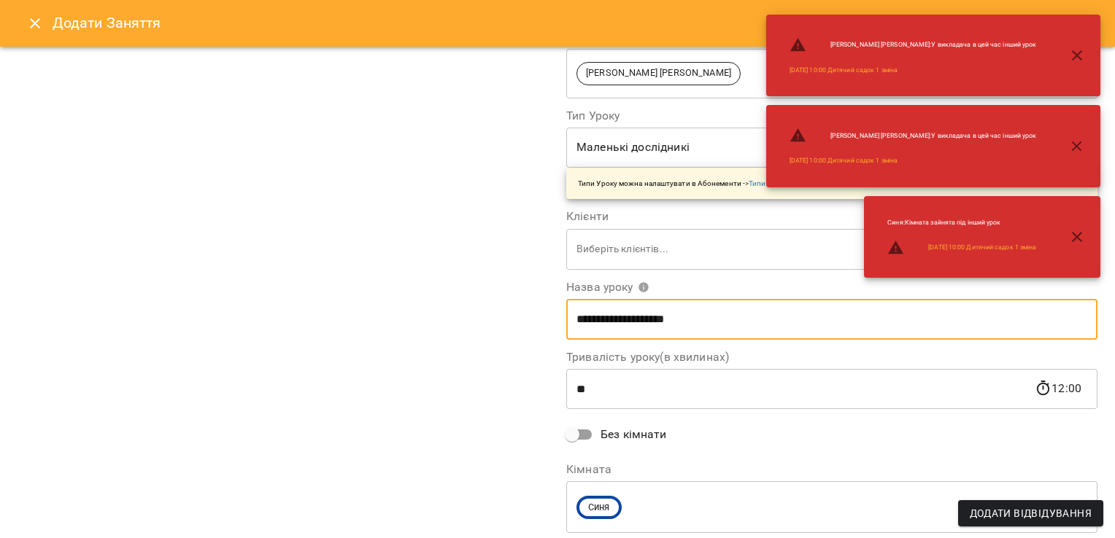
drag, startPoint x: 692, startPoint y: 327, endPoint x: 487, endPoint y: 346, distance: 205.2
click at [501, 339] on div "**********" at bounding box center [557, 240] width 1097 height 685
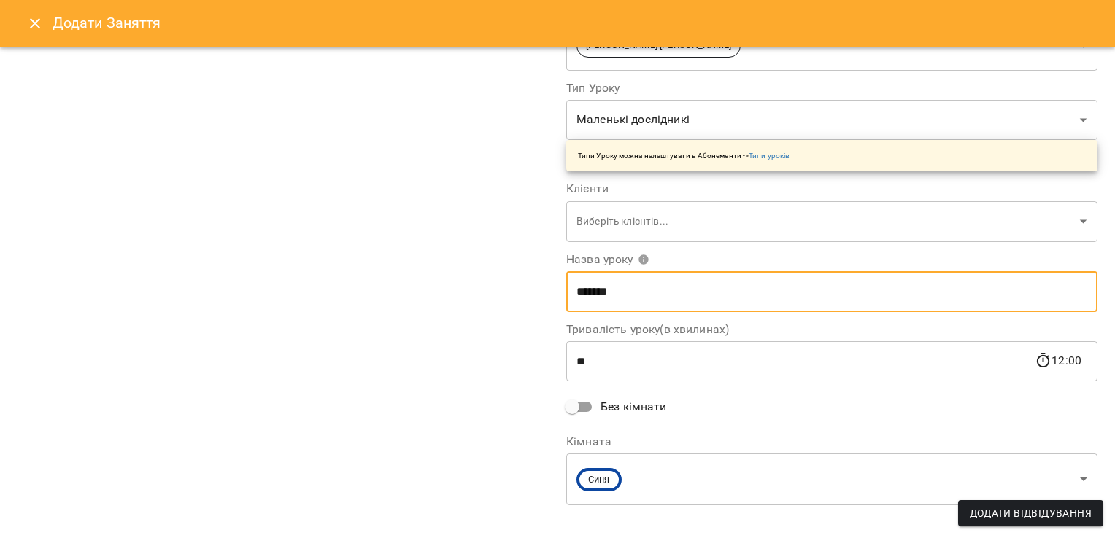
scroll to position [190, 0]
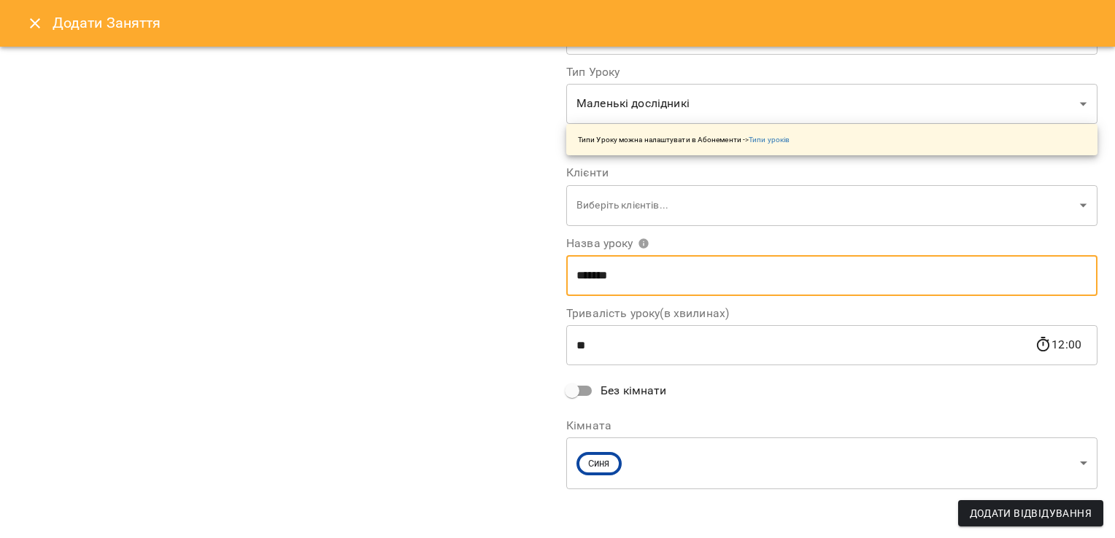
type input "*******"
click at [805, 465] on body "For Business 10 99+ UA [DATE] [DATE] [DATE] [DATE] [DATE] 11 12 13 14 15 16 17 …" at bounding box center [557, 428] width 1115 height 856
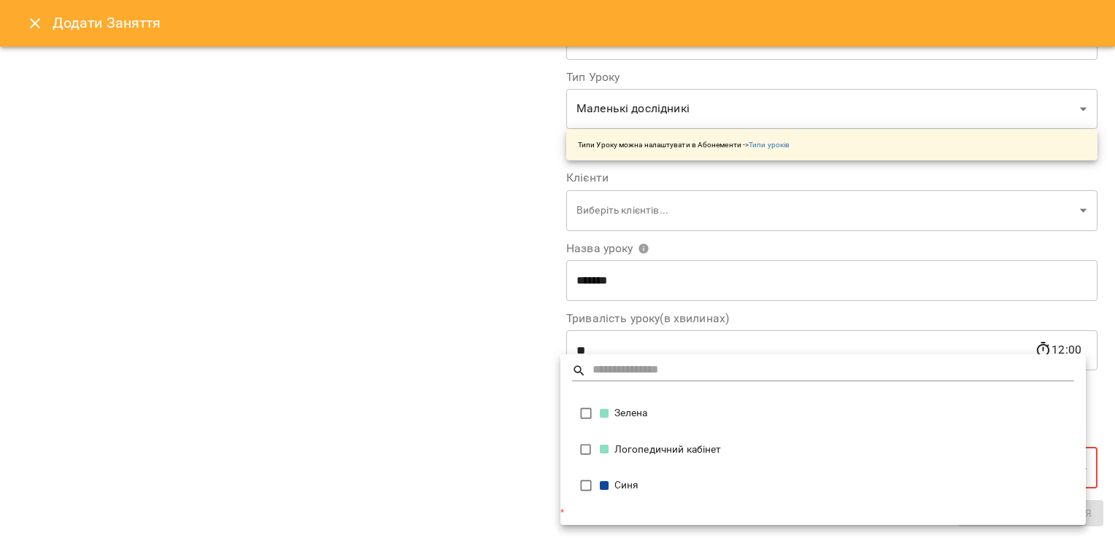
scroll to position [184, 0]
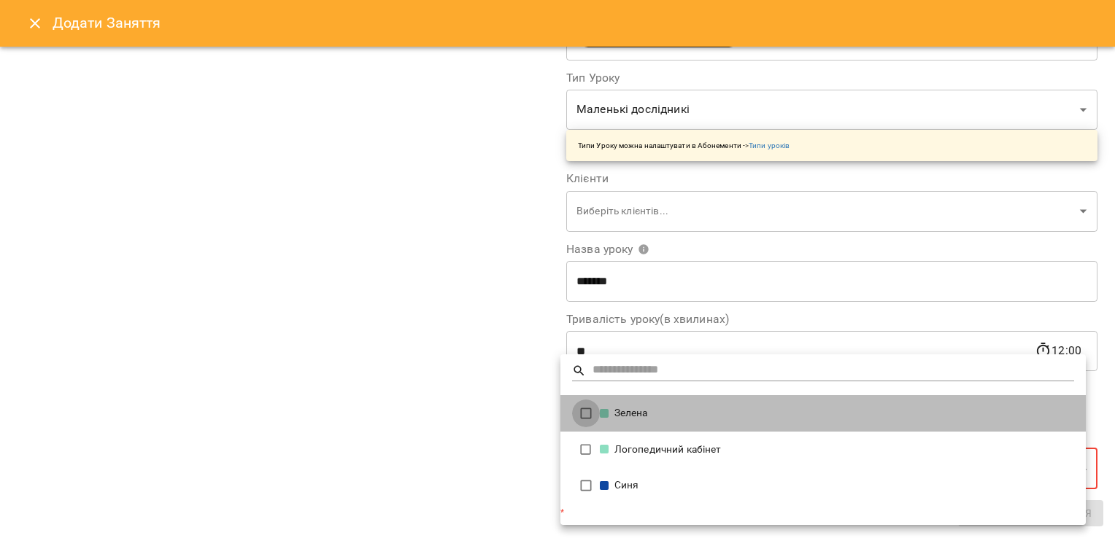
type input "**********"
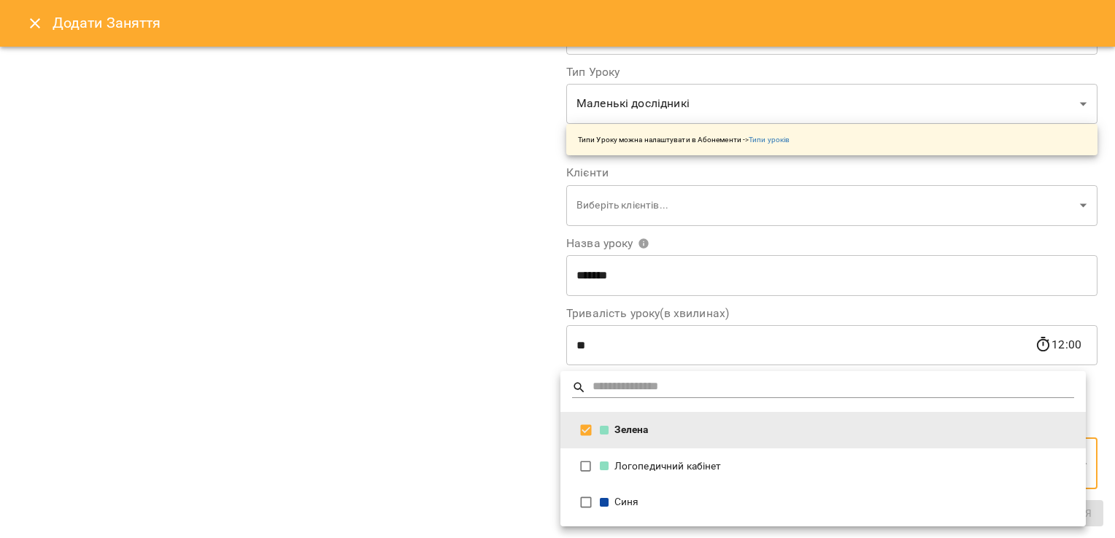
click at [418, 398] on div at bounding box center [557, 269] width 1115 height 538
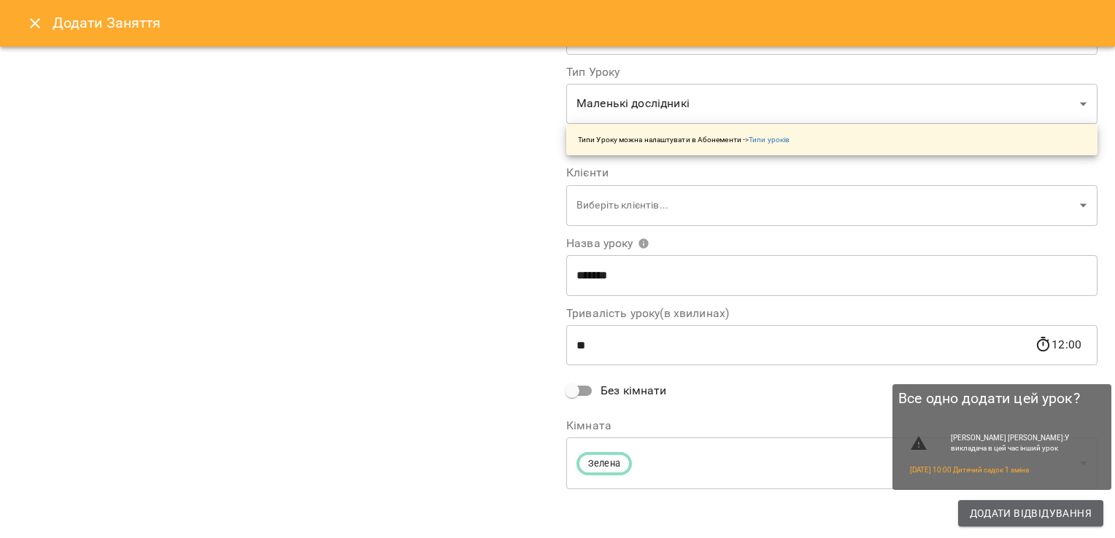
click at [1042, 511] on span "Додати Відвідування" at bounding box center [1031, 514] width 122 height 18
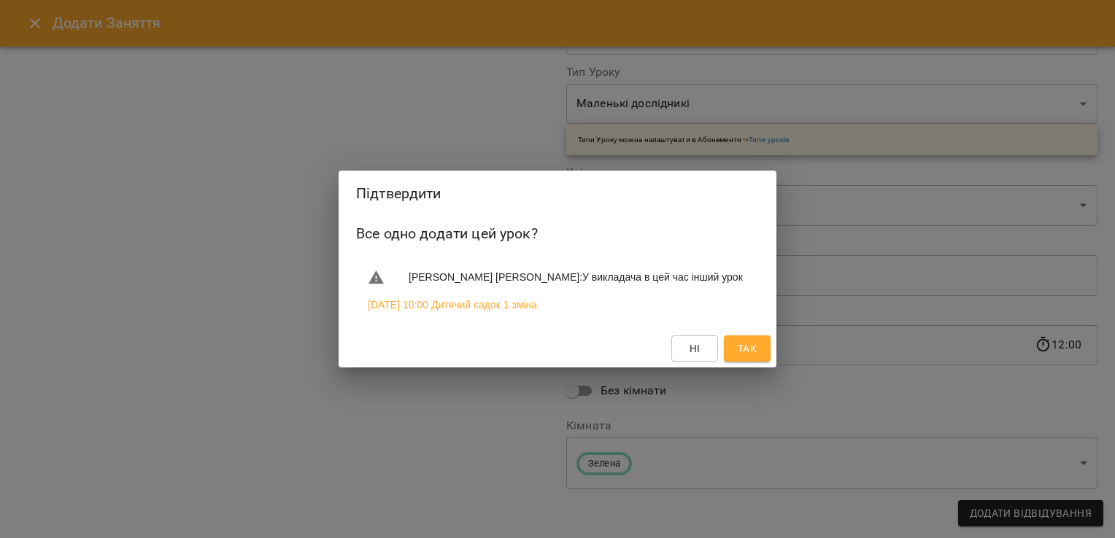
click at [757, 349] on span "Так" at bounding box center [746, 349] width 23 height 18
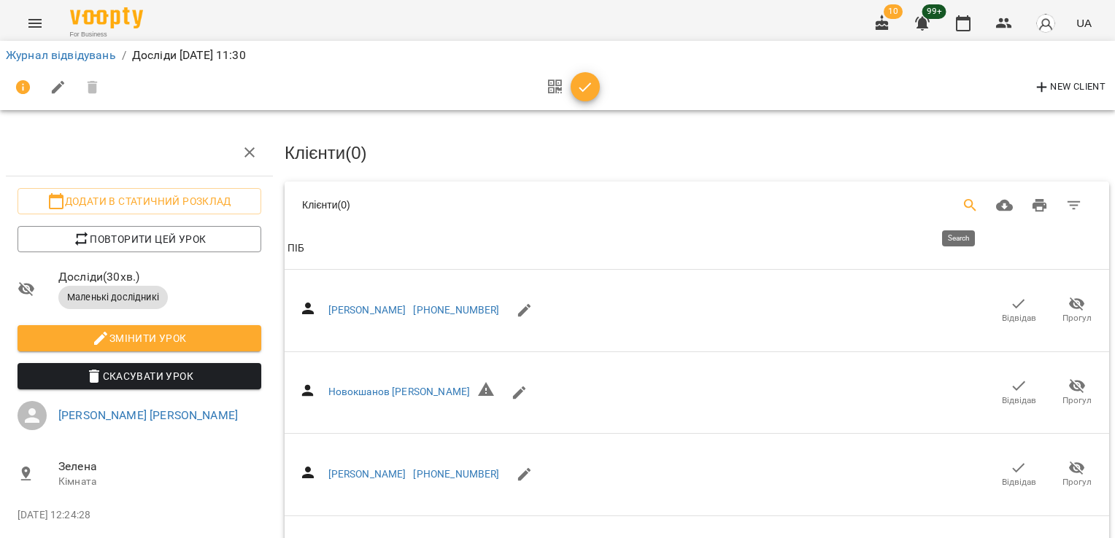
click at [964, 205] on icon "Search" at bounding box center [970, 205] width 12 height 12
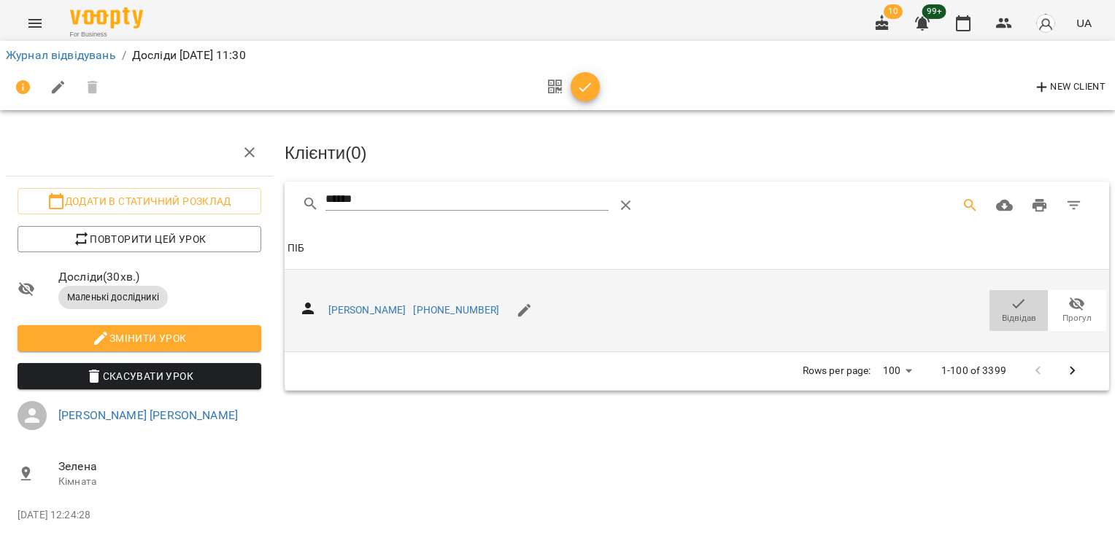
click at [1016, 298] on span "Відвідав" at bounding box center [1018, 309] width 41 height 29
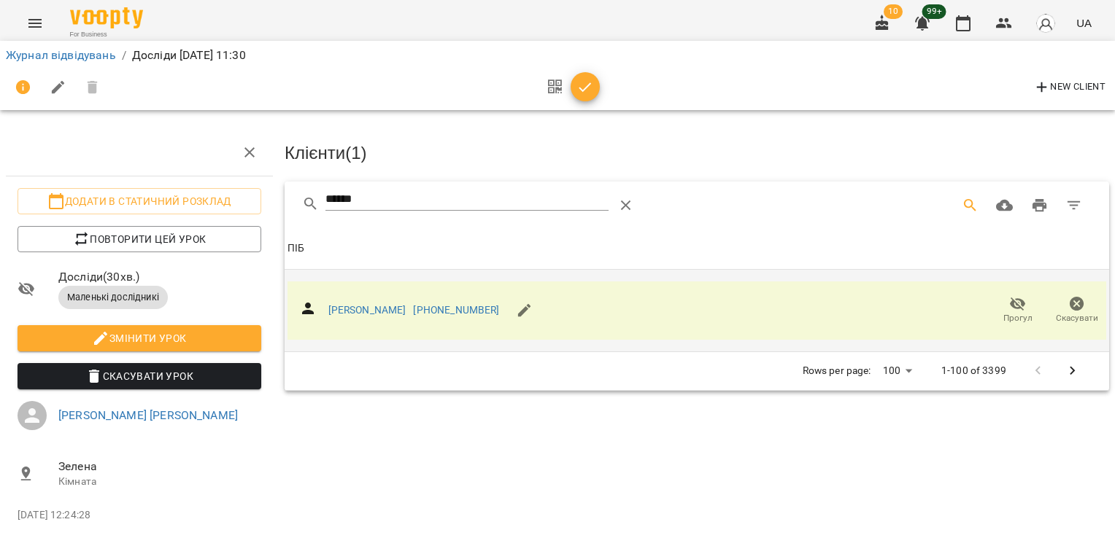
drag, startPoint x: 394, startPoint y: 194, endPoint x: 266, endPoint y: 212, distance: 129.6
click at [268, 210] on div "Додати в статичний розклад Повторити цей урок Досліди ( 30 хв. ) Маленькі дослі…" at bounding box center [557, 323] width 1126 height 528
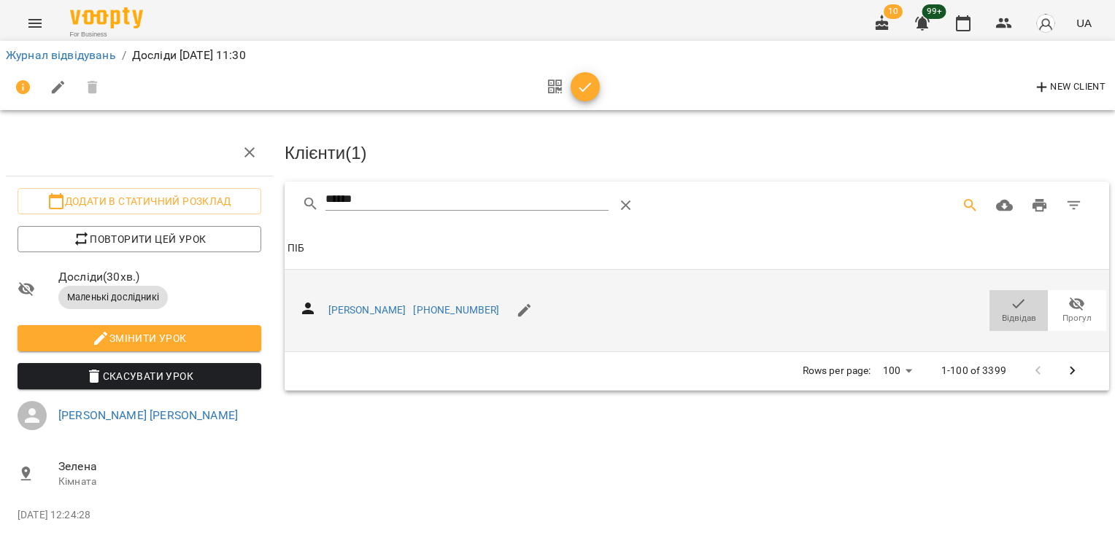
click at [1010, 308] on icon "button" at bounding box center [1019, 304] width 18 height 18
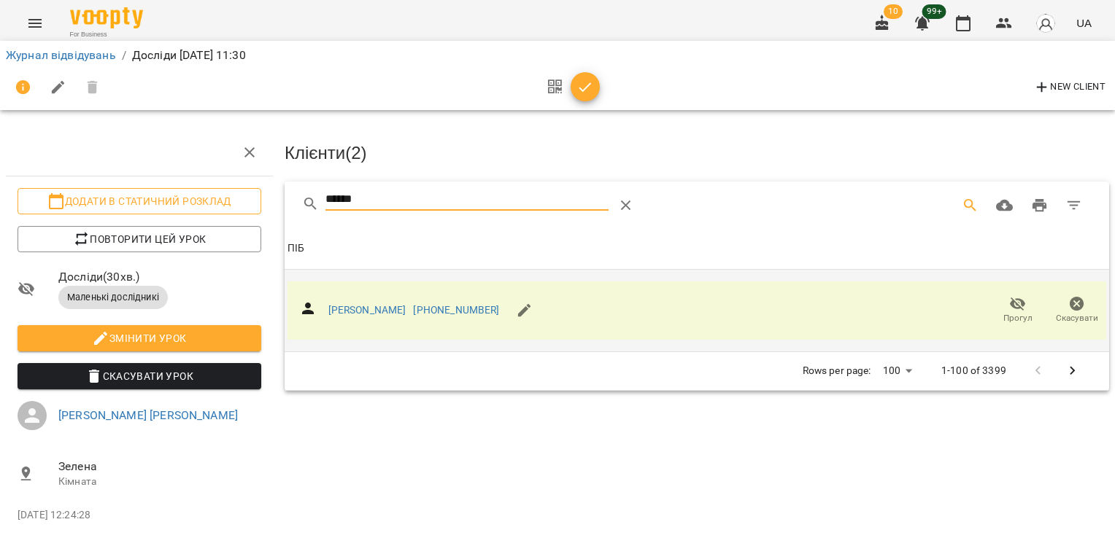
drag, startPoint x: 382, startPoint y: 193, endPoint x: 244, endPoint y: 194, distance: 138.6
click at [244, 194] on div "Додати в статичний розклад Повторити цей урок Досліди ( 30 хв. ) Маленькі дослі…" at bounding box center [557, 323] width 1126 height 528
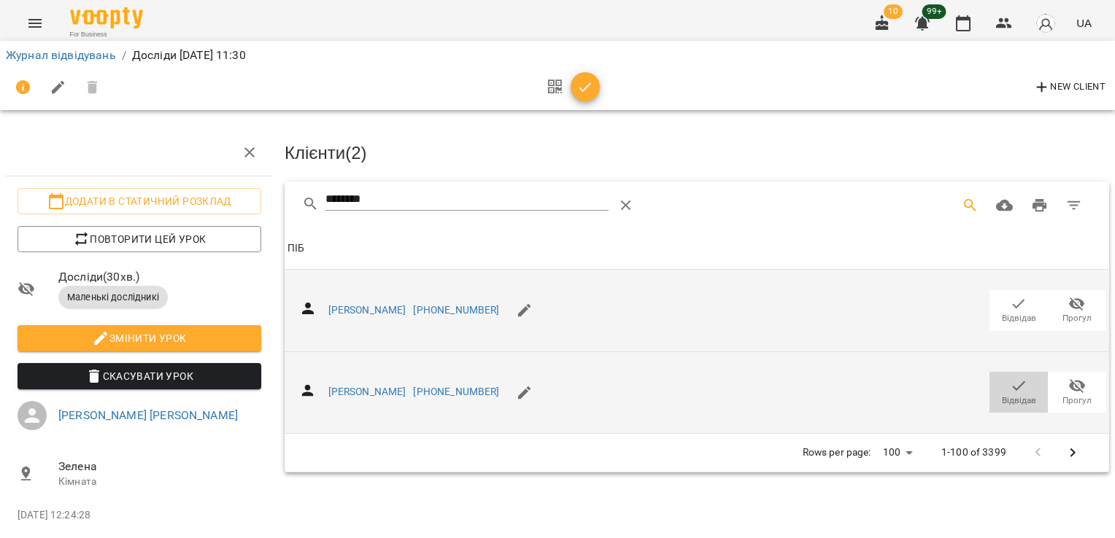
click at [1010, 384] on icon "button" at bounding box center [1019, 386] width 18 height 18
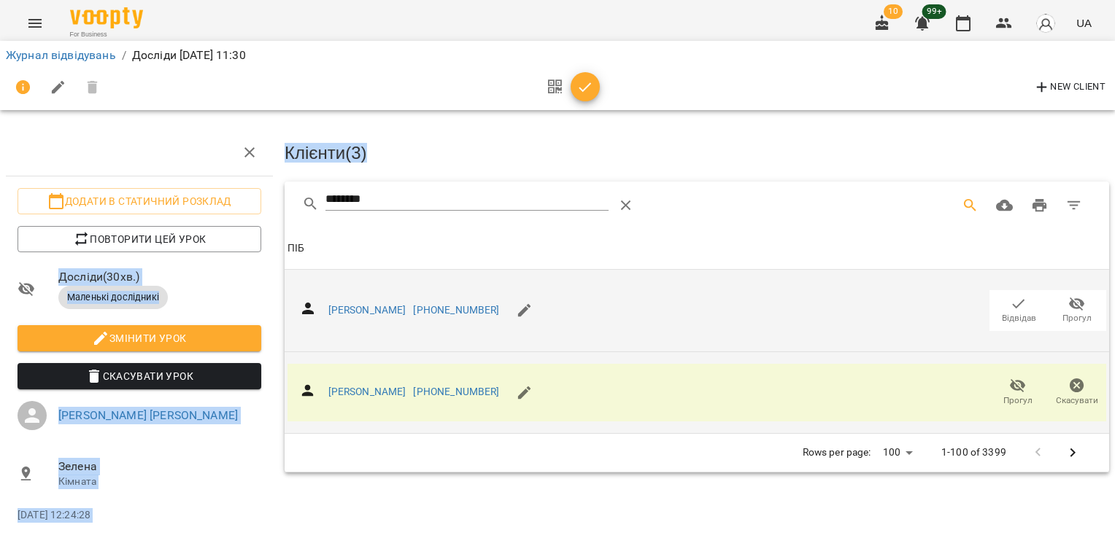
drag, startPoint x: 395, startPoint y: 181, endPoint x: 210, endPoint y: 182, distance: 184.6
click at [210, 182] on div "Додати в статичний розклад Повторити цей урок Досліди ( 30 хв. ) Маленькі дослі…" at bounding box center [557, 323] width 1126 height 528
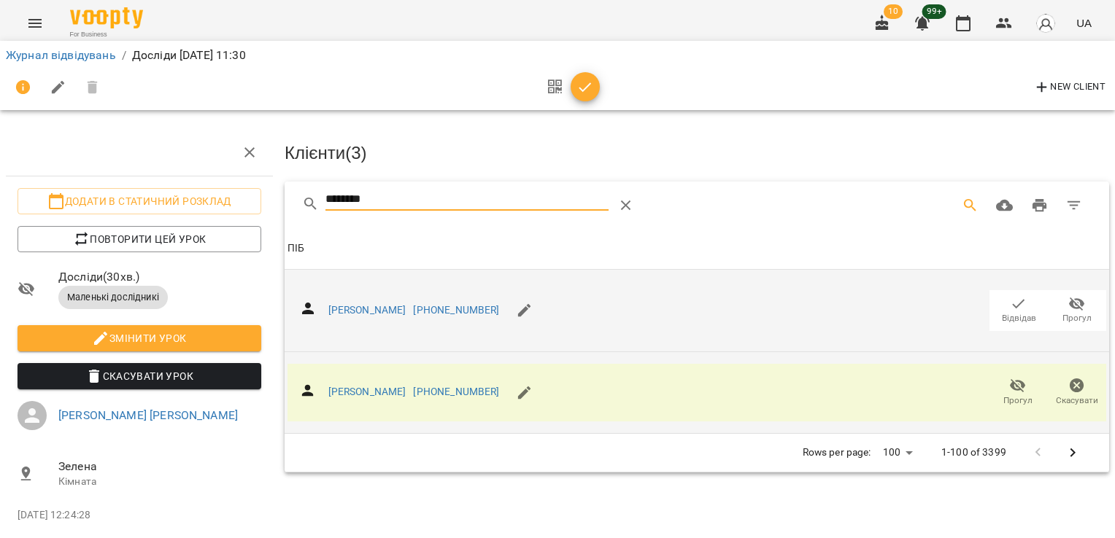
drag, startPoint x: 210, startPoint y: 182, endPoint x: 362, endPoint y: 190, distance: 152.0
click at [362, 190] on input "********" at bounding box center [466, 199] width 283 height 23
drag, startPoint x: 425, startPoint y: 198, endPoint x: 268, endPoint y: 201, distance: 156.9
click at [268, 201] on div "Додати в статичний розклад Повторити цей урок Досліди ( 30 хв. ) Маленькі дослі…" at bounding box center [557, 323] width 1126 height 528
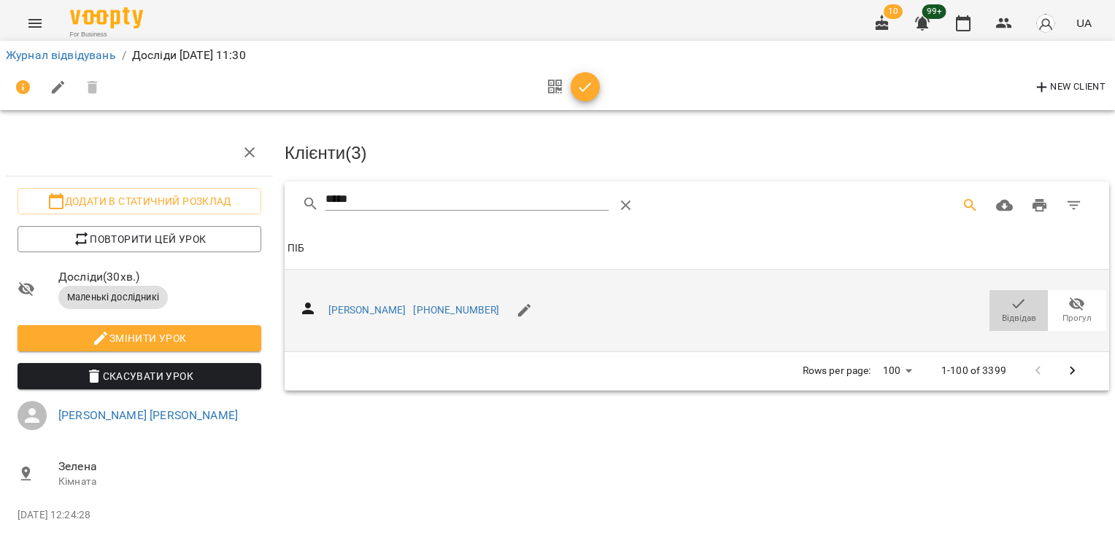
click at [1013, 299] on icon "button" at bounding box center [1019, 304] width 18 height 18
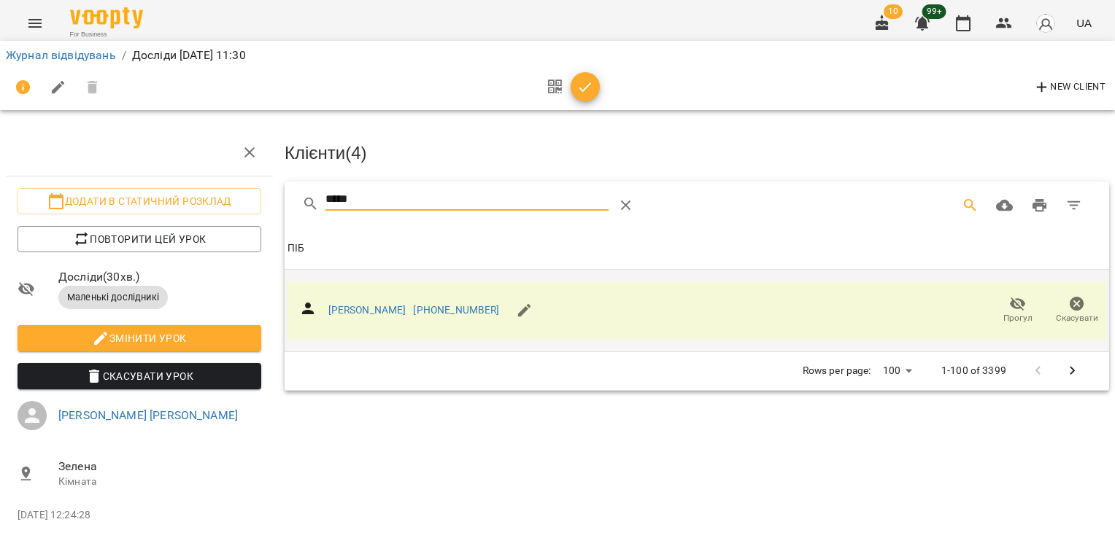
drag, startPoint x: 370, startPoint y: 196, endPoint x: 268, endPoint y: 188, distance: 101.7
click at [268, 188] on div "Додати в статичний розклад Повторити цей урок Досліди ( 30 хв. ) Маленькі дослі…" at bounding box center [557, 323] width 1126 height 528
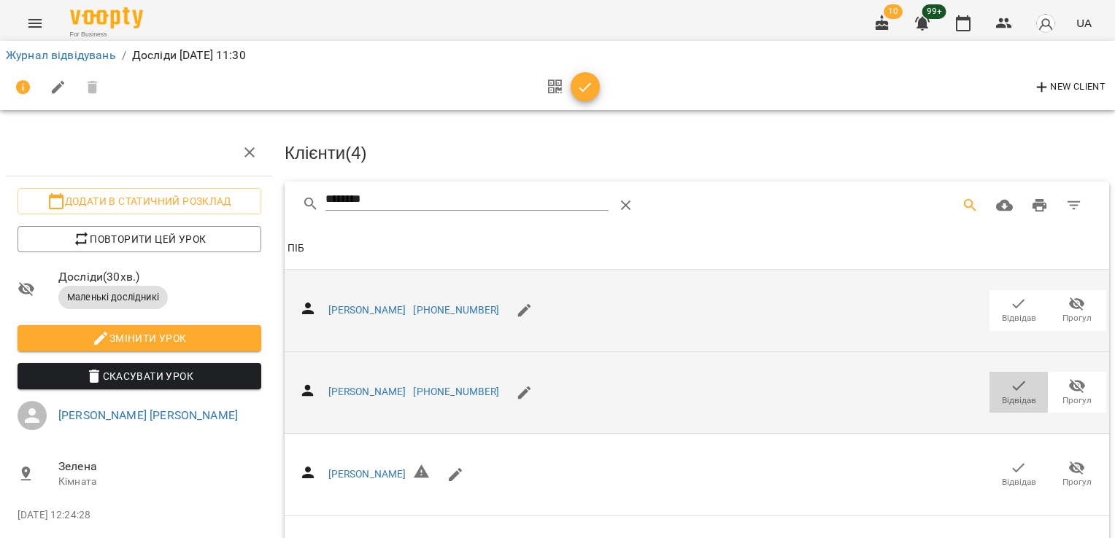
click at [998, 389] on span "Відвідав" at bounding box center [1018, 391] width 41 height 29
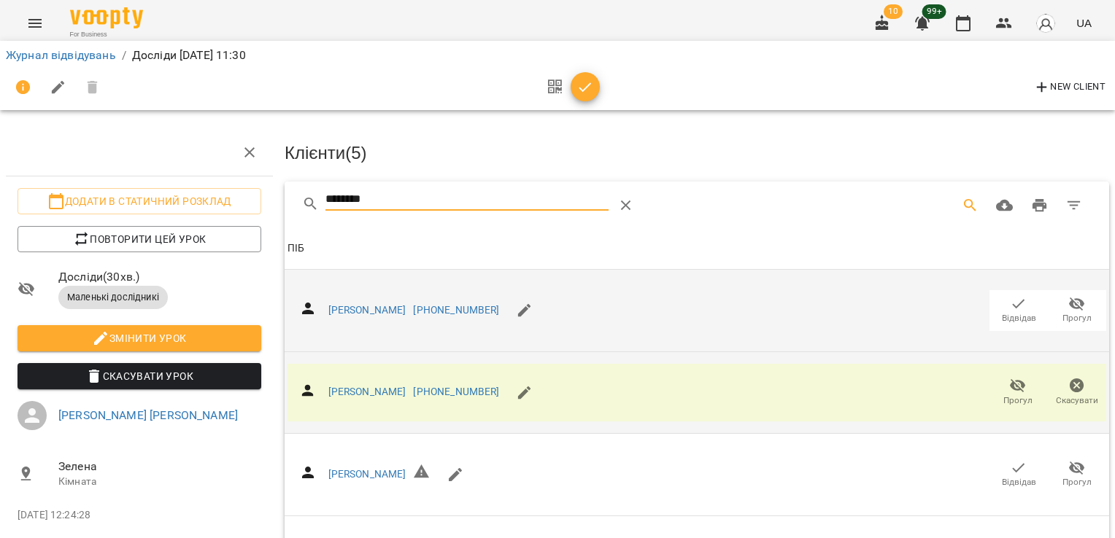
drag, startPoint x: 395, startPoint y: 204, endPoint x: 293, endPoint y: 204, distance: 102.9
click at [295, 204] on div "********" at bounding box center [697, 205] width 824 height 47
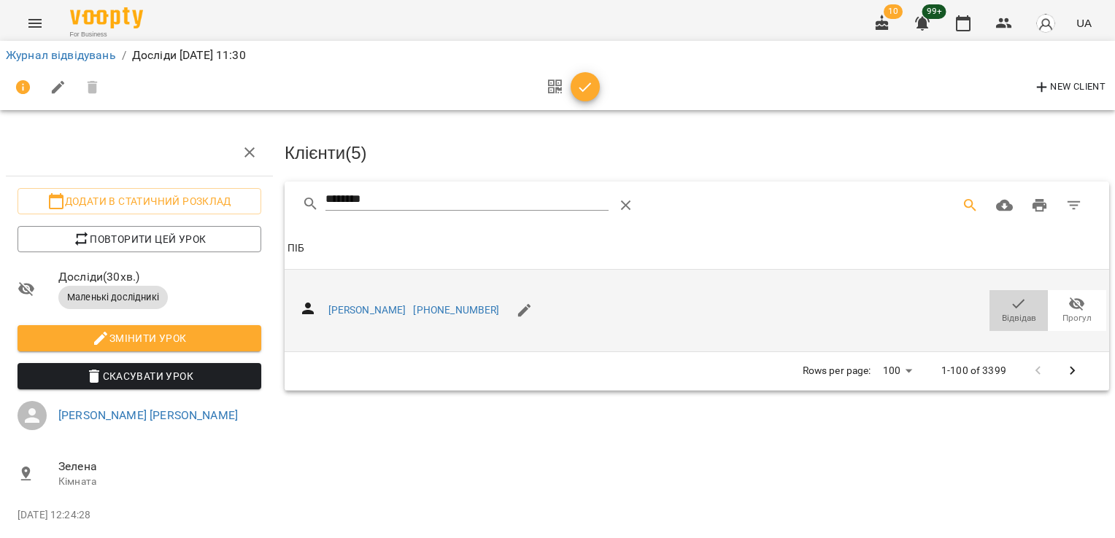
click at [1010, 303] on icon "button" at bounding box center [1019, 304] width 18 height 18
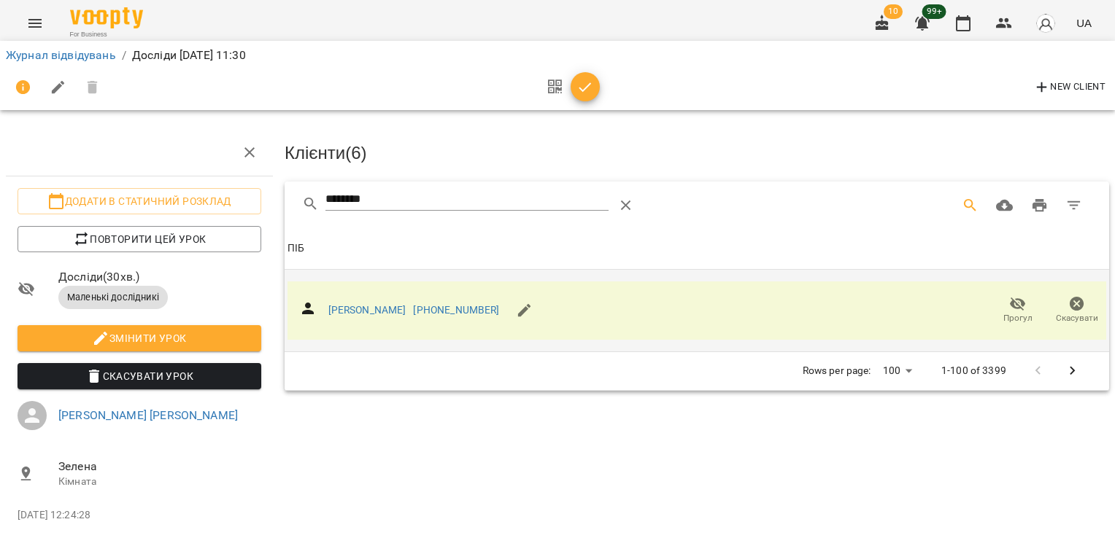
drag, startPoint x: 388, startPoint y: 206, endPoint x: 260, endPoint y: 190, distance: 128.7
click at [260, 190] on div "Додати в статичний розклад Повторити цей урок Досліди ( 30 хв. ) Маленькі дослі…" at bounding box center [557, 323] width 1126 height 528
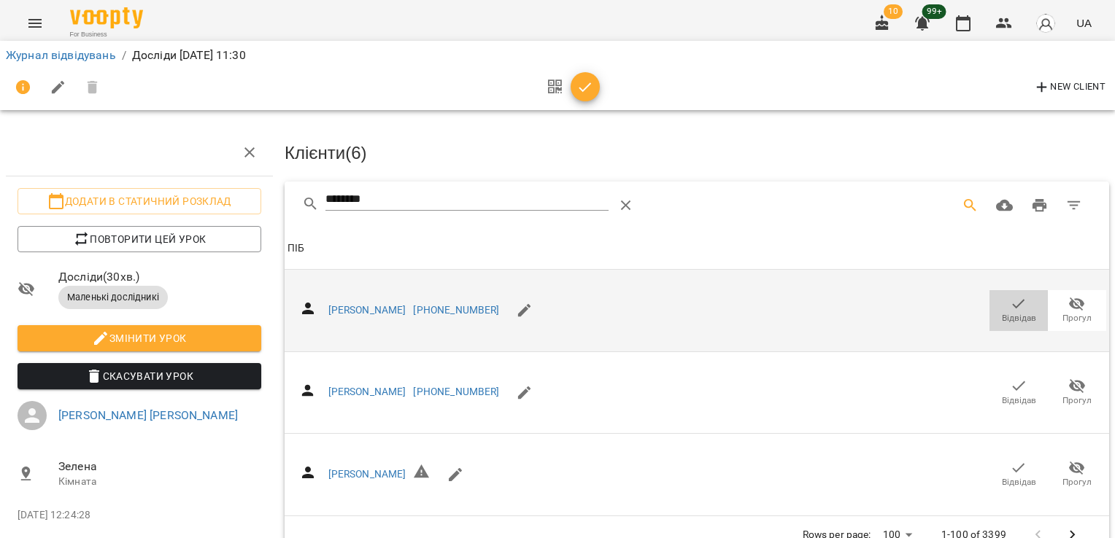
click at [1012, 312] on span "Відвідав" at bounding box center [1019, 318] width 34 height 12
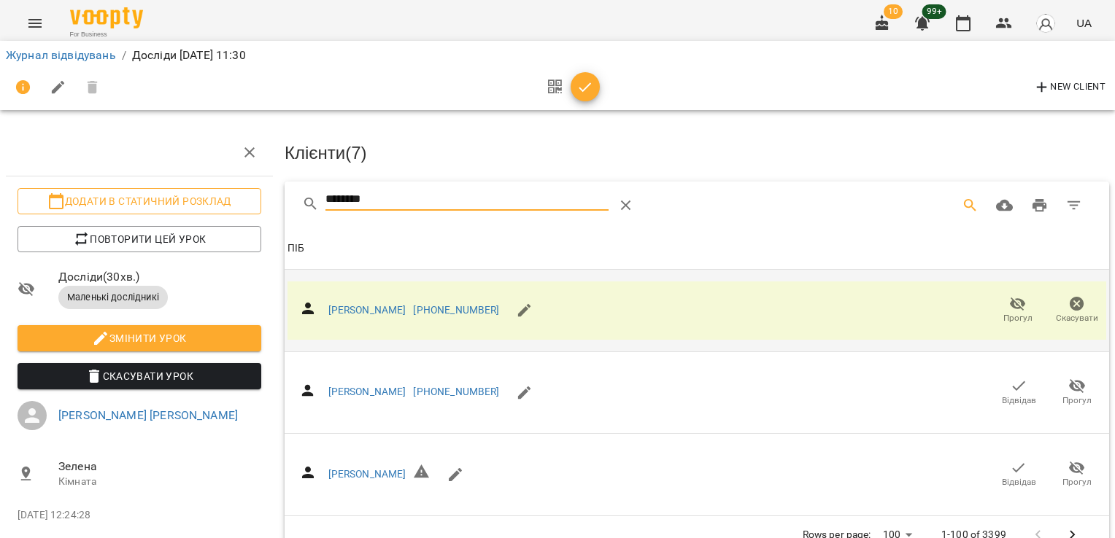
drag, startPoint x: 365, startPoint y: 198, endPoint x: 222, endPoint y: 194, distance: 143.0
click at [222, 194] on div "Додати в статичний розклад Повторити цей урок Досліди ( 30 хв. ) Маленькі дослі…" at bounding box center [557, 323] width 1126 height 528
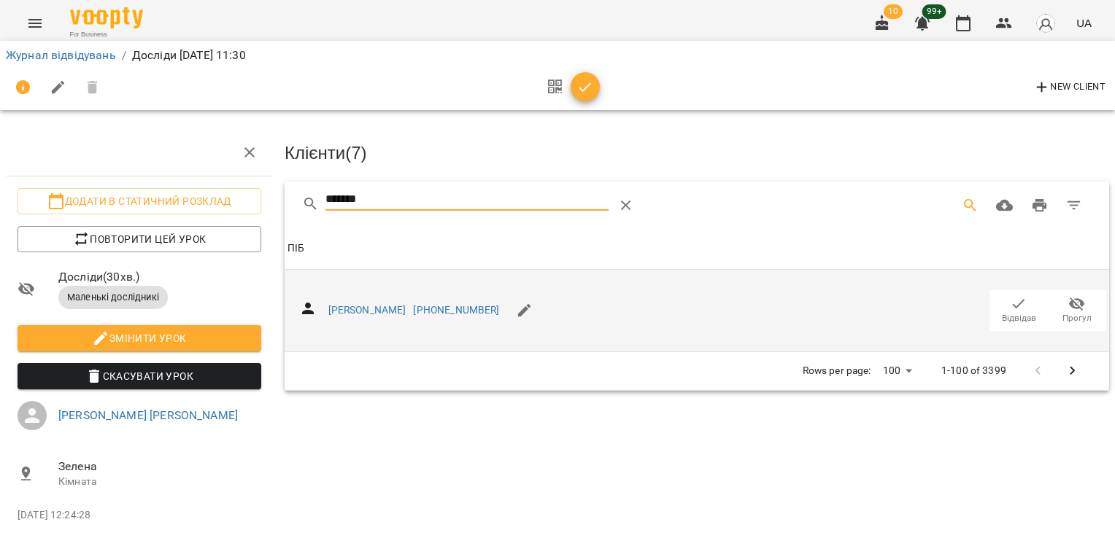
click at [1012, 312] on span "Відвідав" at bounding box center [1019, 318] width 34 height 12
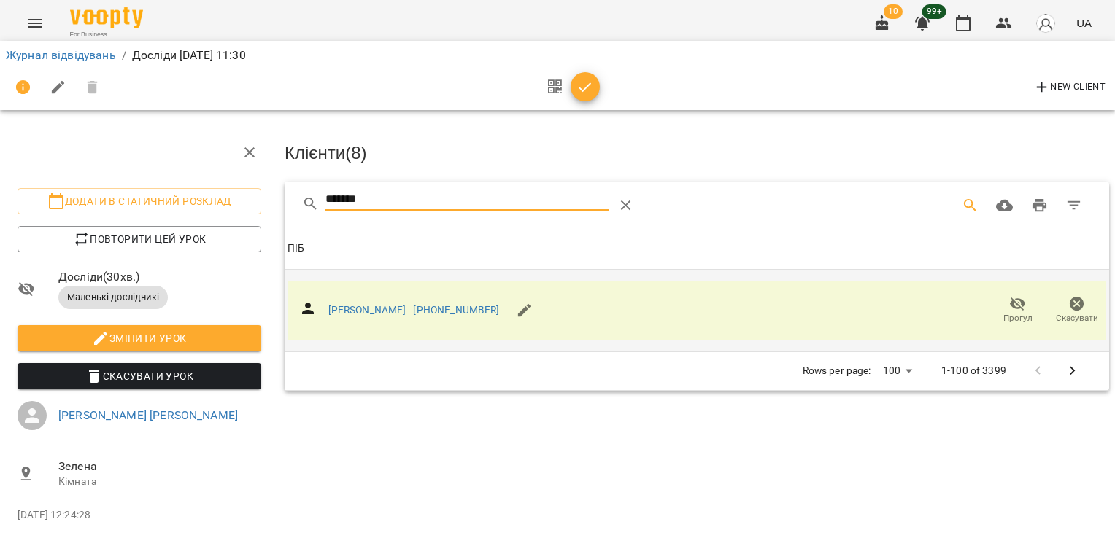
drag, startPoint x: 377, startPoint y: 204, endPoint x: 280, endPoint y: 201, distance: 97.1
click at [282, 201] on div "******* Клієнти ( 8 ) ПІБ ПІБ [PERSON_NAME] [PHONE_NUMBER] Прогул Скасувати Row…" at bounding box center [697, 286] width 830 height 214
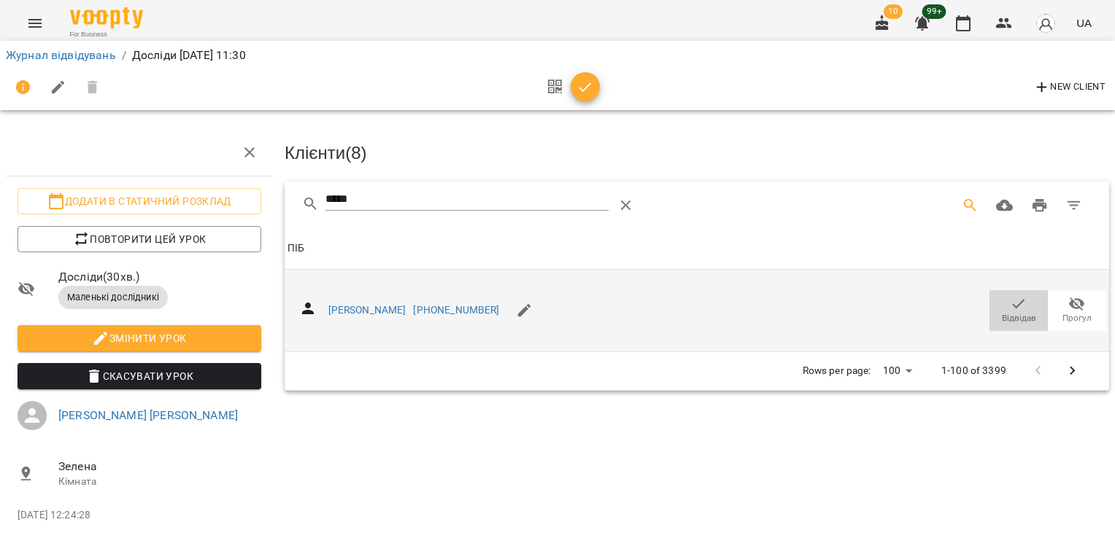
click at [1010, 303] on icon "button" at bounding box center [1019, 304] width 18 height 18
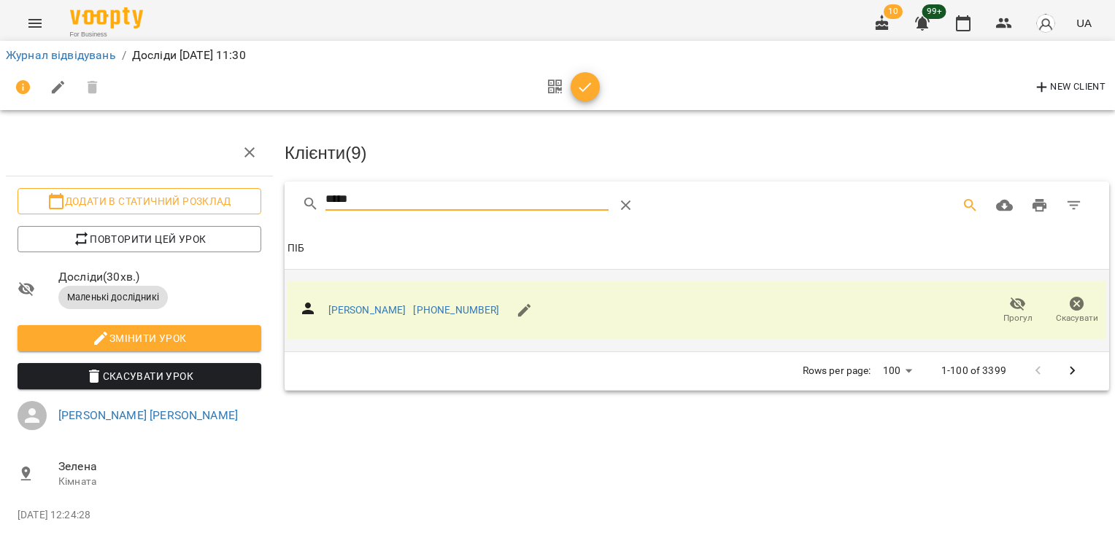
drag, startPoint x: 371, startPoint y: 202, endPoint x: 256, endPoint y: 204, distance: 114.6
click at [256, 204] on div "Додати в статичний розклад Повторити цей урок Досліди ( 30 хв. ) Маленькі дослі…" at bounding box center [557, 323] width 1126 height 528
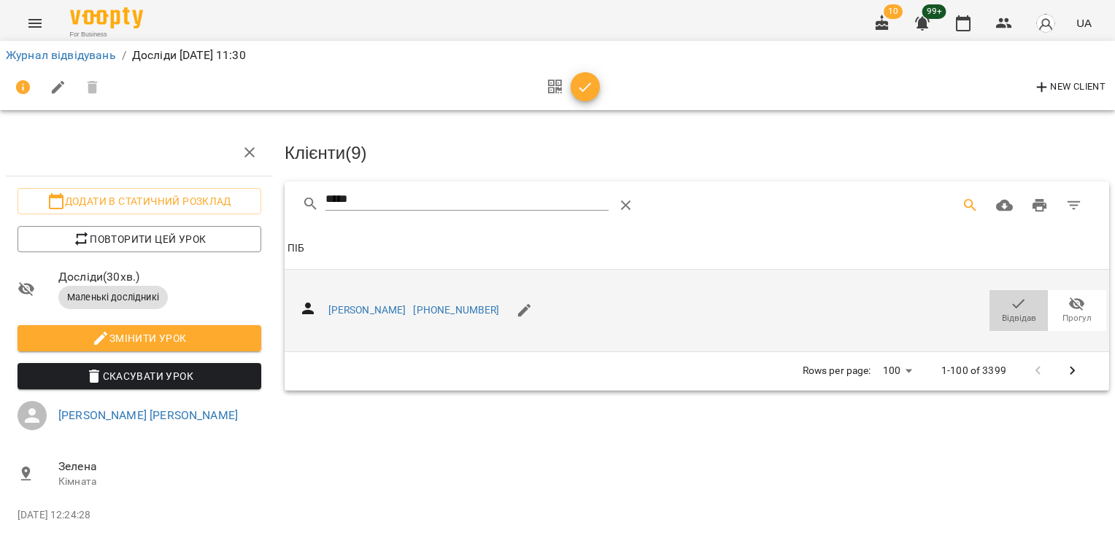
click at [1018, 309] on span "Відвідав" at bounding box center [1018, 309] width 41 height 29
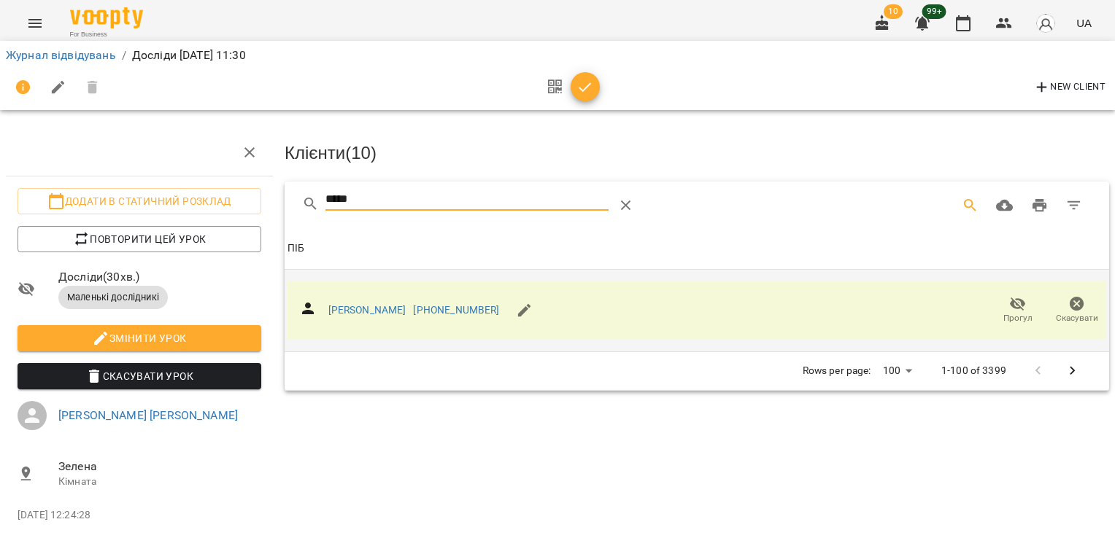
drag, startPoint x: 366, startPoint y: 193, endPoint x: 269, endPoint y: 196, distance: 96.3
click at [269, 196] on div "Додати в статичний розклад Повторити цей урок Досліди ( 30 хв. ) Маленькі дослі…" at bounding box center [557, 323] width 1126 height 528
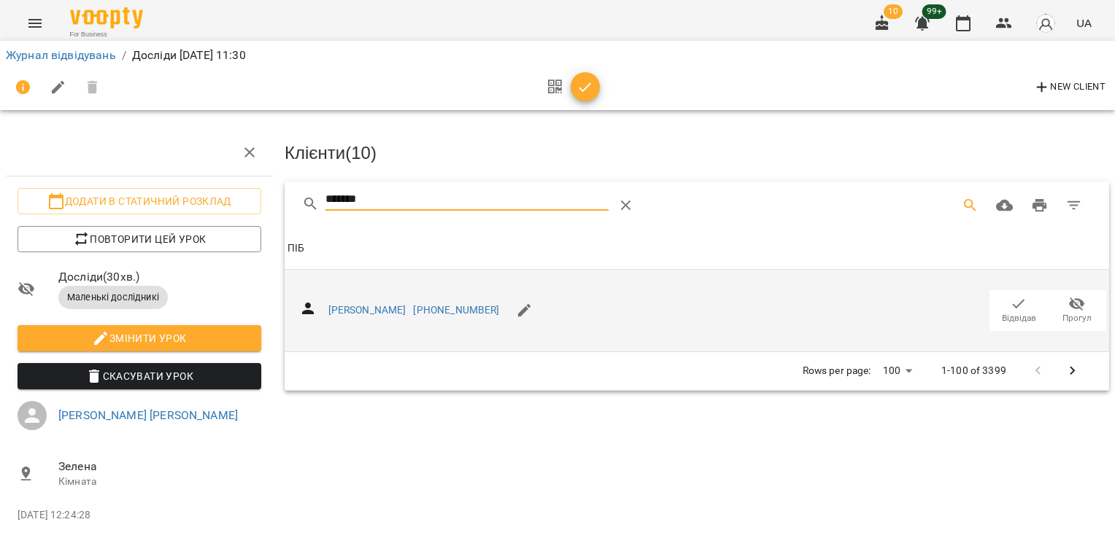
click at [1016, 312] on span "Відвідав" at bounding box center [1019, 318] width 34 height 12
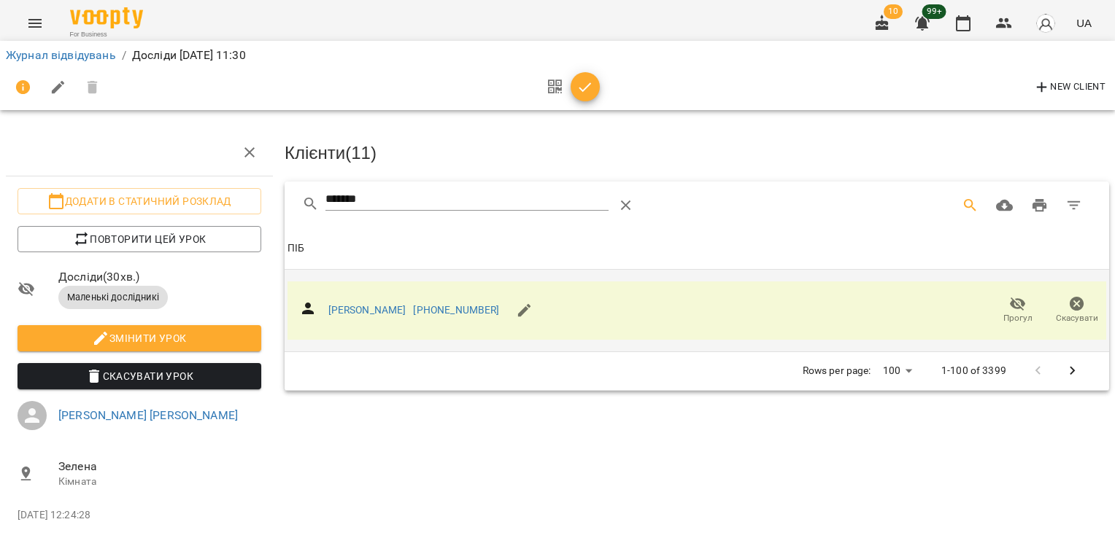
drag, startPoint x: 379, startPoint y: 209, endPoint x: 373, endPoint y: 204, distance: 8.3
click at [372, 206] on div "*******" at bounding box center [466, 205] width 283 height 35
drag, startPoint x: 375, startPoint y: 201, endPoint x: 262, endPoint y: 200, distance: 113.1
click at [262, 200] on div "Додати в статичний розклад Повторити цей урок Досліди ( 30 хв. ) Маленькі дослі…" at bounding box center [557, 323] width 1126 height 528
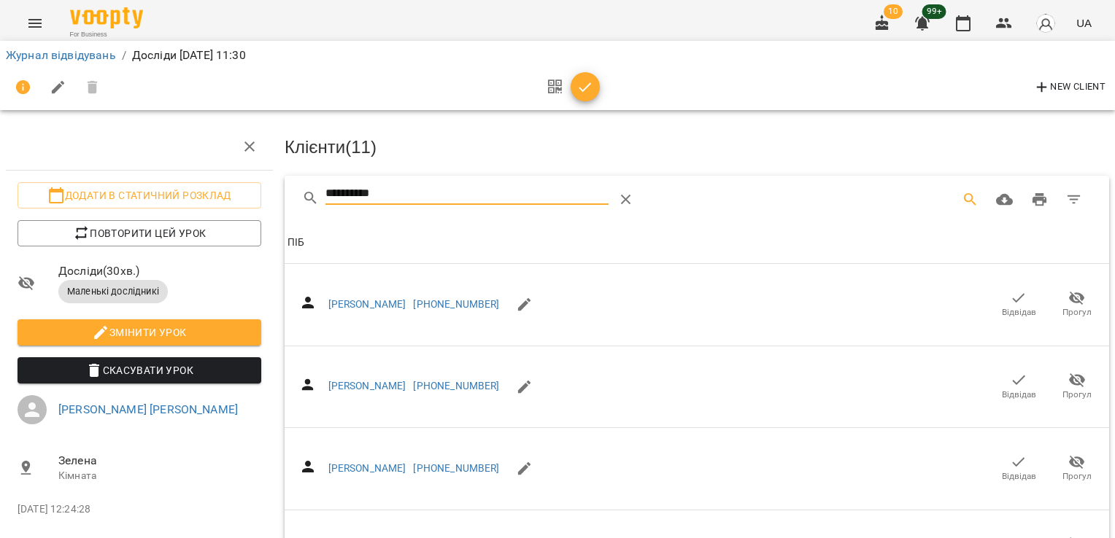
scroll to position [558, 0]
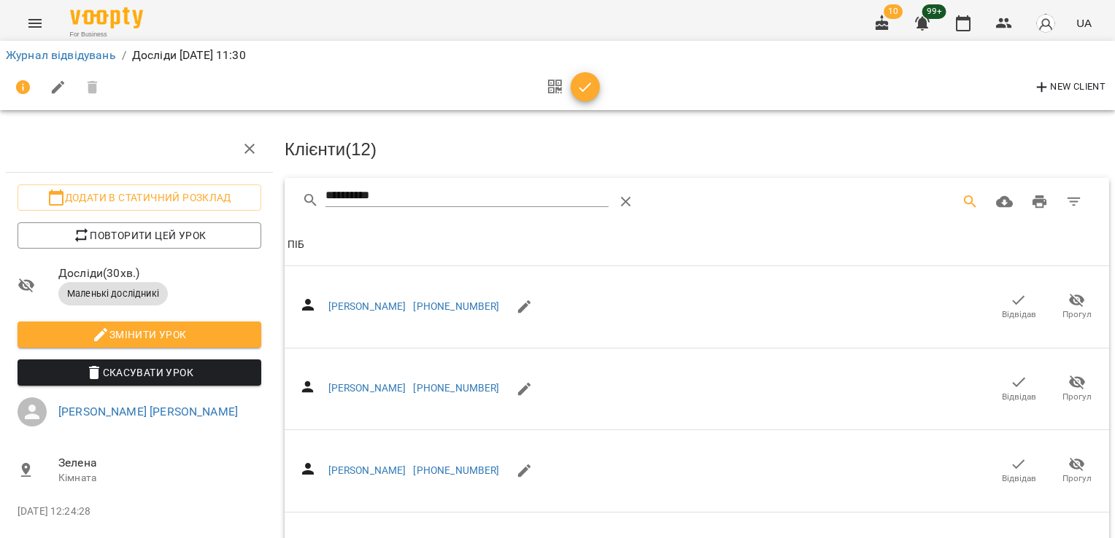
scroll to position [0, 0]
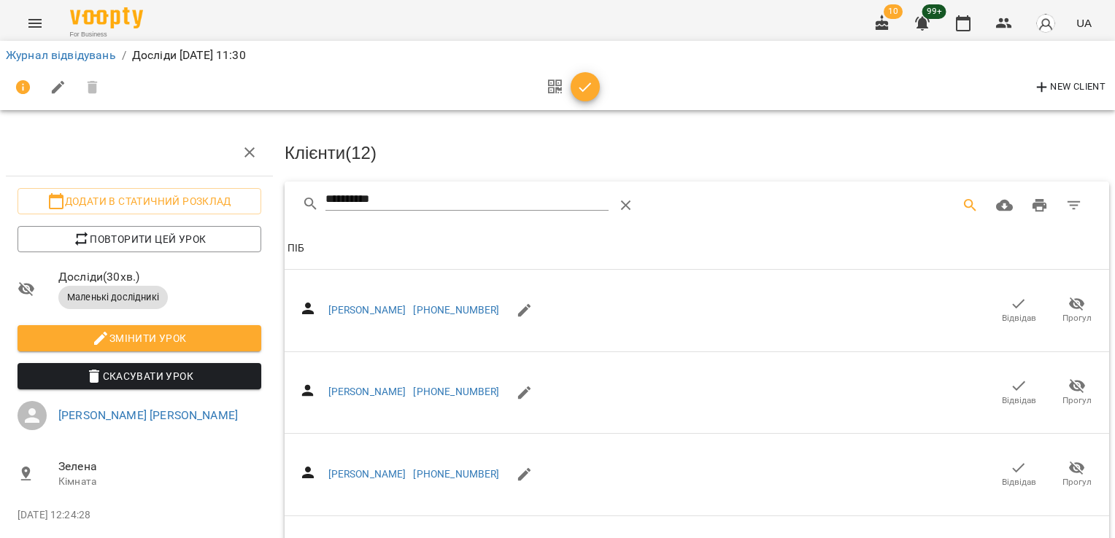
drag, startPoint x: 438, startPoint y: 203, endPoint x: 305, endPoint y: 208, distance: 132.9
click at [334, 208] on input "**********" at bounding box center [466, 199] width 283 height 23
type input "*"
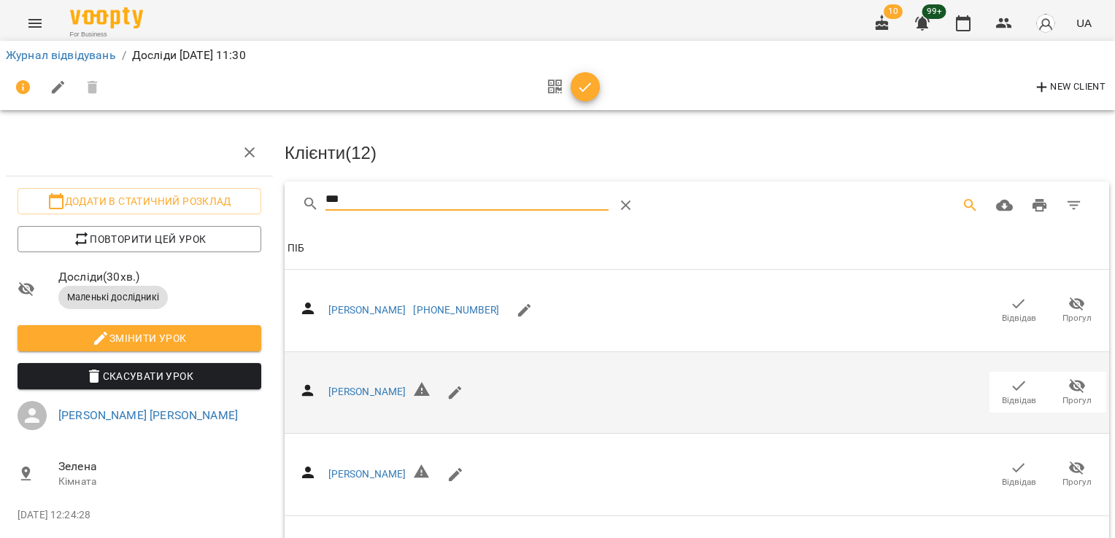
type input "***"
click at [1013, 387] on icon "button" at bounding box center [1019, 386] width 18 height 18
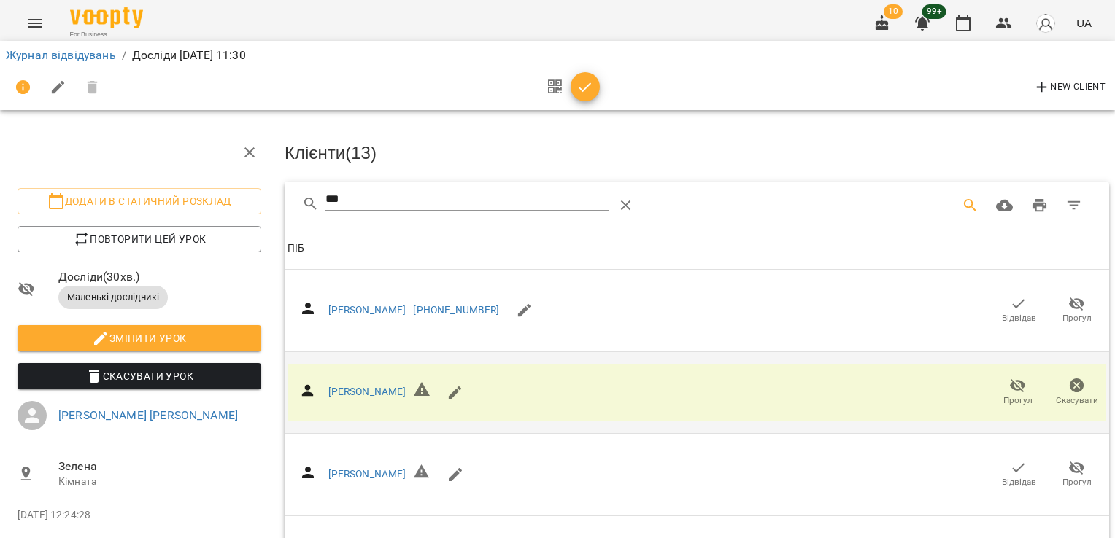
click at [587, 89] on icon "button" at bounding box center [585, 88] width 18 height 18
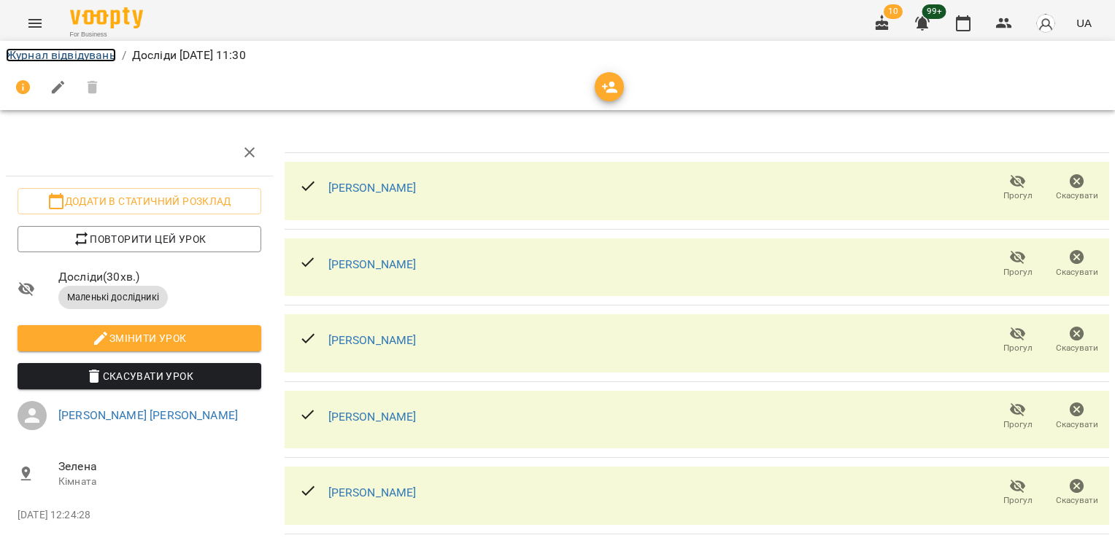
click at [45, 55] on link "Журнал відвідувань" at bounding box center [61, 55] width 110 height 14
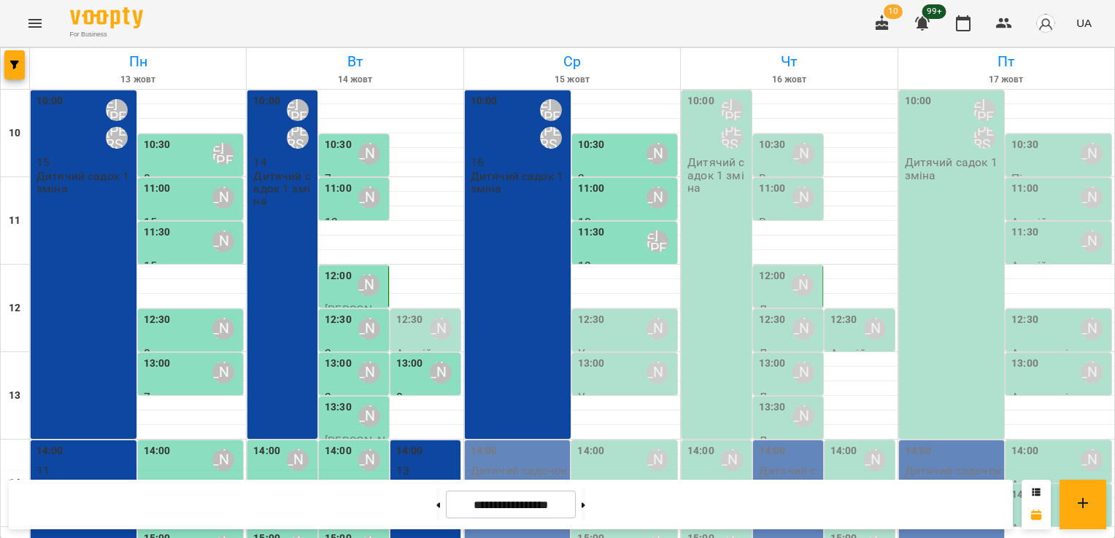
click at [592, 333] on div "12:30" at bounding box center [591, 329] width 27 height 34
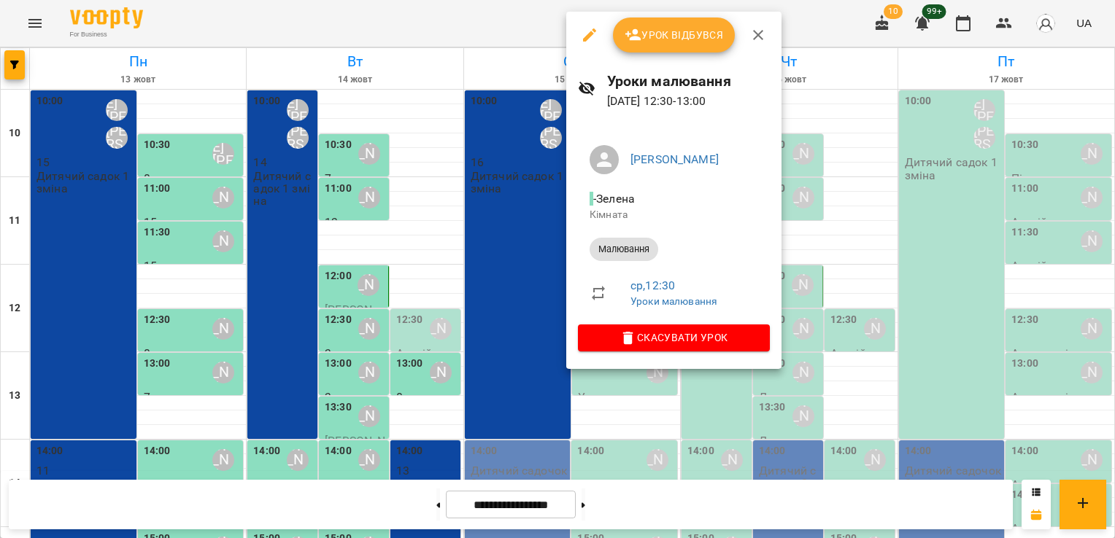
click at [652, 28] on span "Урок відбувся" at bounding box center [674, 35] width 99 height 18
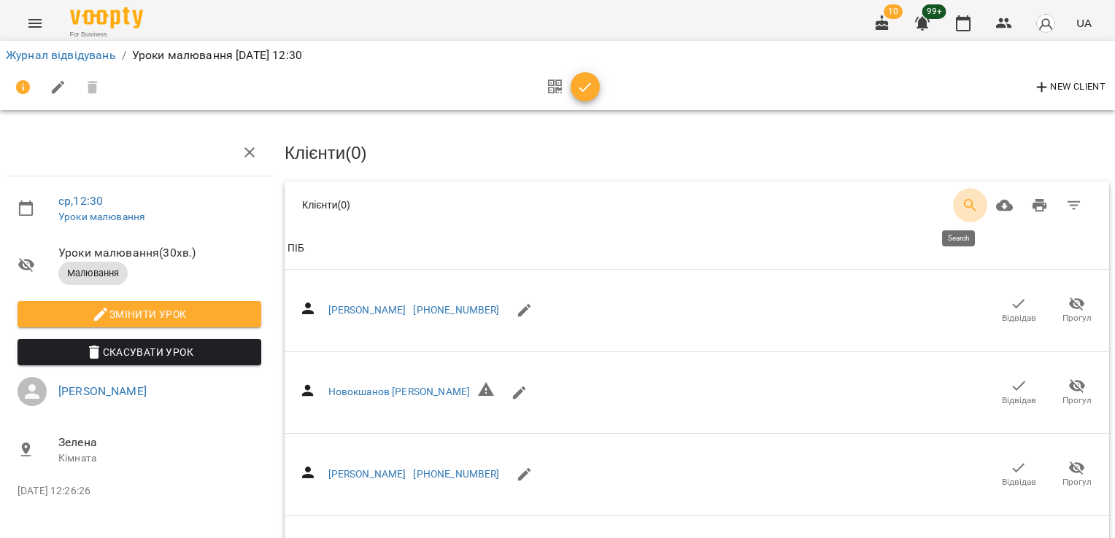
click at [962, 201] on icon "Search" at bounding box center [971, 206] width 18 height 18
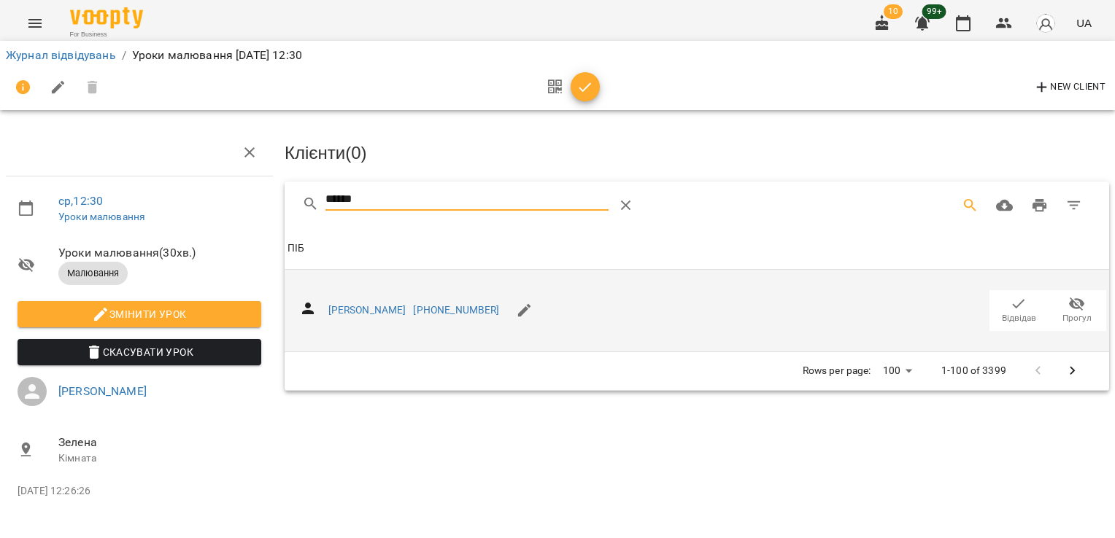
click at [1017, 322] on button "Відвідав" at bounding box center [1018, 310] width 58 height 41
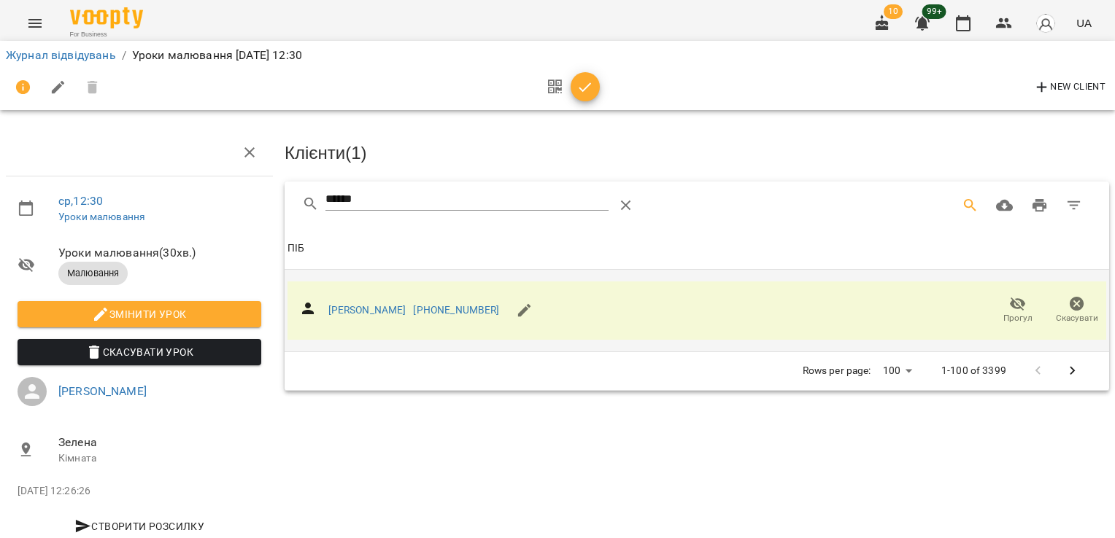
drag, startPoint x: 370, startPoint y: 192, endPoint x: 235, endPoint y: 187, distance: 135.1
click at [235, 187] on div "ср , 12:30 Уроки малювання Уроки малювання ( 30 хв. ) Малювання Змінити урок Ск…" at bounding box center [557, 311] width 1126 height 504
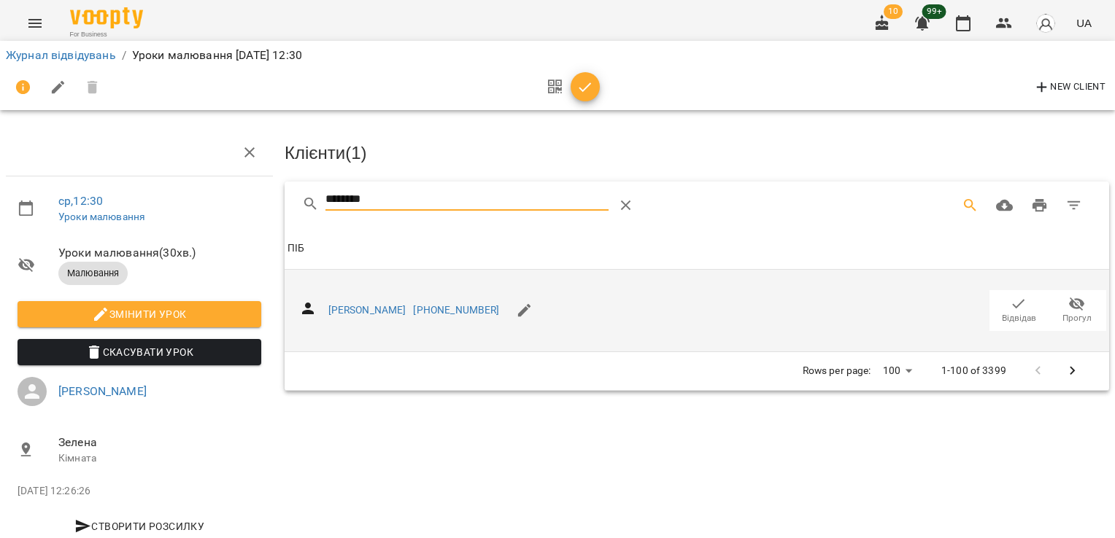
click at [1010, 307] on icon "button" at bounding box center [1019, 304] width 18 height 18
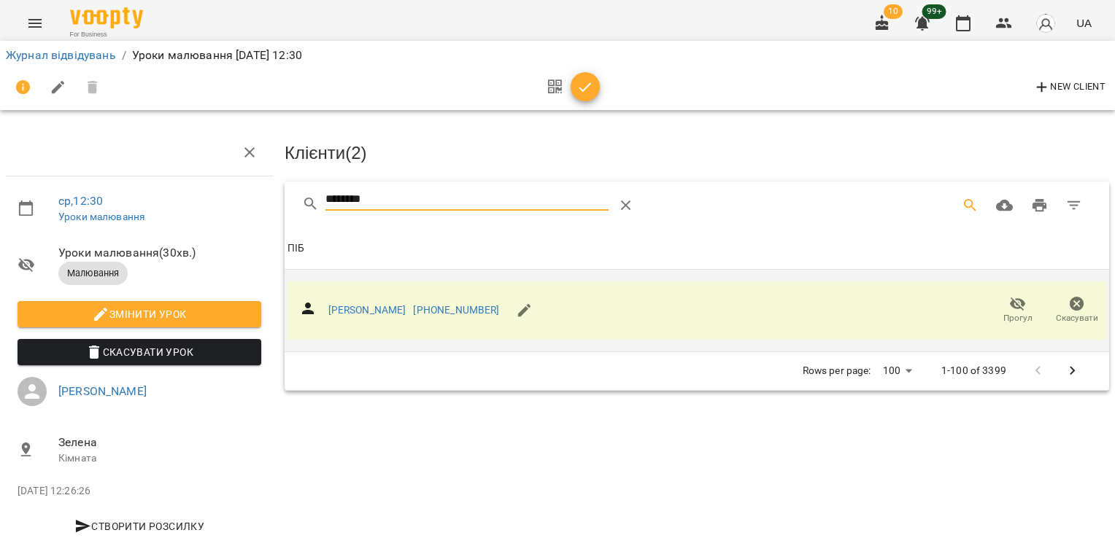
drag, startPoint x: 427, startPoint y: 203, endPoint x: 277, endPoint y: 191, distance: 150.0
click at [279, 191] on div "Клієнти ( 2 ) ******** Клієнти ( 2 ) ПІБ ПІБ [PERSON_NAME] [PHONE_NUMBER] Прогу…" at bounding box center [697, 340] width 836 height 434
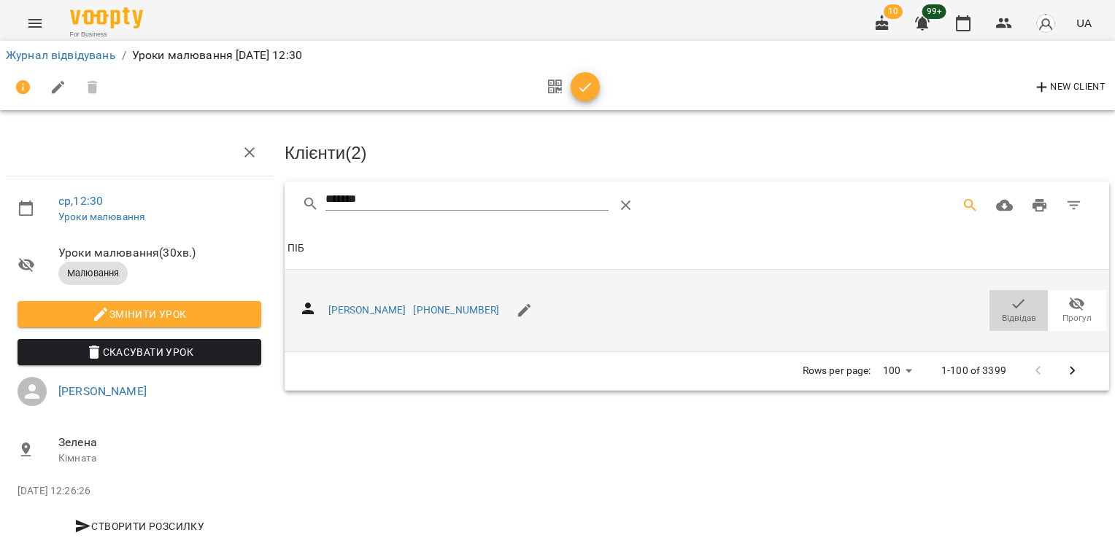
click at [1010, 305] on icon "button" at bounding box center [1019, 304] width 18 height 18
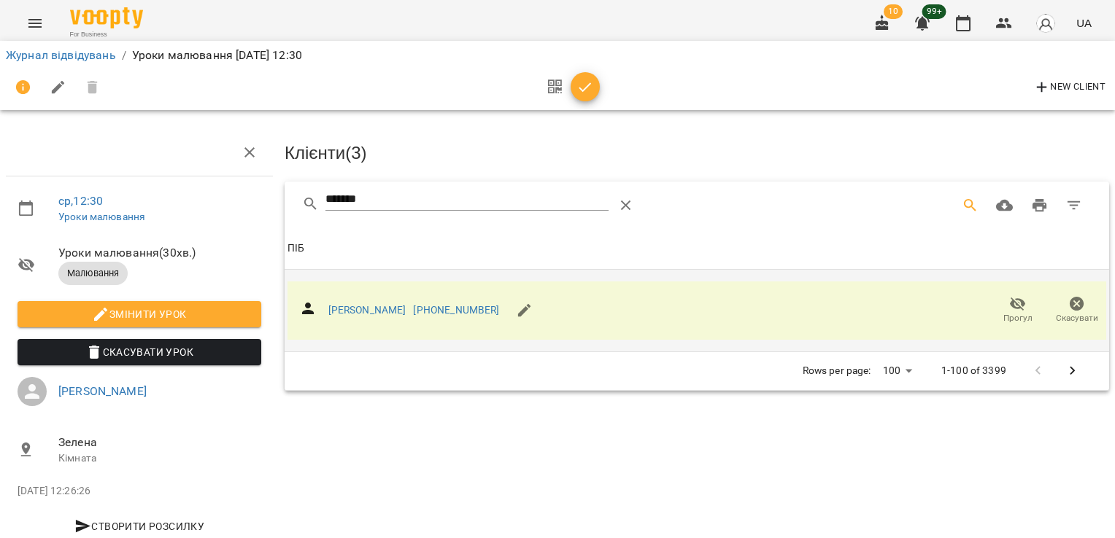
drag, startPoint x: 397, startPoint y: 203, endPoint x: 241, endPoint y: 186, distance: 156.3
click at [241, 186] on div "ср , 12:30 Уроки малювання Уроки малювання ( 30 хв. ) Малювання Змінити урок Ск…" at bounding box center [557, 311] width 1126 height 504
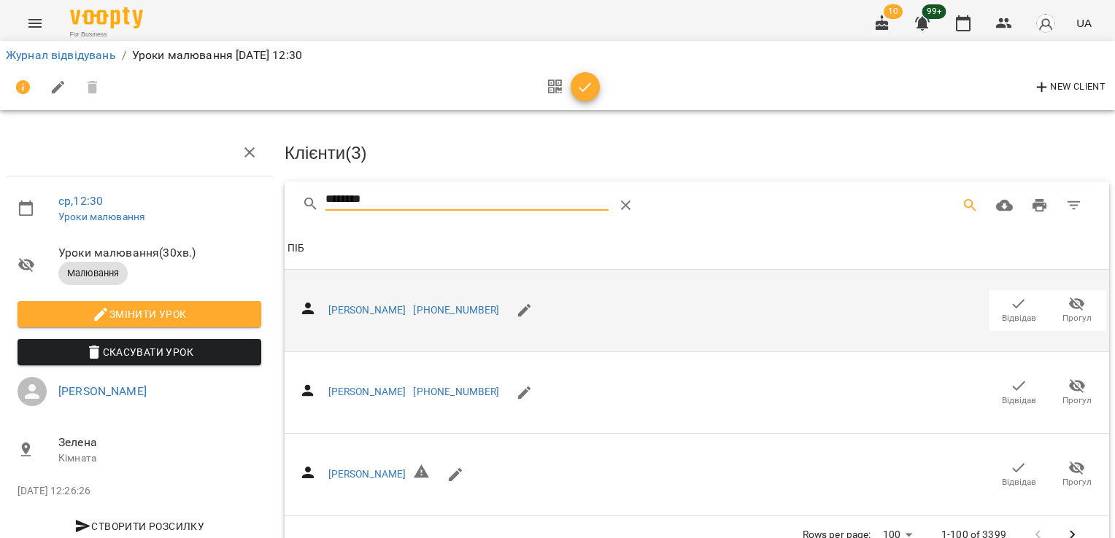
click at [1002, 312] on span "Відвідав" at bounding box center [1019, 318] width 34 height 12
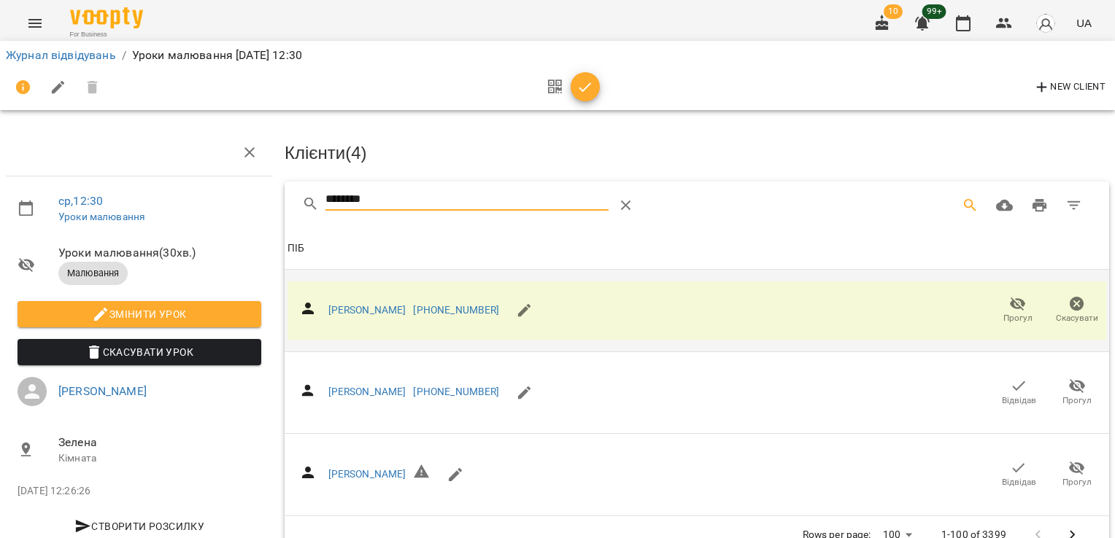
drag, startPoint x: 387, startPoint y: 204, endPoint x: 270, endPoint y: 197, distance: 117.0
click at [270, 197] on div "ср , 12:30 Уроки малювання Уроки малювання ( 30 хв. ) Малювання Змінити урок Ск…" at bounding box center [557, 313] width 1126 height 508
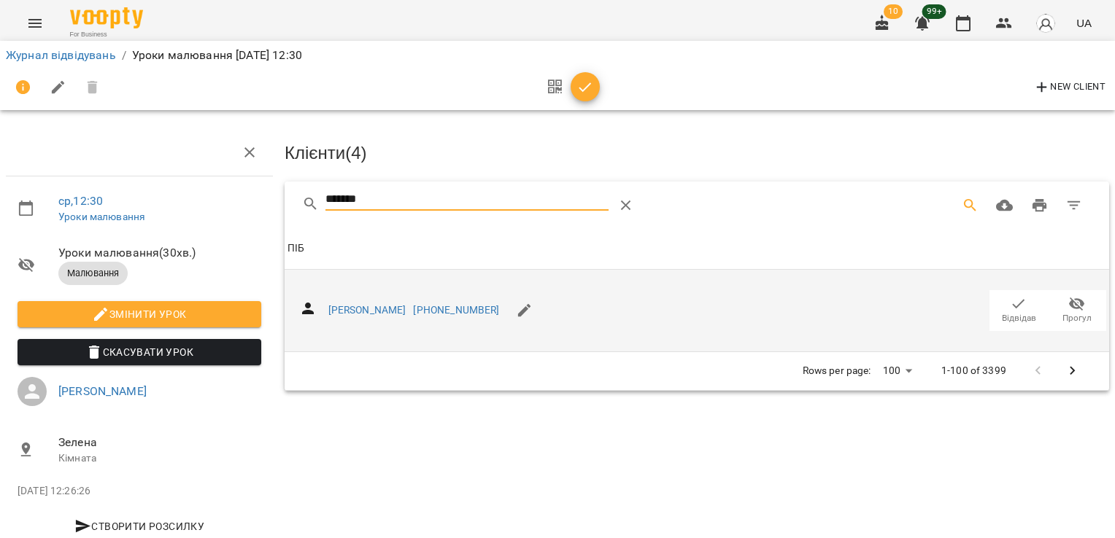
click at [1010, 304] on icon "button" at bounding box center [1019, 304] width 18 height 18
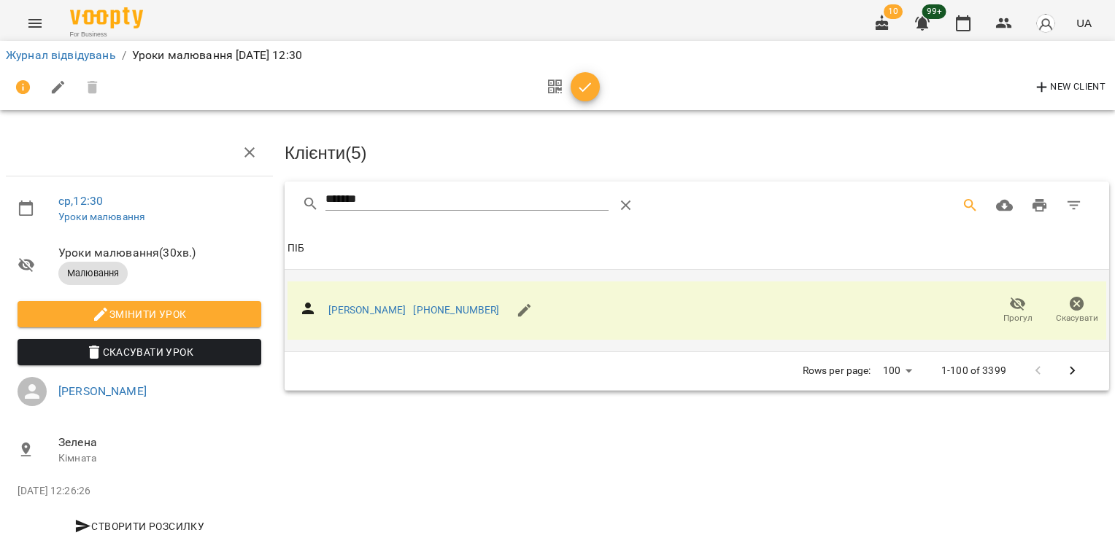
drag, startPoint x: 403, startPoint y: 196, endPoint x: 193, endPoint y: 191, distance: 210.2
click at [193, 191] on div "ср , 12:30 Уроки малювання Уроки малювання ( 30 хв. ) Малювання Змінити урок Ск…" at bounding box center [557, 311] width 1126 height 504
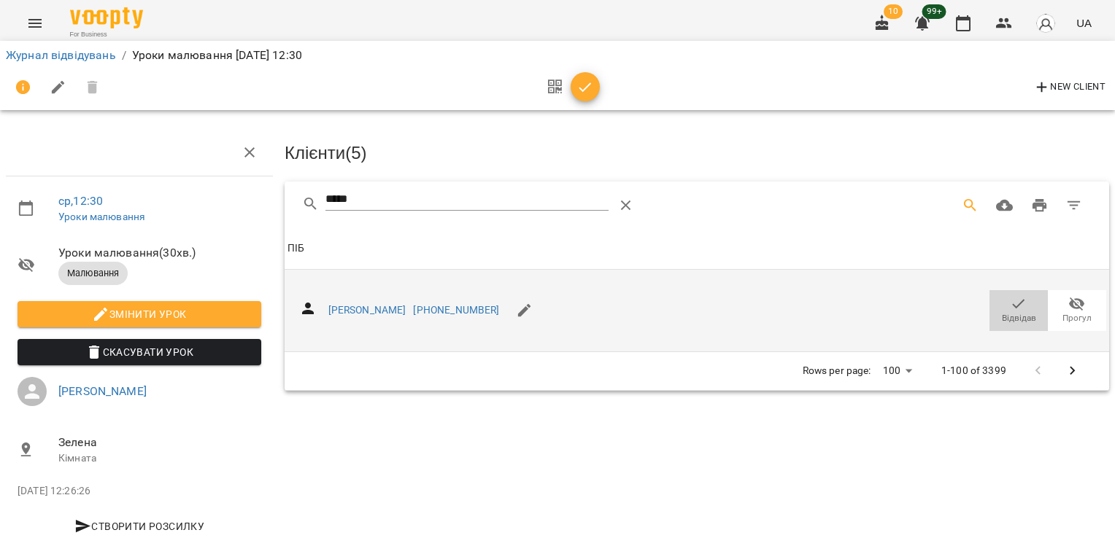
click at [1010, 306] on icon "button" at bounding box center [1019, 304] width 18 height 18
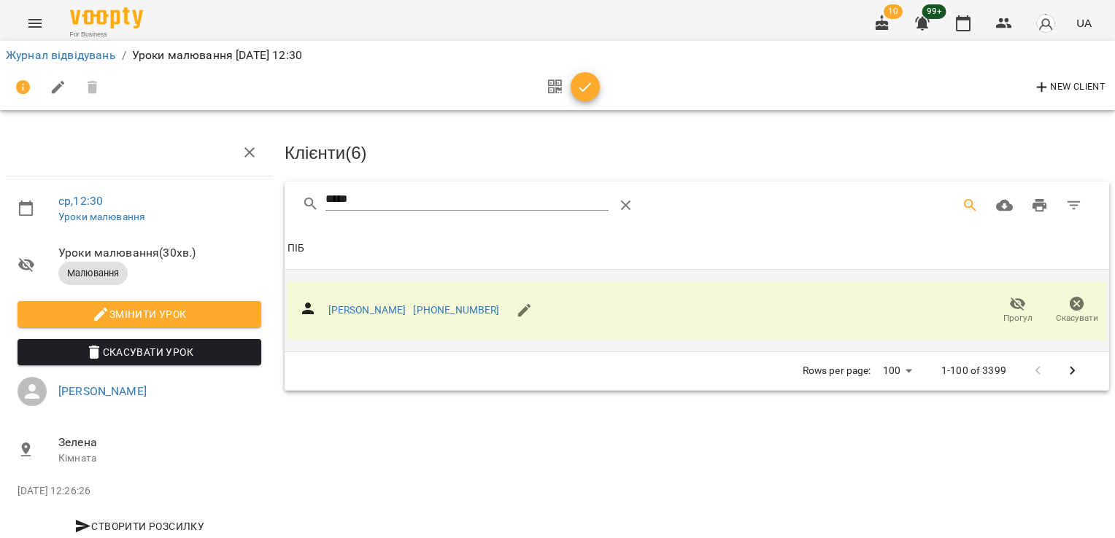
drag, startPoint x: 384, startPoint y: 205, endPoint x: 236, endPoint y: 208, distance: 147.4
click at [236, 208] on div "ср , 12:30 Уроки малювання Уроки малювання ( 30 хв. ) Малювання Змінити урок Ск…" at bounding box center [557, 311] width 1126 height 504
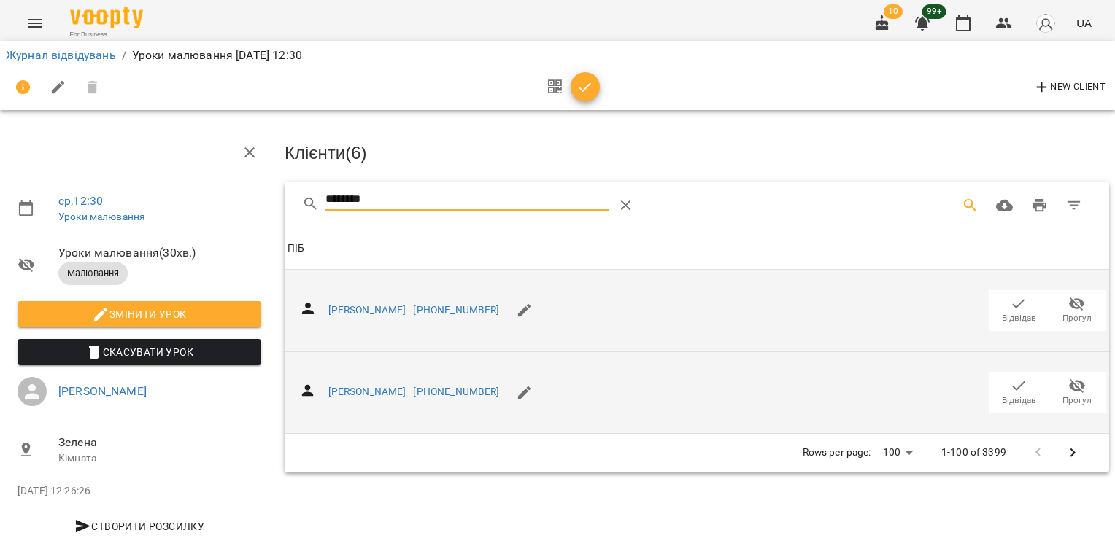
click at [1010, 382] on icon "button" at bounding box center [1019, 386] width 18 height 18
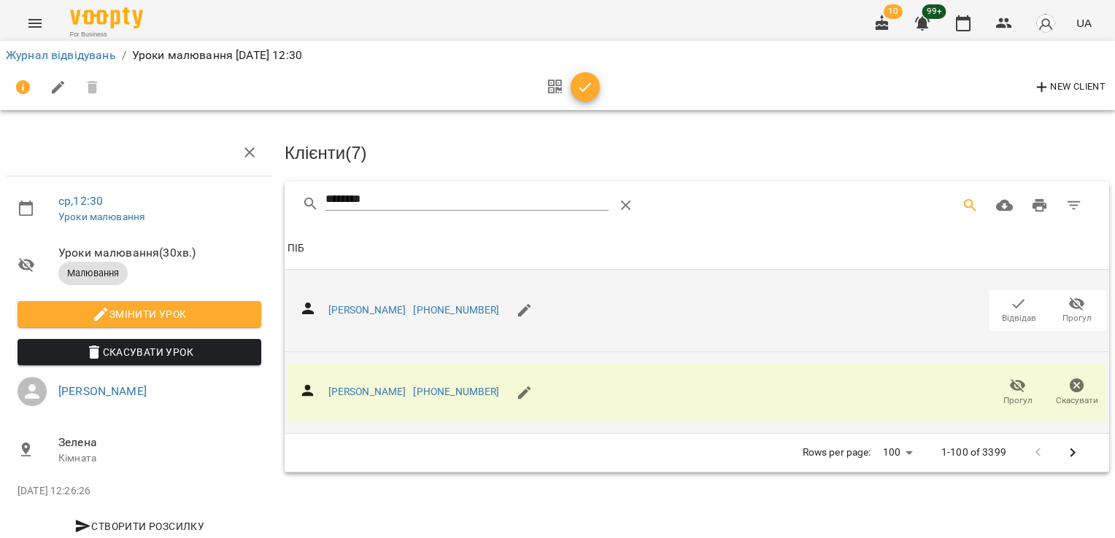
drag, startPoint x: 394, startPoint y: 198, endPoint x: 215, endPoint y: 208, distance: 179.0
click at [217, 208] on div "ср , 12:30 Уроки малювання Уроки малювання ( 30 хв. ) Малювання Змінити урок Ск…" at bounding box center [557, 311] width 1126 height 504
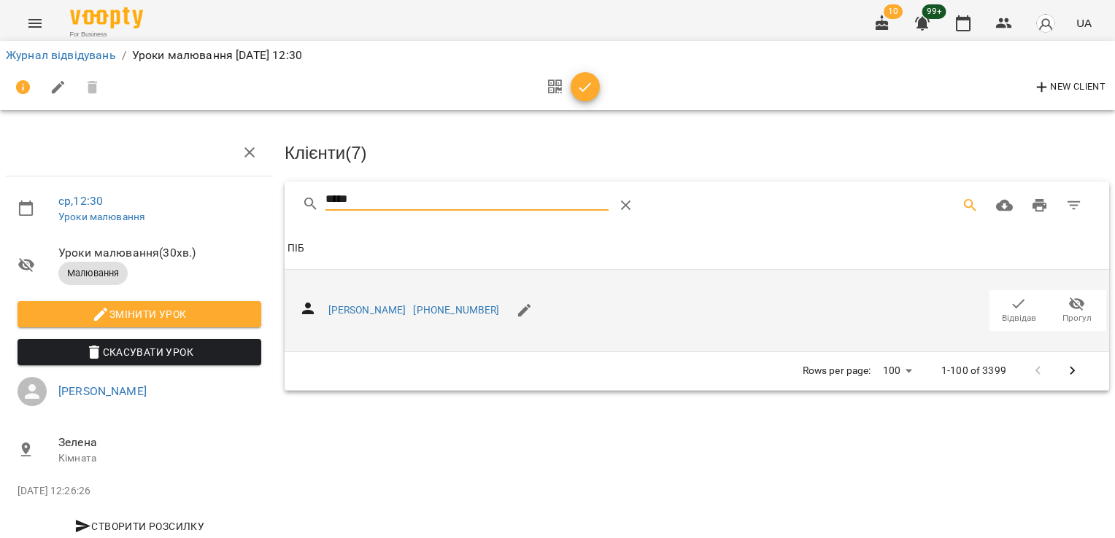
type input "*****"
click at [1010, 295] on icon "button" at bounding box center [1019, 304] width 18 height 18
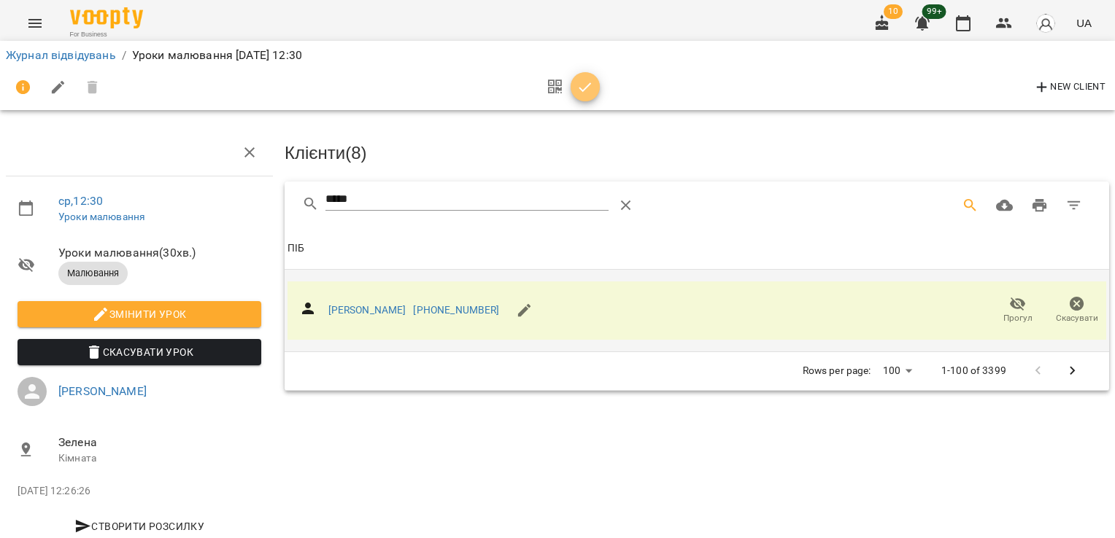
click at [587, 90] on icon "button" at bounding box center [585, 88] width 18 height 18
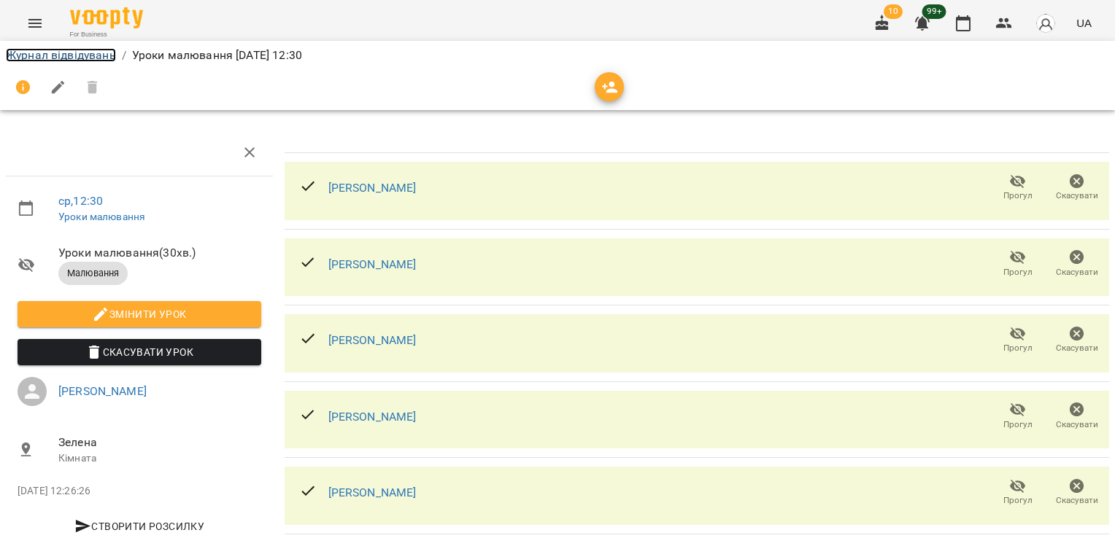
click at [108, 57] on link "Журнал відвідувань" at bounding box center [61, 55] width 110 height 14
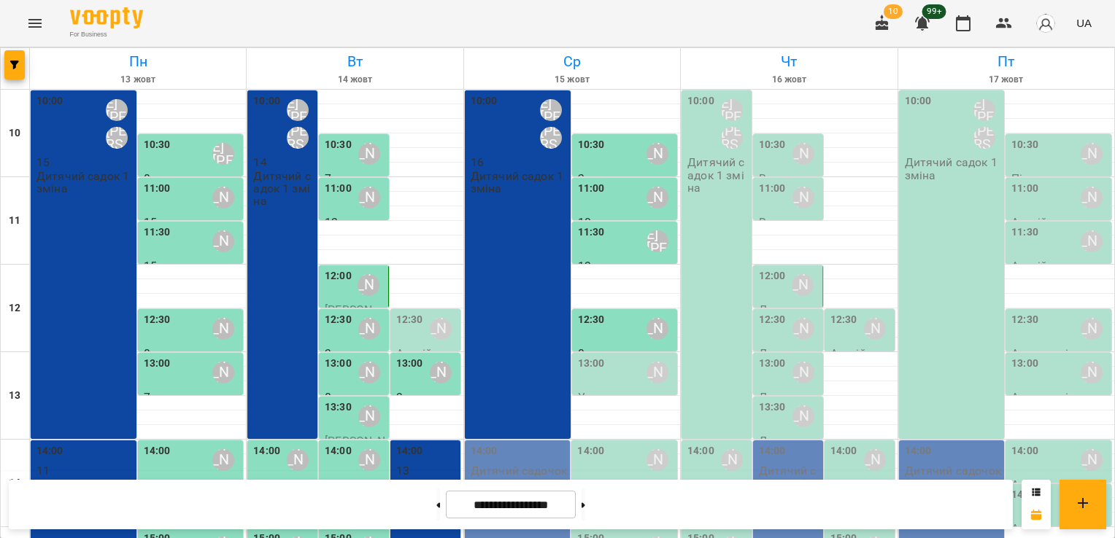
click at [609, 382] on div "13:00 [PERSON_NAME]" at bounding box center [626, 373] width 97 height 34
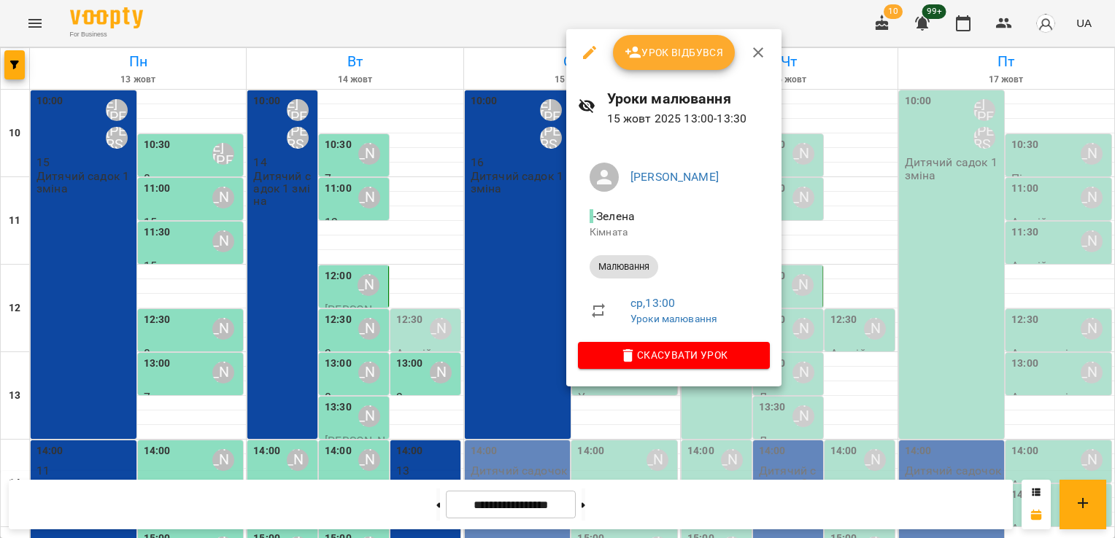
click at [654, 57] on span "Урок відбувся" at bounding box center [674, 53] width 99 height 18
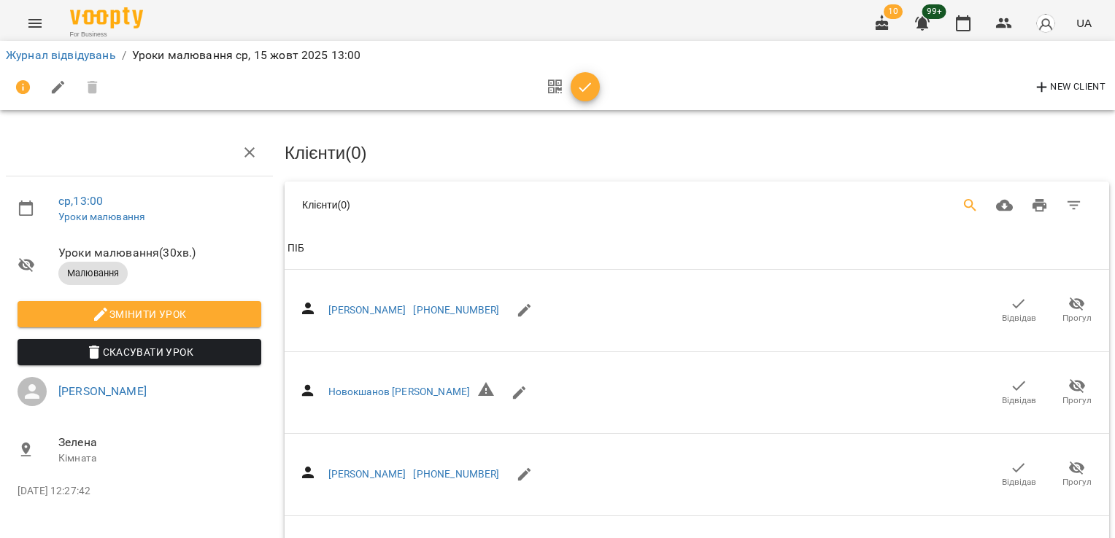
click at [963, 203] on icon "Search" at bounding box center [971, 206] width 18 height 18
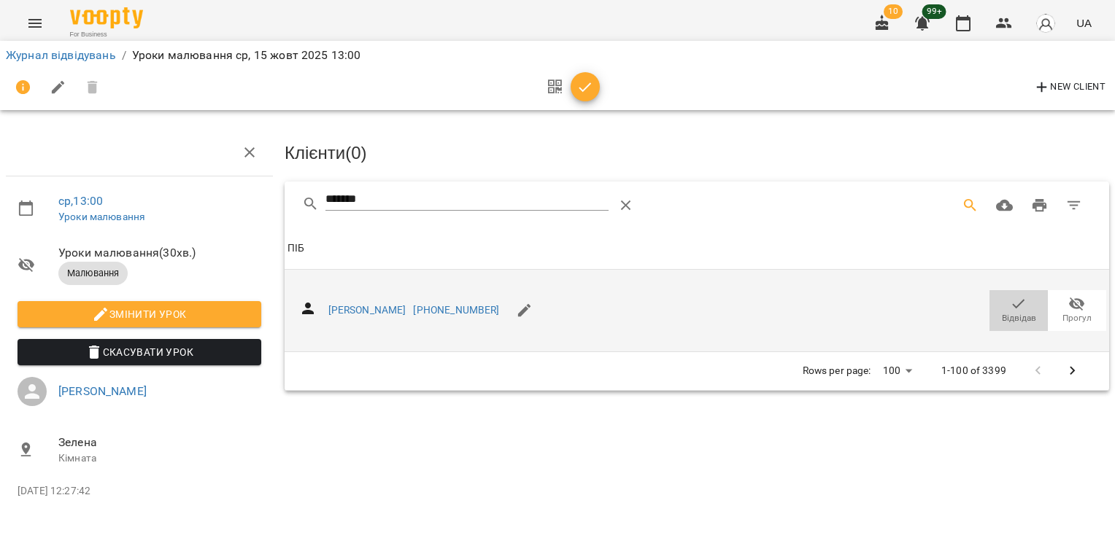
click at [1016, 305] on icon "button" at bounding box center [1019, 303] width 12 height 9
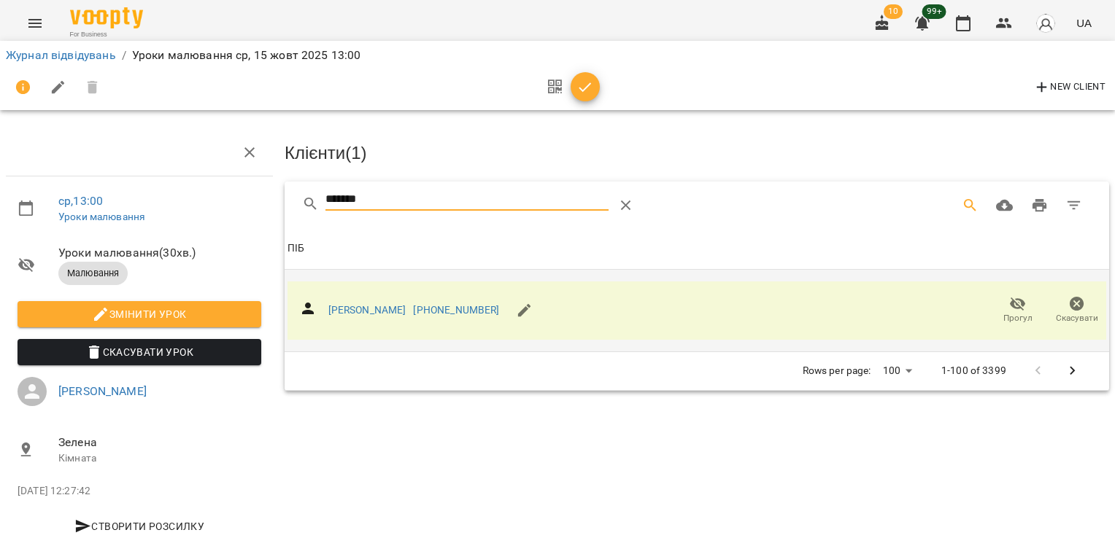
drag, startPoint x: 406, startPoint y: 188, endPoint x: 208, endPoint y: 185, distance: 197.7
click at [208, 185] on div "ср , 13:00 Уроки малювання Уроки малювання ( 30 хв. ) Малювання Змінити урок Ск…" at bounding box center [557, 311] width 1126 height 504
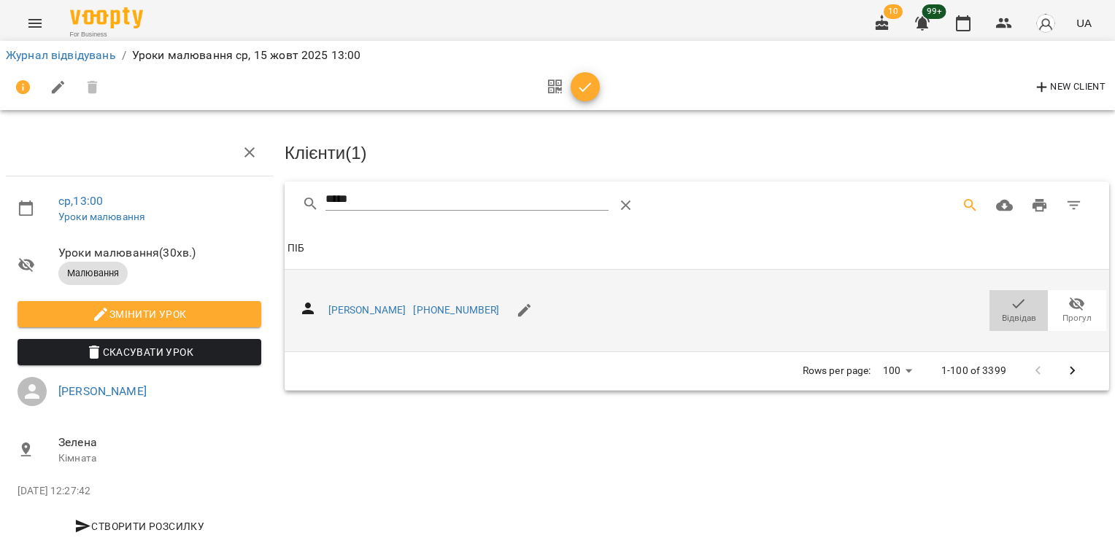
click at [1002, 312] on span "Відвідав" at bounding box center [1019, 318] width 34 height 12
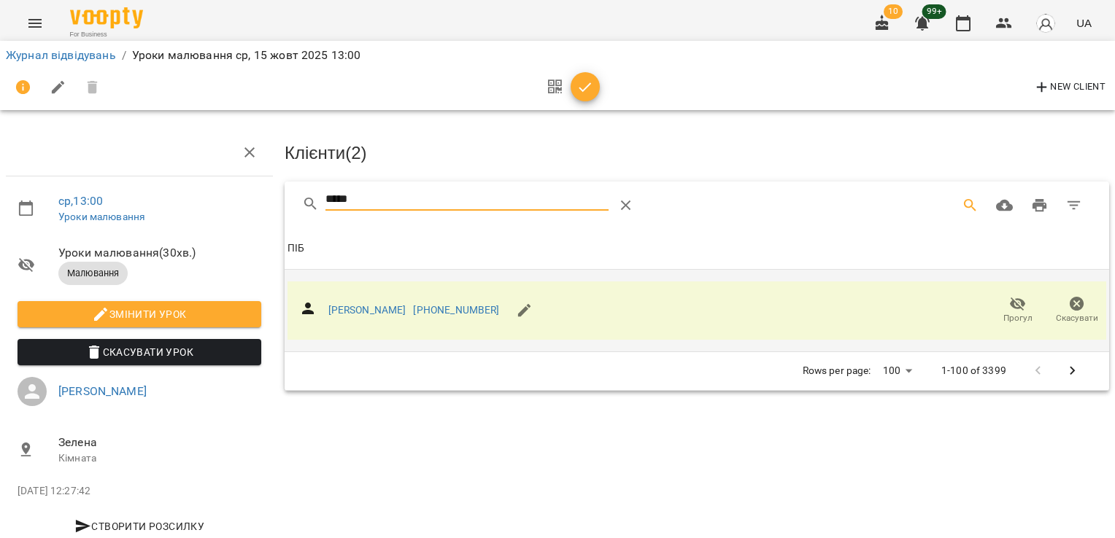
drag, startPoint x: 358, startPoint y: 194, endPoint x: 237, endPoint y: 203, distance: 121.4
click at [237, 203] on div "ср , 13:00 Уроки малювання Уроки малювання ( 30 хв. ) Малювання Змінити урок Ск…" at bounding box center [557, 311] width 1126 height 504
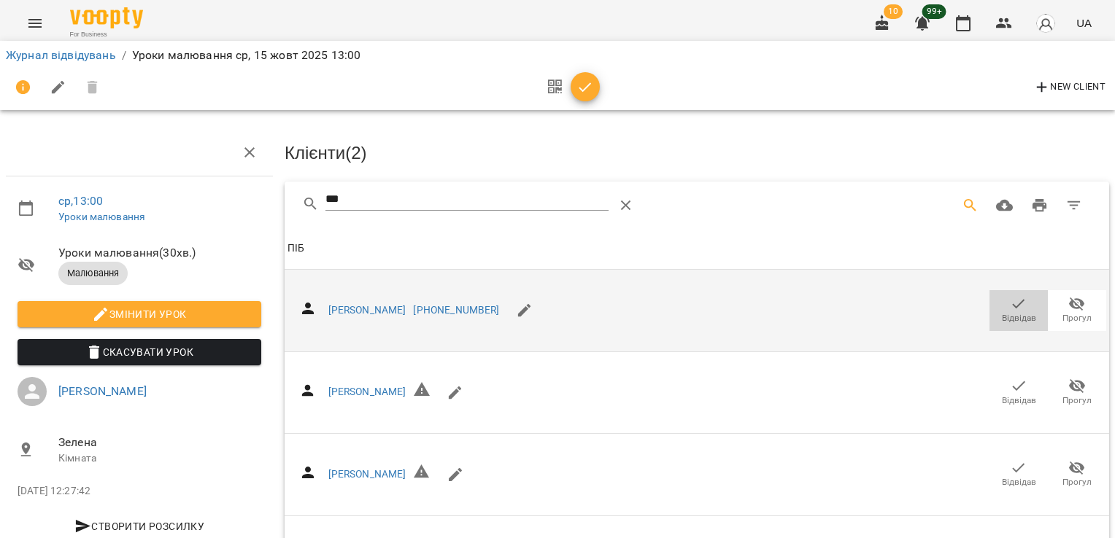
click at [1010, 307] on icon "button" at bounding box center [1019, 304] width 18 height 18
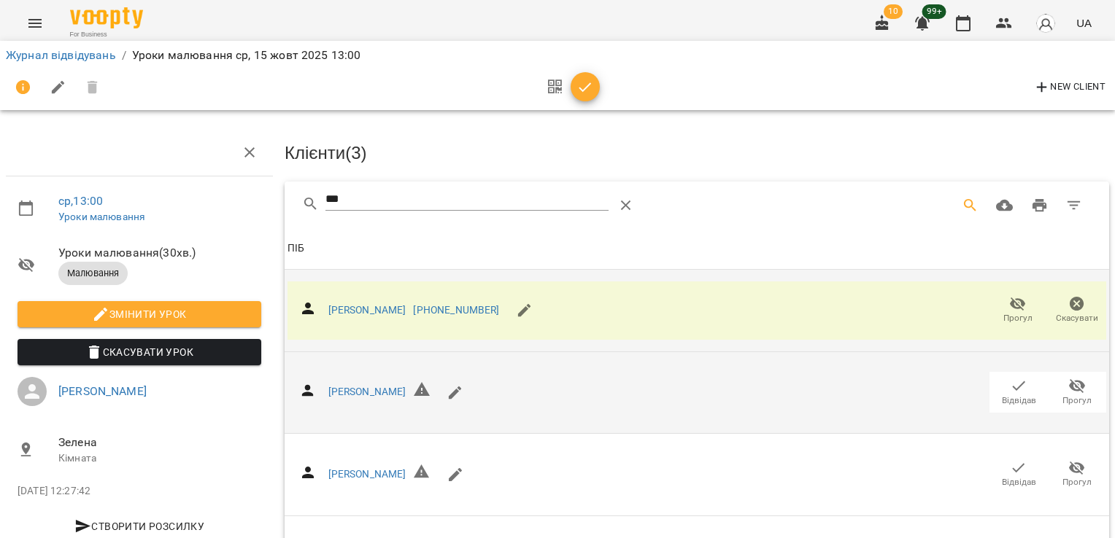
click at [1002, 395] on span "Відвідав" at bounding box center [1019, 401] width 34 height 12
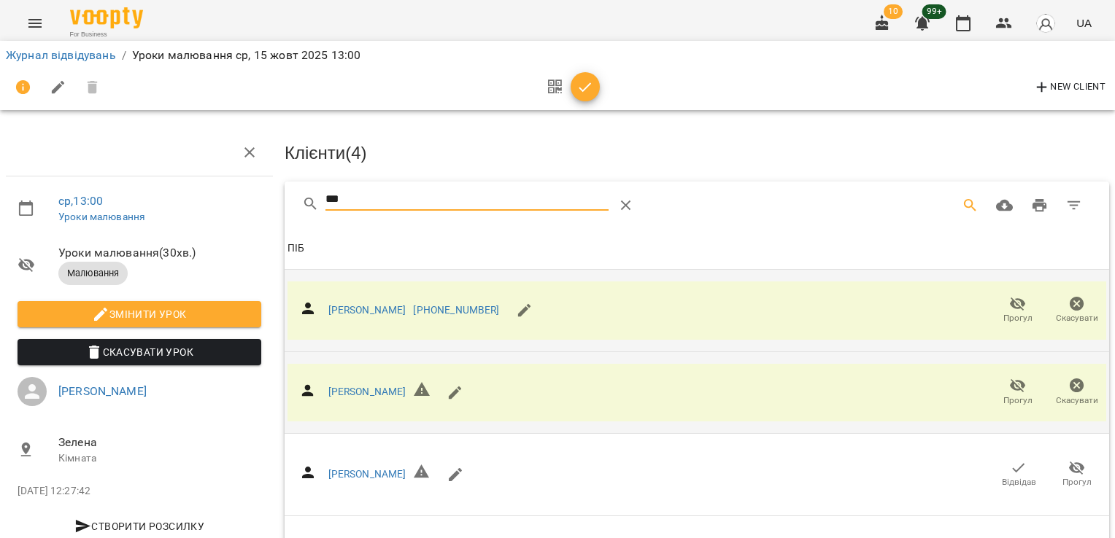
drag, startPoint x: 363, startPoint y: 203, endPoint x: 231, endPoint y: 212, distance: 133.1
click at [231, 212] on div "ср , 13:00 Уроки малювання Уроки малювання ( 30 хв. ) Малювання Змінити урок Ск…" at bounding box center [557, 395] width 1126 height 672
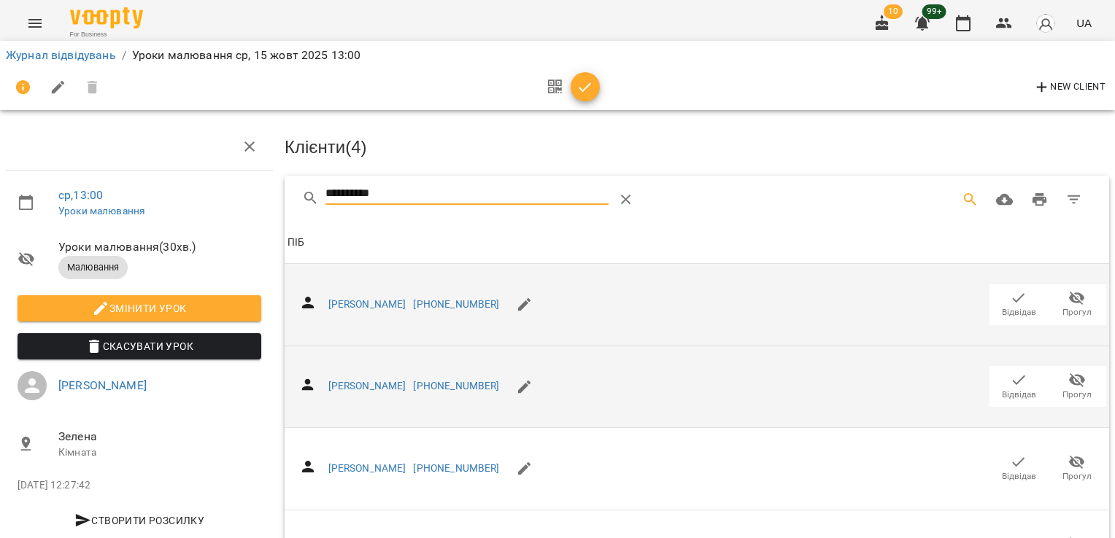
scroll to position [584, 0]
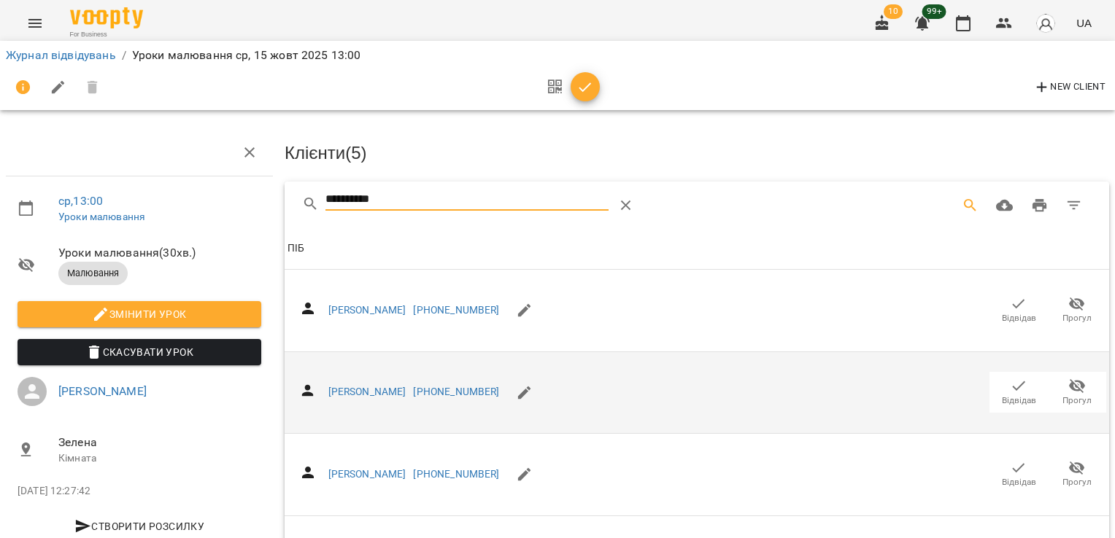
drag, startPoint x: 403, startPoint y: 194, endPoint x: 239, endPoint y: 204, distance: 164.5
click at [1010, 384] on icon "button" at bounding box center [1019, 386] width 18 height 18
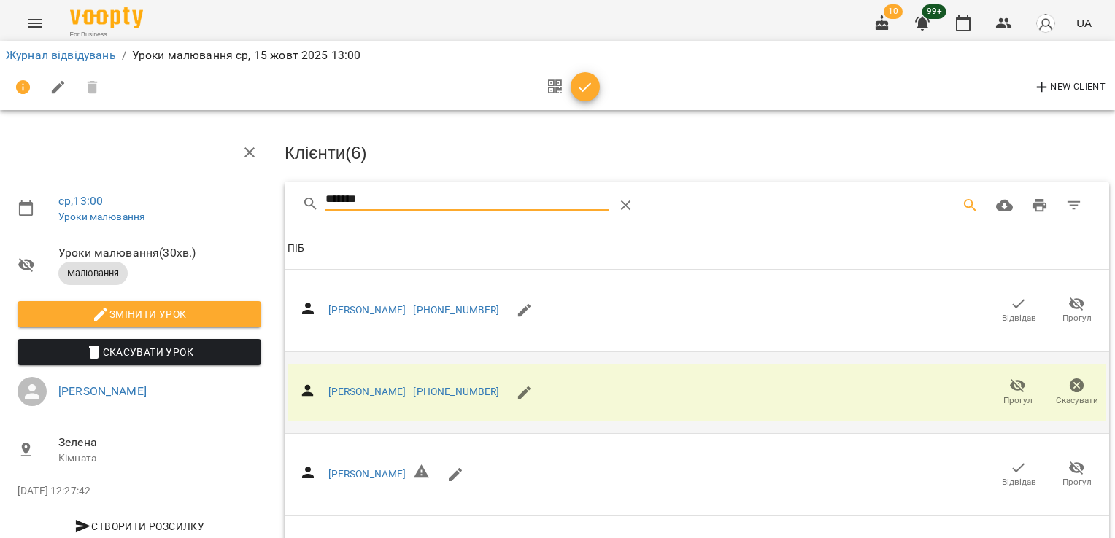
drag, startPoint x: 321, startPoint y: 214, endPoint x: 179, endPoint y: 224, distance: 142.6
click at [190, 224] on div "ср , 13:00 Уроки малювання Уроки малювання ( 30 хв. ) Малювання Змінити урок Ск…" at bounding box center [557, 353] width 1126 height 589
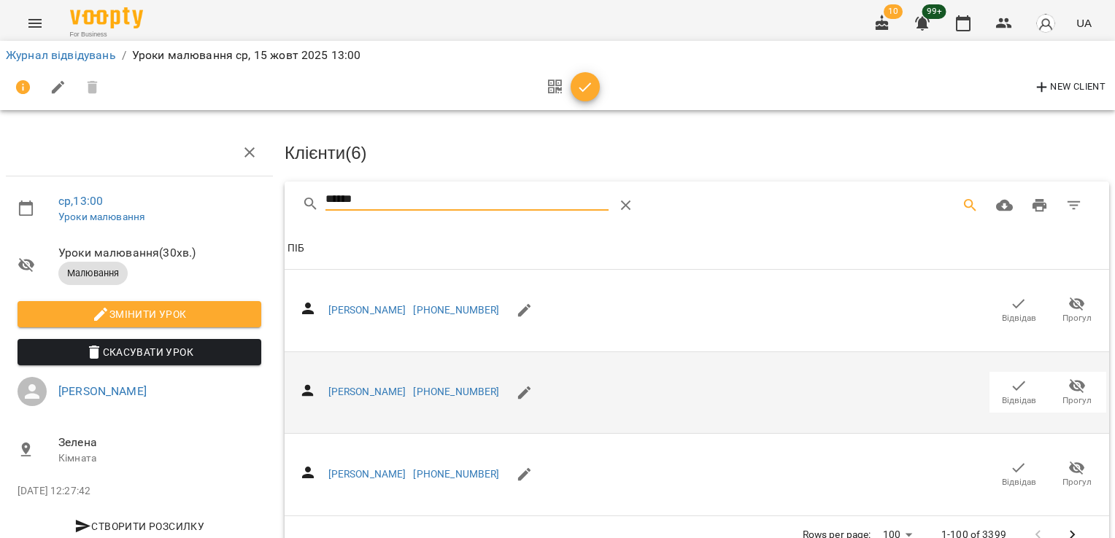
type input "******"
click at [1003, 373] on button "Відвідав" at bounding box center [1018, 392] width 58 height 41
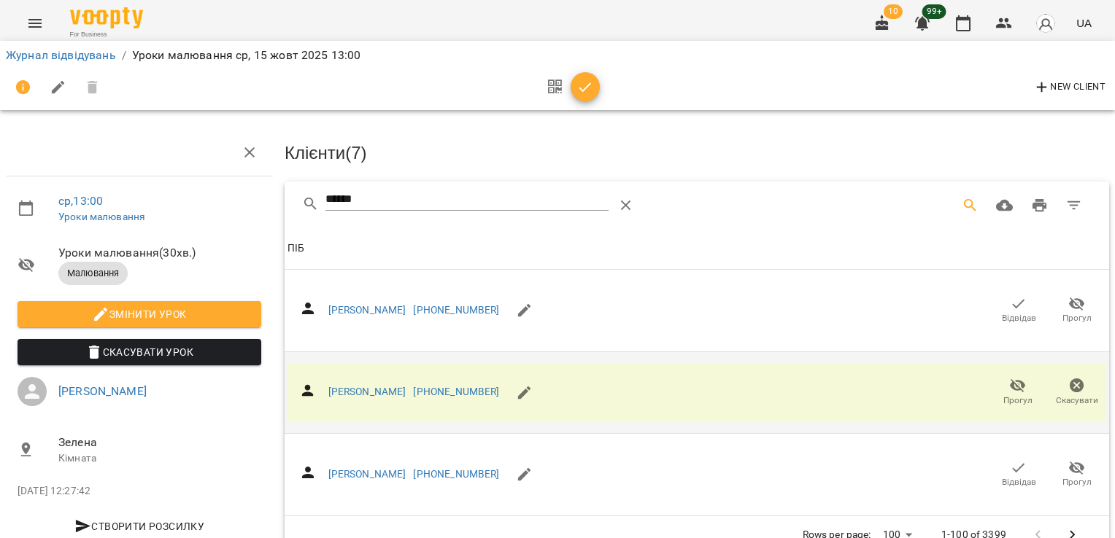
click at [589, 98] on button "button" at bounding box center [585, 86] width 29 height 29
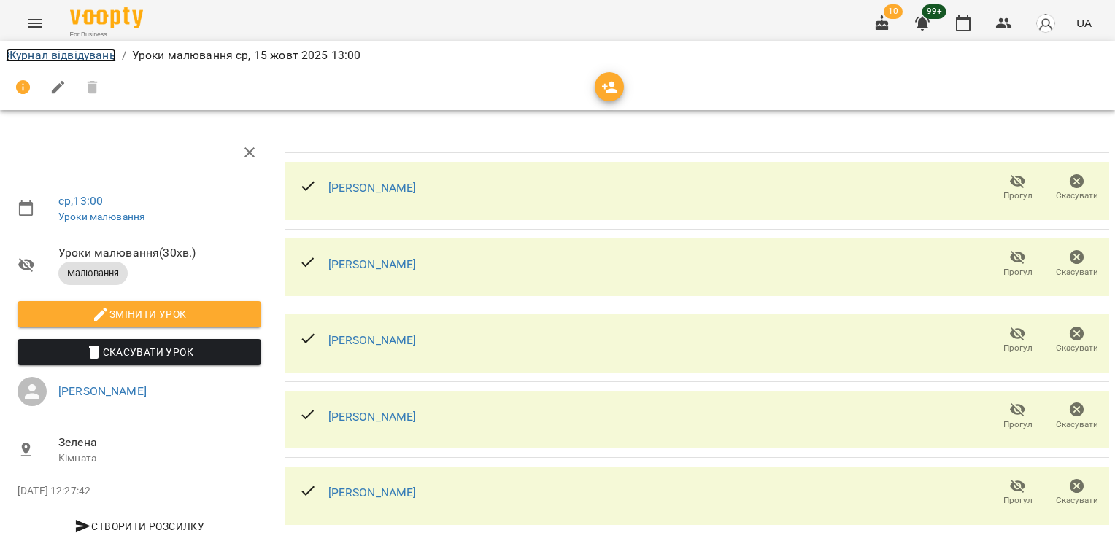
click at [69, 55] on link "Журнал відвідувань" at bounding box center [61, 55] width 110 height 14
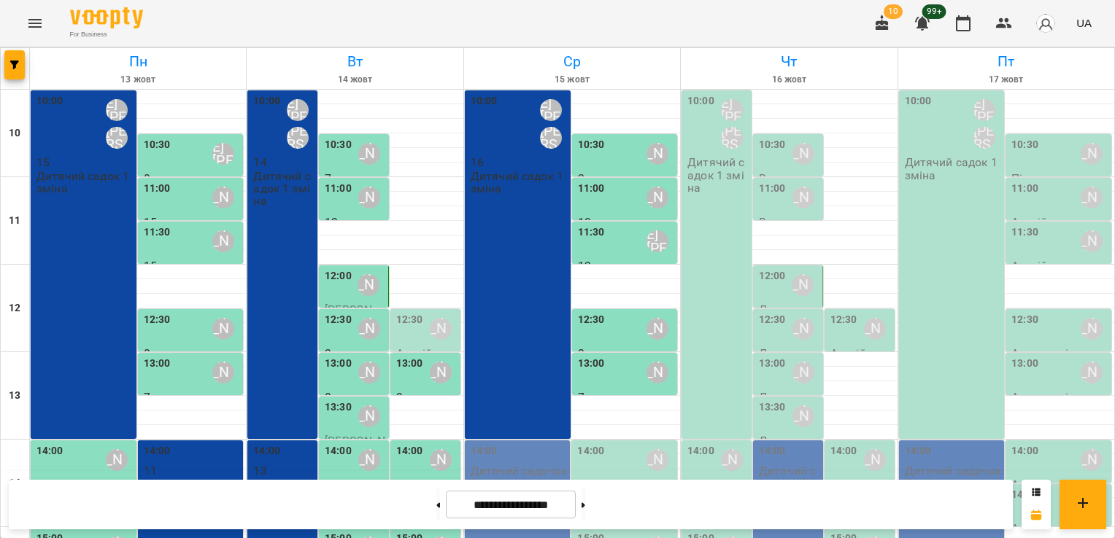
scroll to position [146, 0]
